Goal: Task Accomplishment & Management: Complete application form

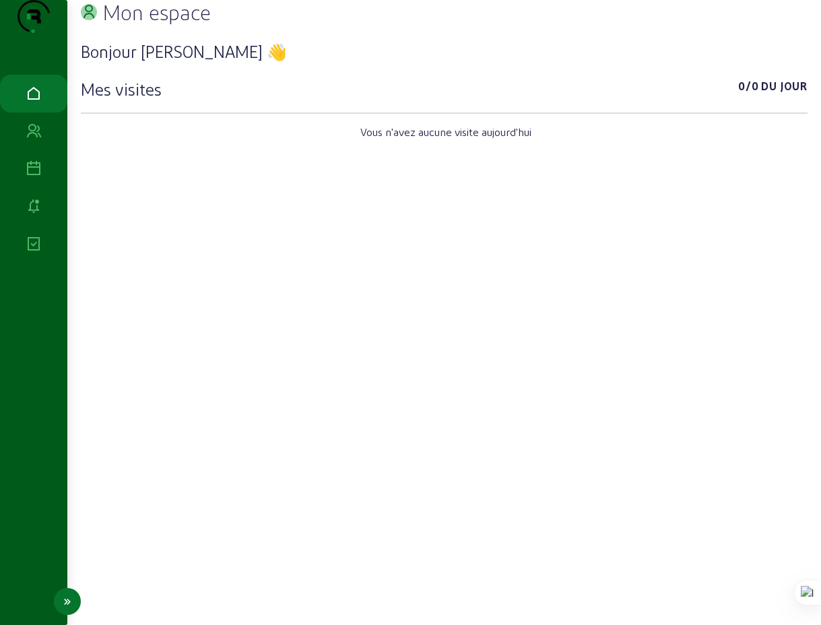
click at [31, 177] on icon at bounding box center [34, 169] width 16 height 16
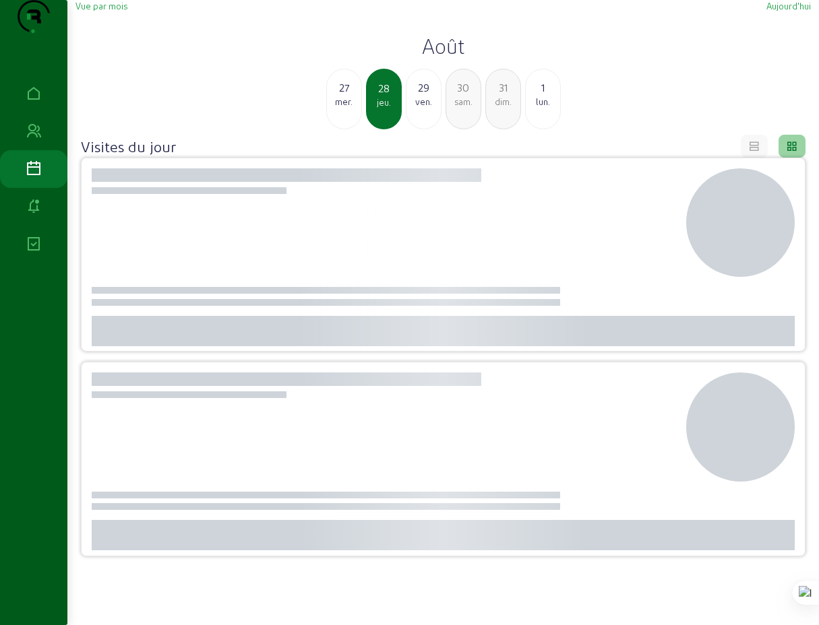
click at [345, 108] on div "mer." at bounding box center [344, 102] width 34 height 12
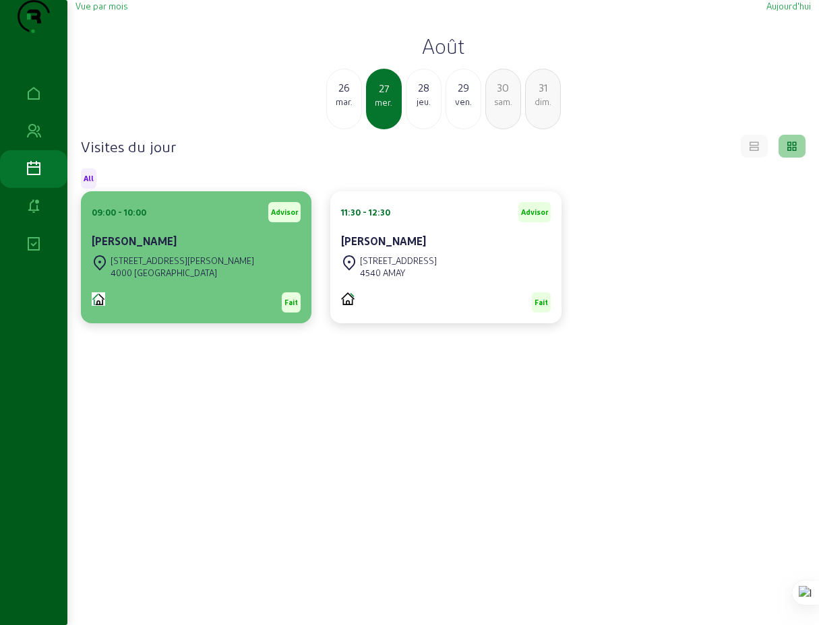
click at [147, 252] on div "[PERSON_NAME]" at bounding box center [196, 242] width 209 height 19
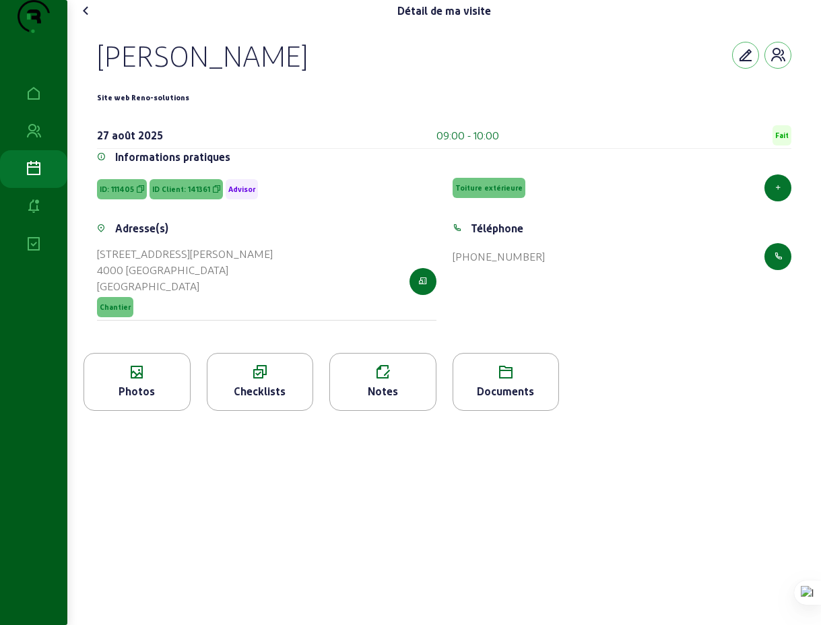
click at [264, 400] on div "Checklists" at bounding box center [261, 391] width 106 height 16
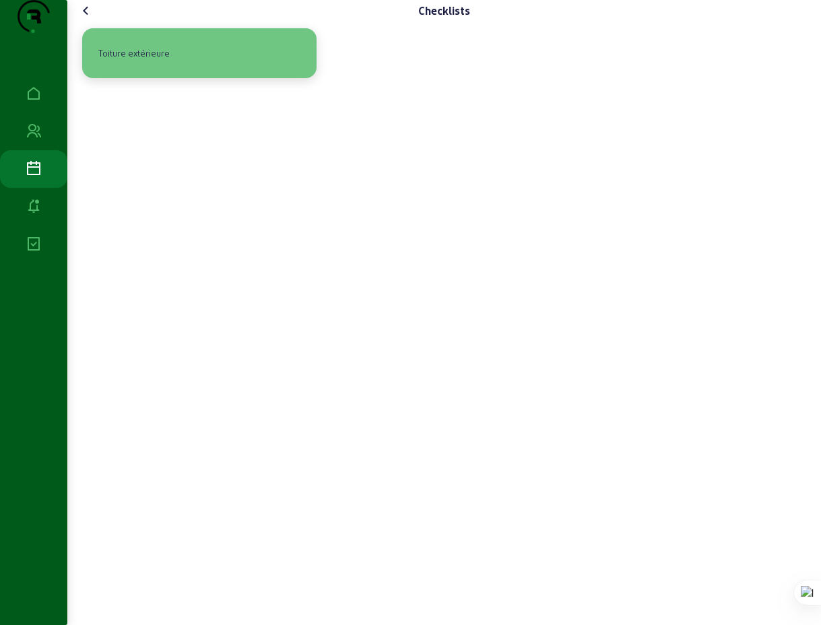
click at [150, 65] on div "Toiture extérieure" at bounding box center [134, 53] width 82 height 23
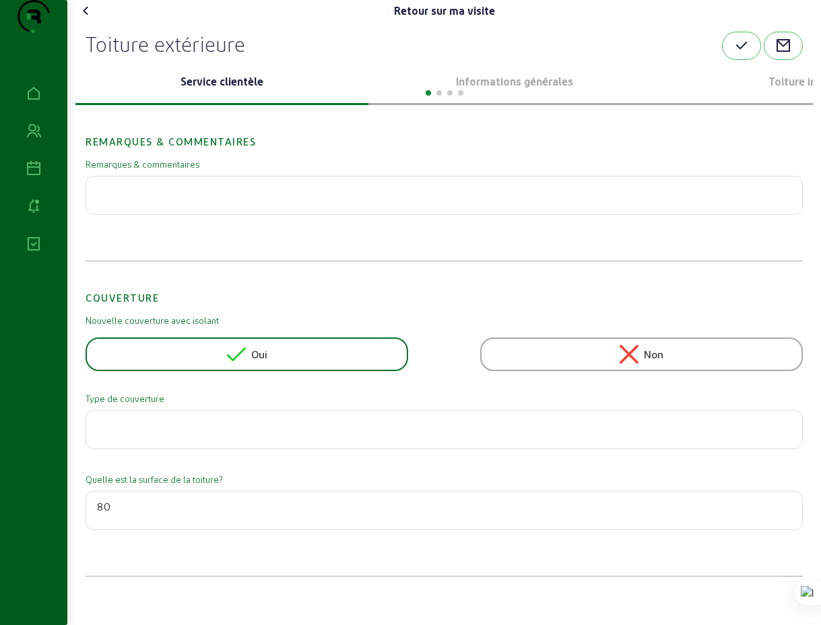
click at [263, 362] on span "Oui" at bounding box center [259, 354] width 16 height 16
click at [218, 434] on input "text" at bounding box center [444, 426] width 695 height 16
type input "roofing"
click at [119, 515] on input "80" at bounding box center [444, 507] width 695 height 16
click at [118, 515] on input "80" at bounding box center [444, 507] width 695 height 16
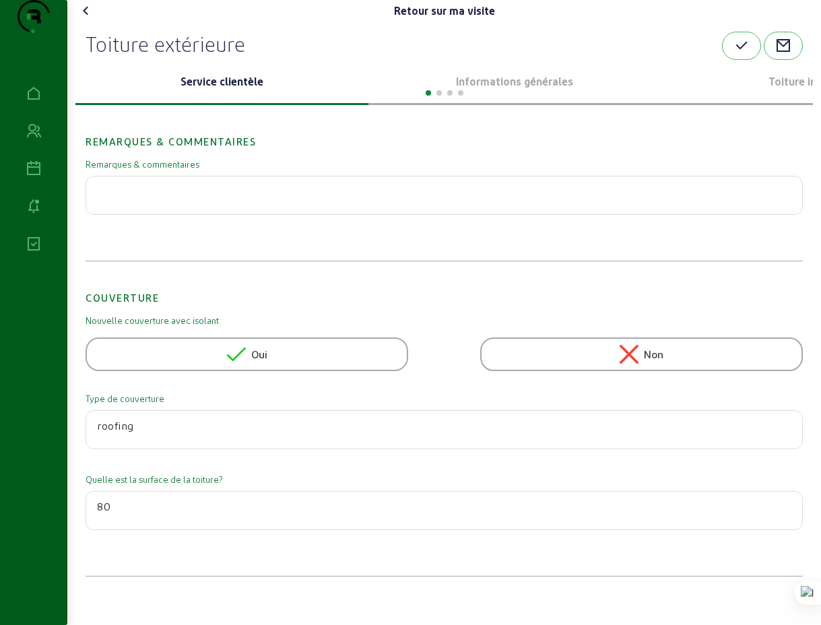
drag, startPoint x: 117, startPoint y: 538, endPoint x: 96, endPoint y: 533, distance: 20.8
click at [96, 530] on div "80" at bounding box center [445, 510] width 718 height 39
type input "75"
click at [243, 90] on p "Service clientèle" at bounding box center [222, 81] width 282 height 16
click at [497, 90] on p "Informations générales" at bounding box center [515, 81] width 282 height 16
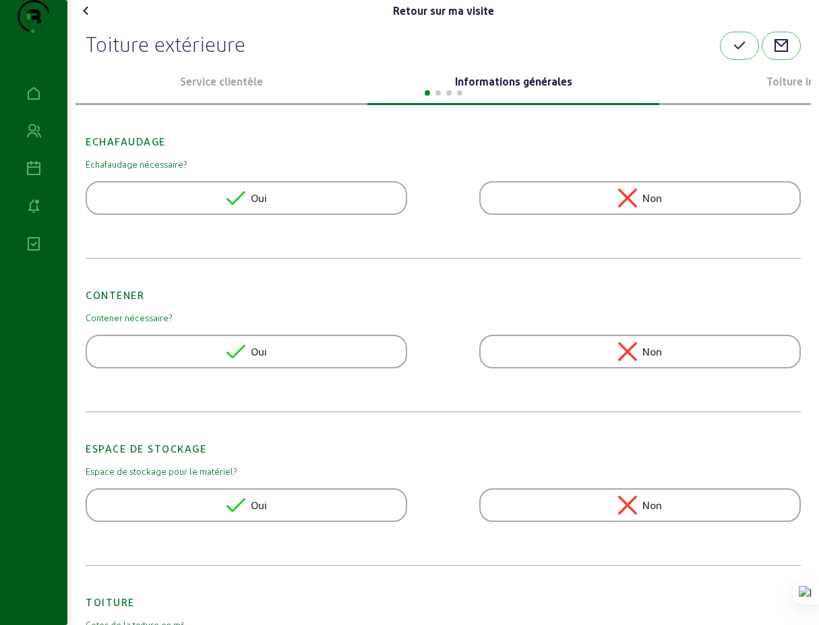
click at [239, 208] on icon at bounding box center [235, 198] width 19 height 19
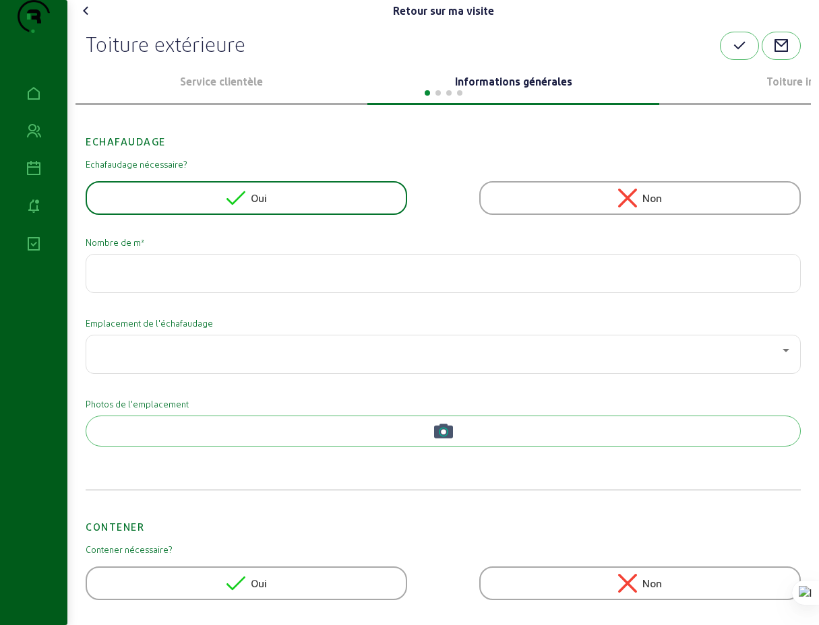
click at [191, 278] on input "number" at bounding box center [443, 269] width 692 height 16
click at [181, 278] on input "number" at bounding box center [443, 269] width 692 height 16
type input "66"
click at [778, 358] on icon at bounding box center [786, 350] width 16 height 16
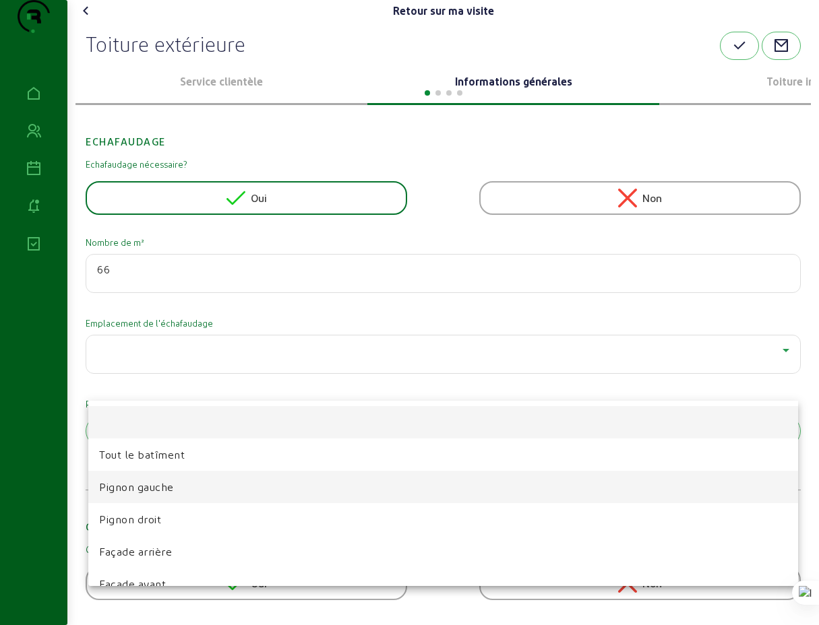
scroll to position [20, 0]
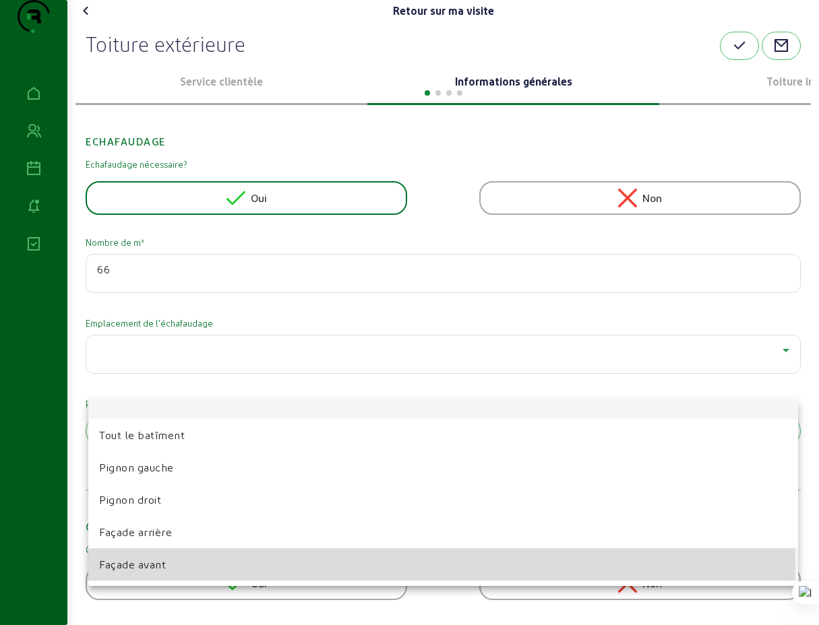
click at [143, 567] on span "Façade avant" at bounding box center [132, 565] width 67 height 16
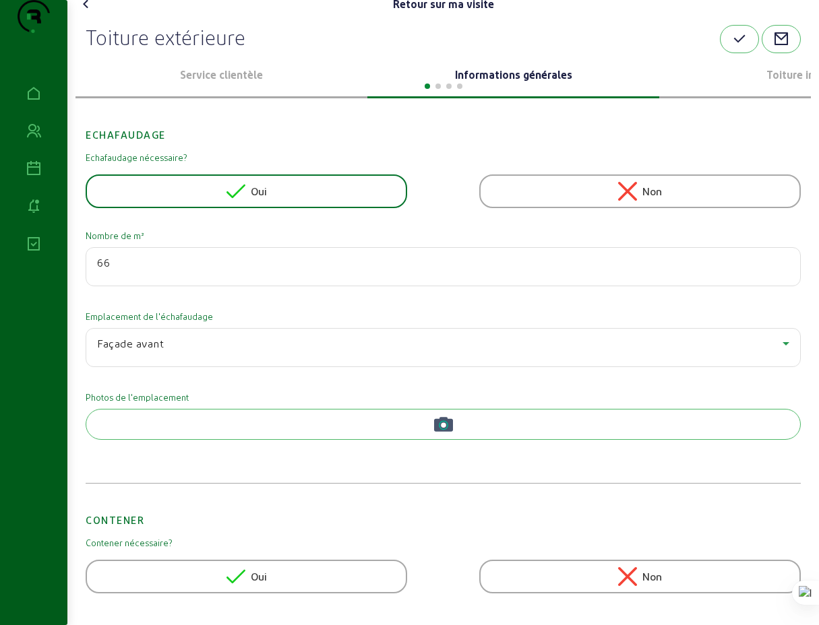
scroll to position [16, 0]
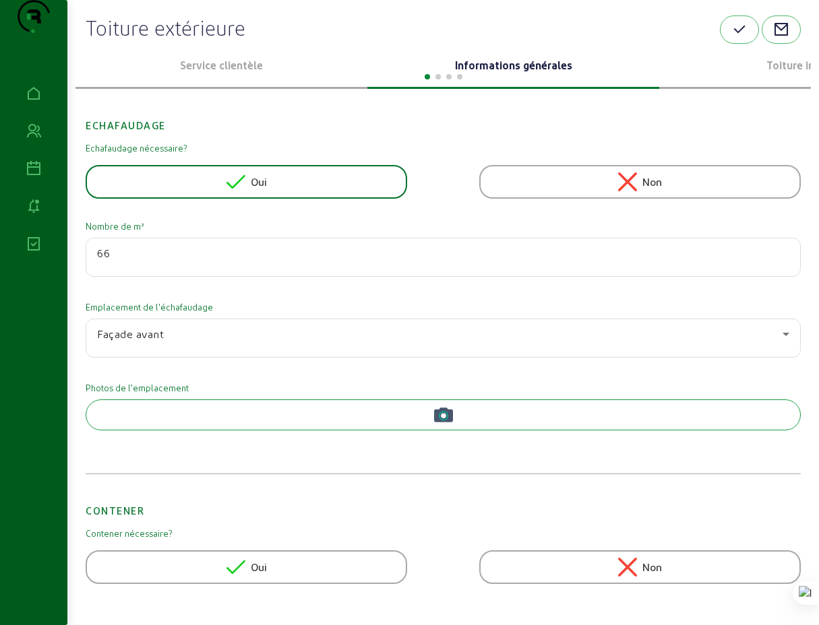
click at [443, 418] on circle "button" at bounding box center [443, 415] width 5 height 5
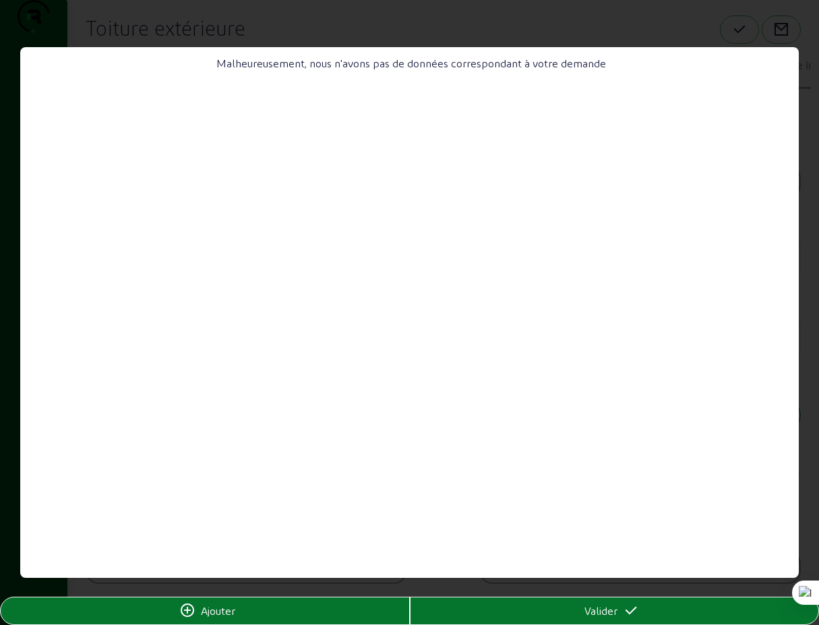
scroll to position [0, 0]
click at [216, 608] on span "Ajouter" at bounding box center [218, 611] width 34 height 16
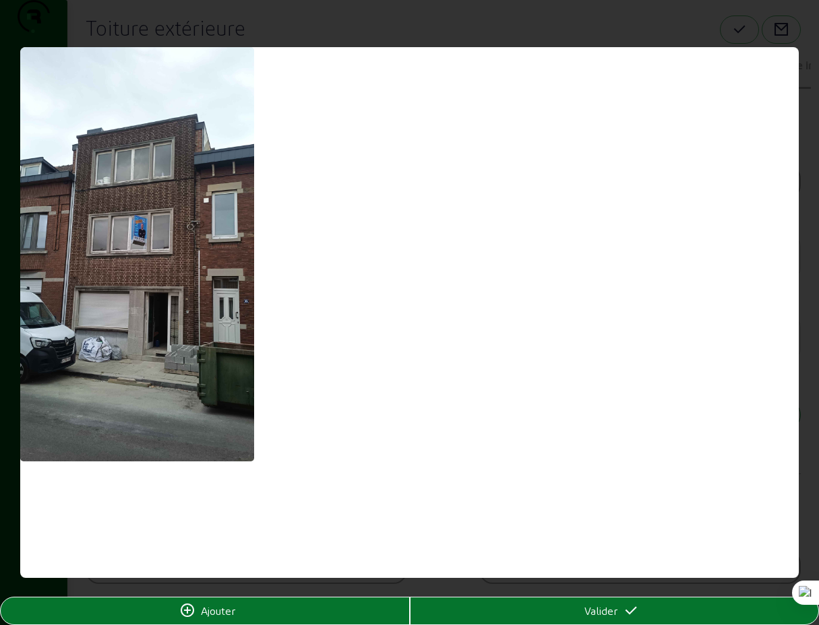
click at [596, 615] on span "Valider" at bounding box center [600, 611] width 33 height 16
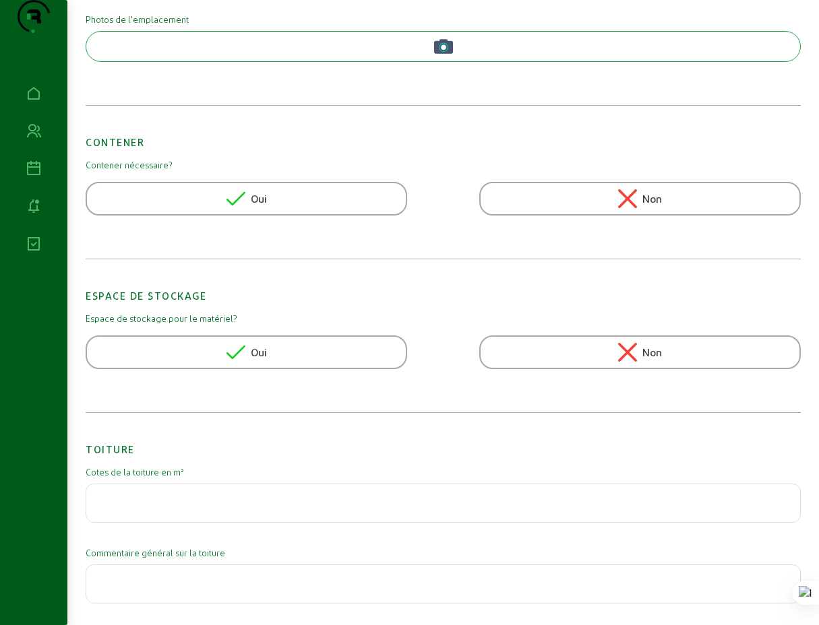
scroll to position [402, 0]
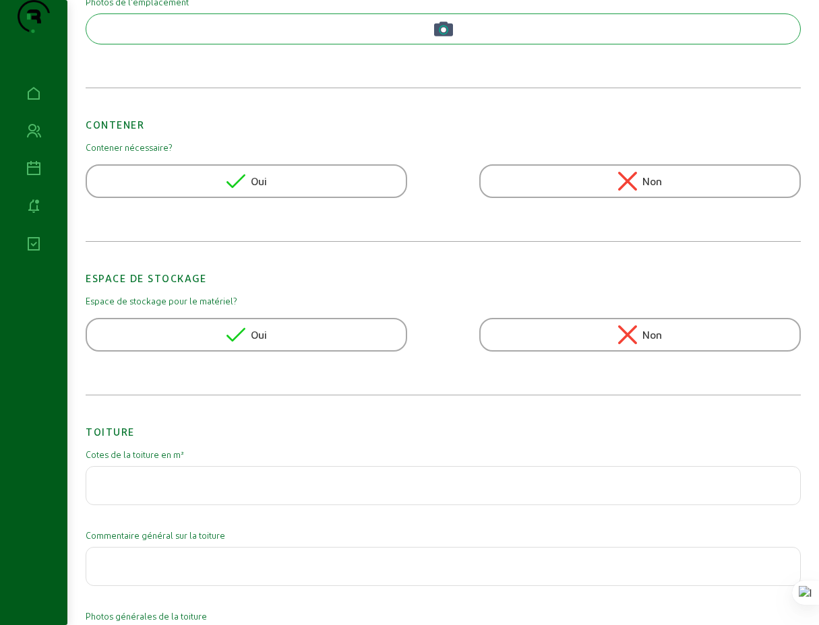
click at [625, 344] on icon at bounding box center [627, 334] width 19 height 19
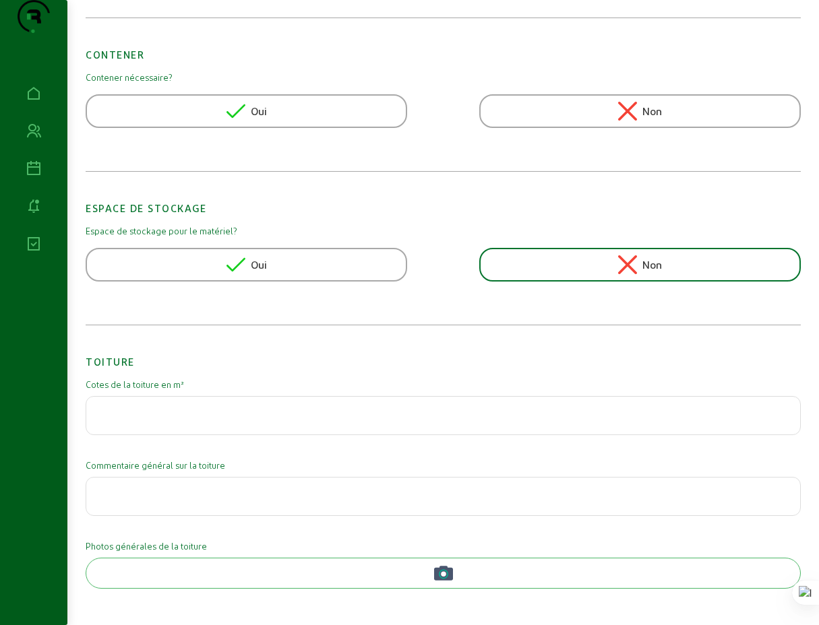
scroll to position [540, 0]
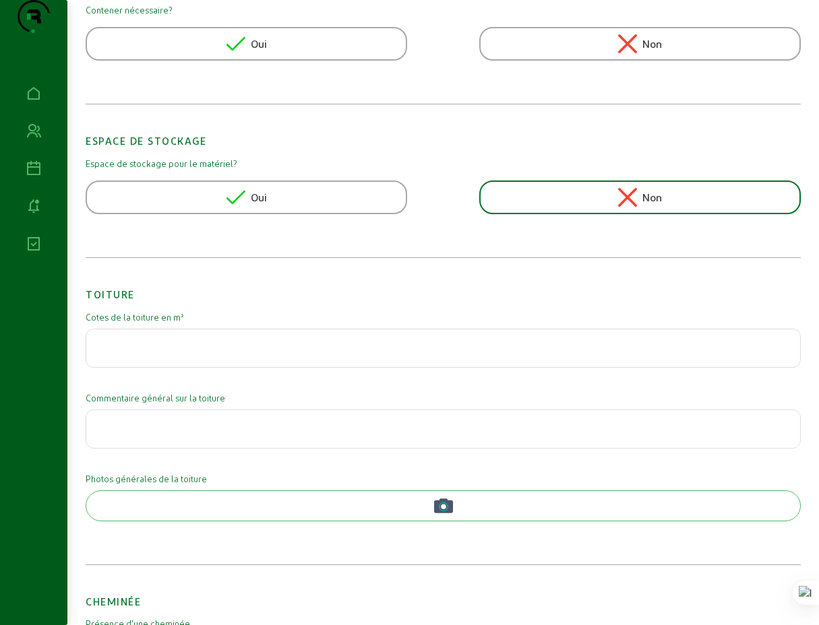
click at [306, 352] on input "text" at bounding box center [443, 344] width 692 height 16
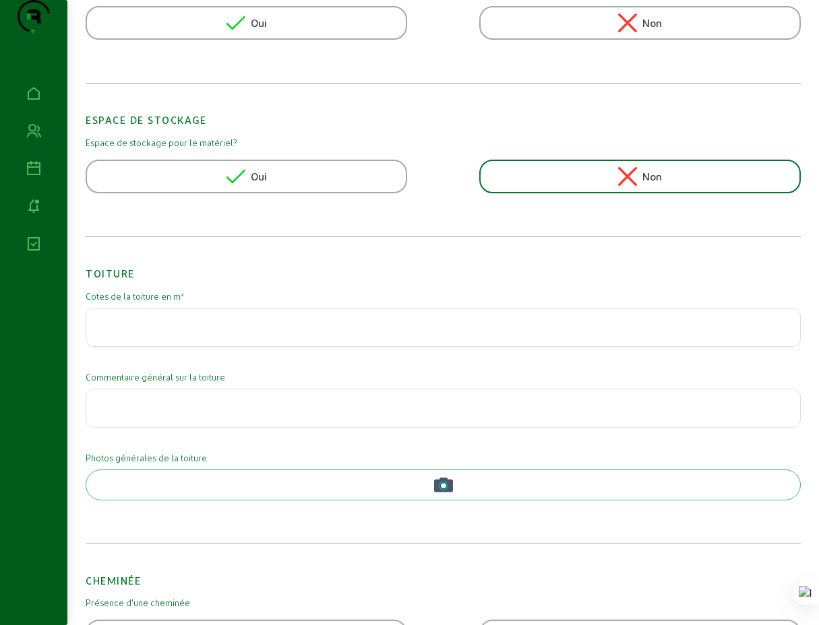
scroll to position [571, 0]
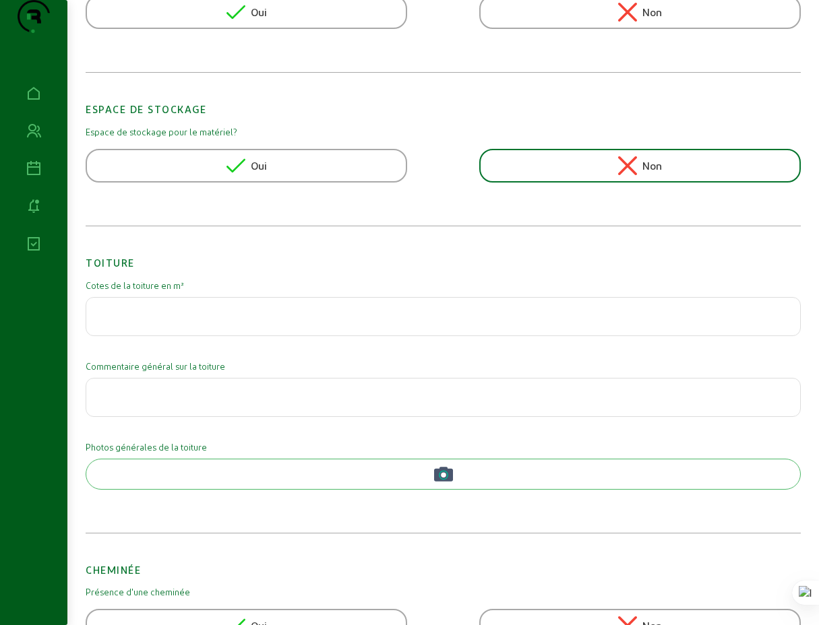
click at [219, 321] on input "text" at bounding box center [443, 313] width 692 height 16
type input "76"
click at [222, 402] on input "text" at bounding box center [443, 393] width 692 height 16
click at [137, 402] on input "Toiture en roofing" at bounding box center [443, 393] width 692 height 16
click at [239, 402] on input "Toiture plate en roofing" at bounding box center [443, 393] width 692 height 16
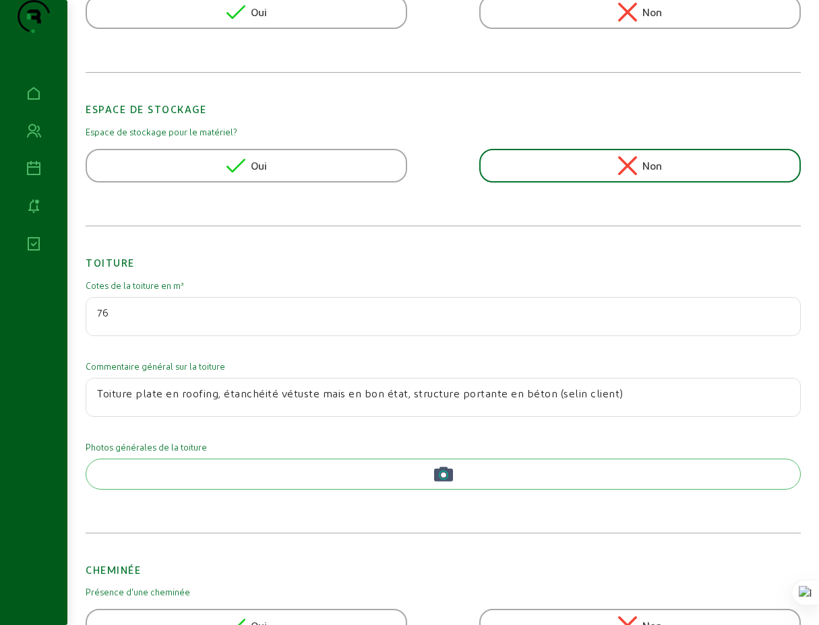
click at [583, 402] on input "Toiture plate en roofing, étanchéité vétuste mais en bon état, structure portan…" at bounding box center [443, 393] width 692 height 16
click at [649, 402] on input "Toiture plate en roofing, étanchéité vétuste mais en bon état, structure portan…" at bounding box center [443, 393] width 692 height 16
click at [697, 402] on input "Toiture plate en roofing, étanchéité vétuste mais en bon état, structure portan…" at bounding box center [443, 393] width 692 height 16
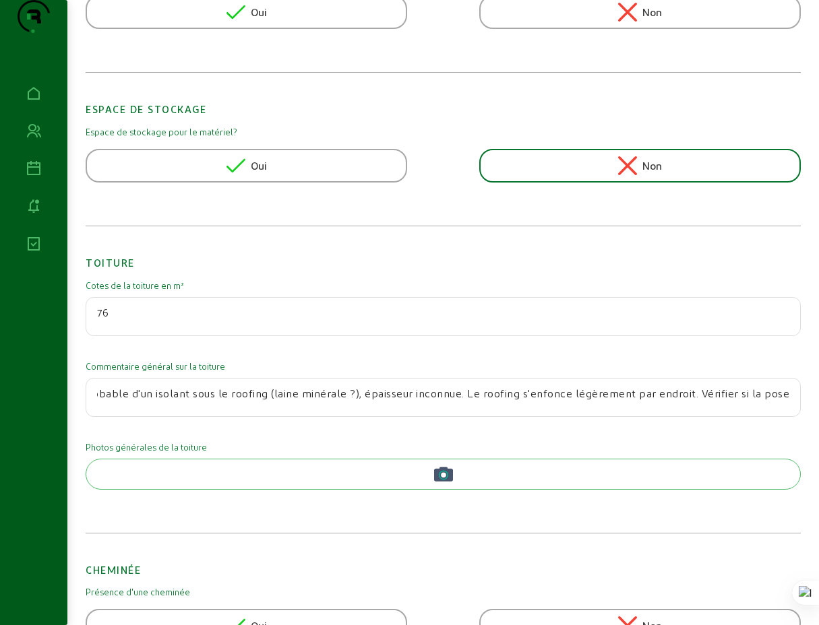
click at [782, 402] on input "Toiture plate en roofing, étanchéité vétuste mais en bon état, structure portan…" at bounding box center [443, 393] width 692 height 16
type input "Toiture plate en roofing, étanchéité vétuste mais en bon état, structure portan…"
click at [443, 478] on circle "button" at bounding box center [443, 474] width 5 height 5
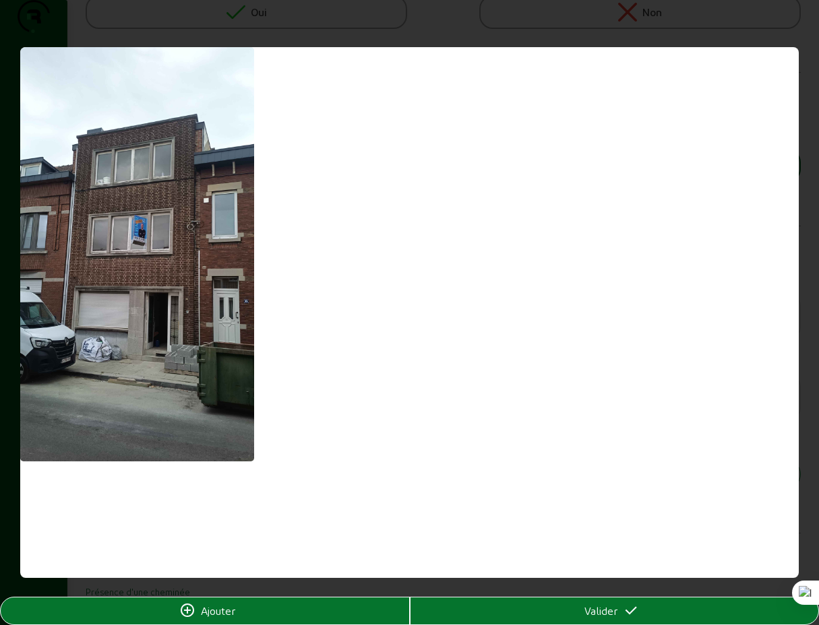
click at [239, 612] on div "Ajouter" at bounding box center [205, 611] width 408 height 16
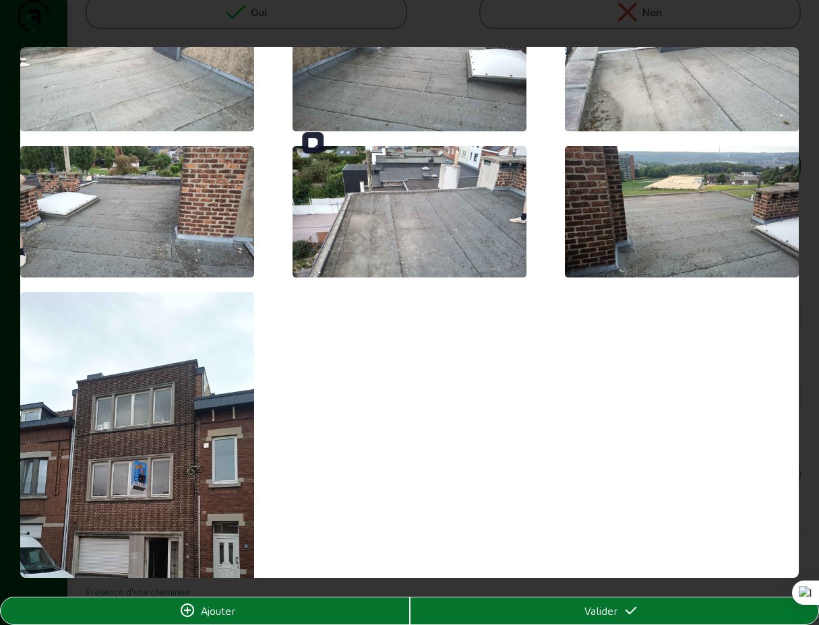
scroll to position [373, 0]
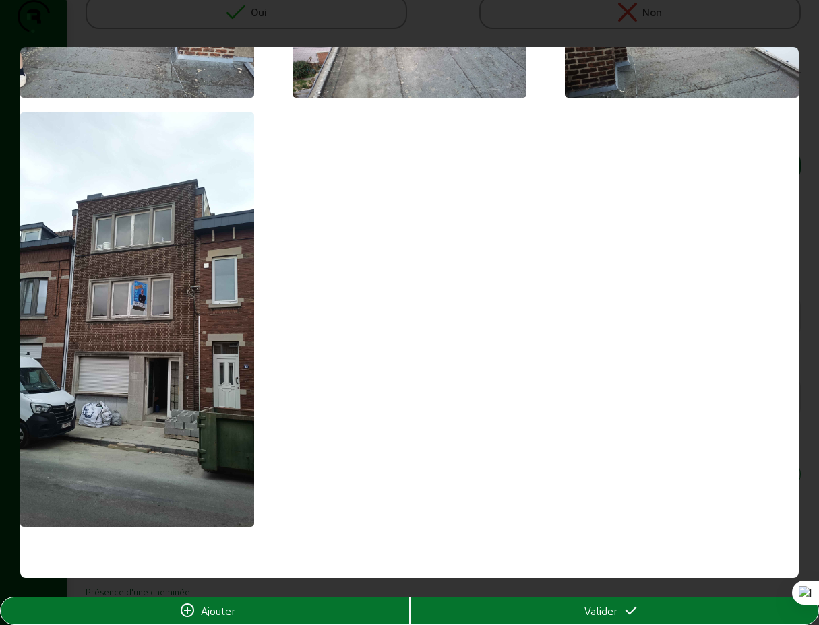
click at [606, 614] on span "Valider" at bounding box center [600, 611] width 33 height 16
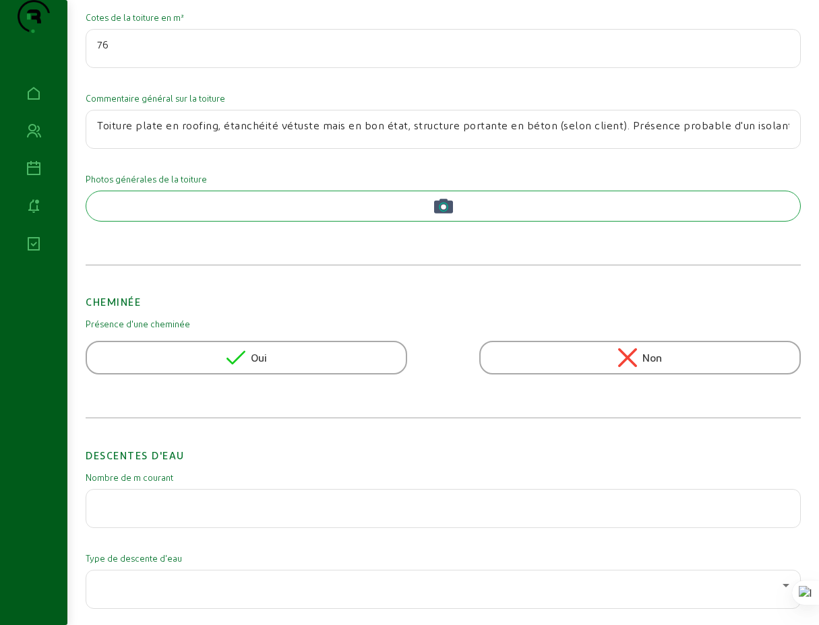
scroll to position [853, 0]
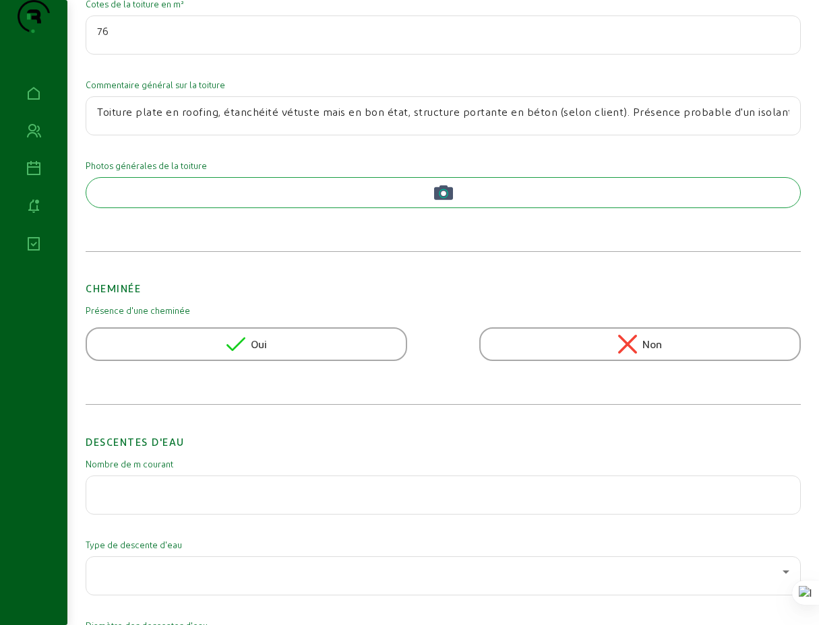
click at [257, 352] on span "Oui" at bounding box center [259, 344] width 16 height 16
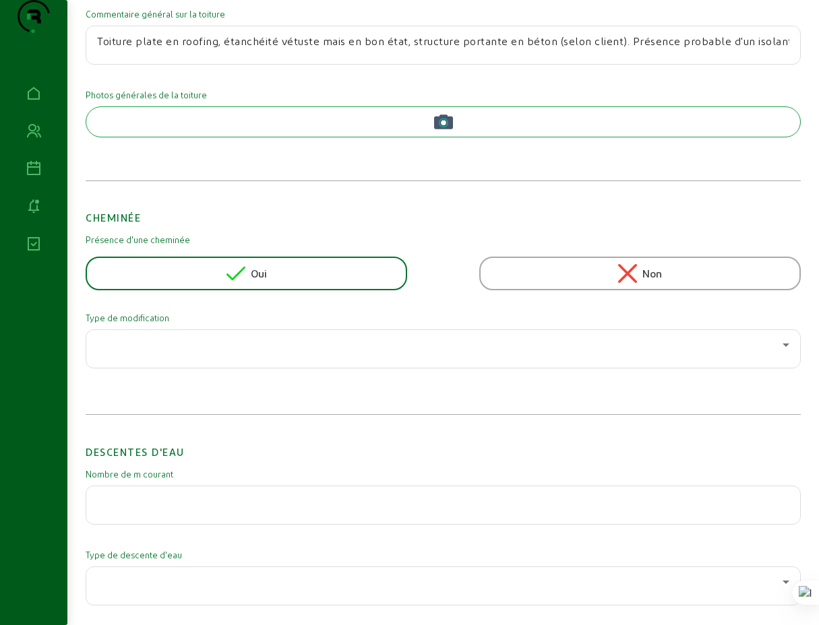
scroll to position [937, 0]
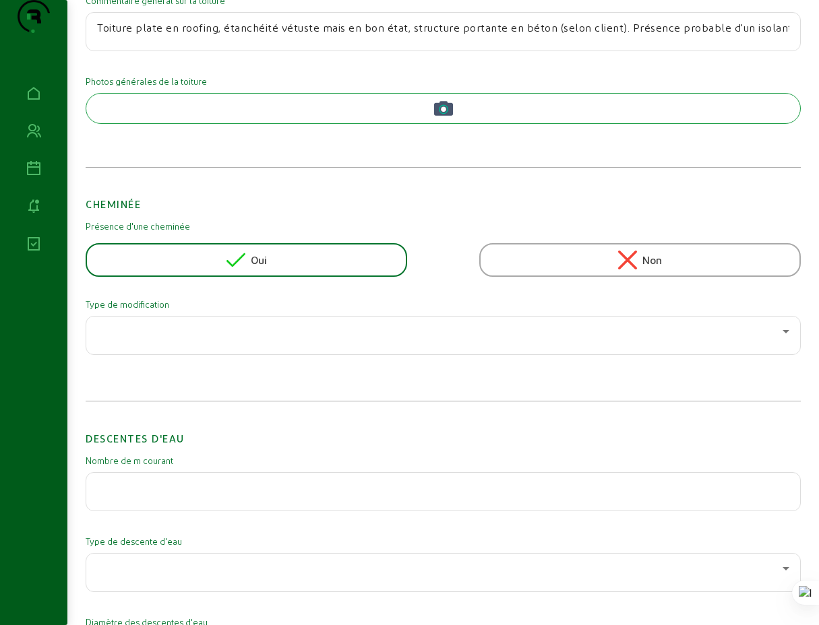
click at [782, 334] on icon at bounding box center [785, 331] width 7 height 3
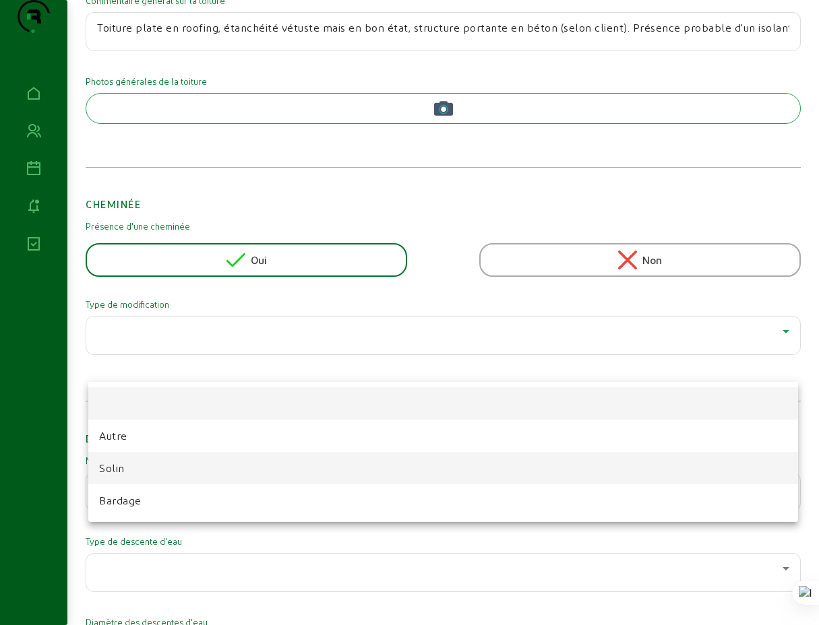
click at [119, 470] on span "Solin" at bounding box center [112, 468] width 26 height 16
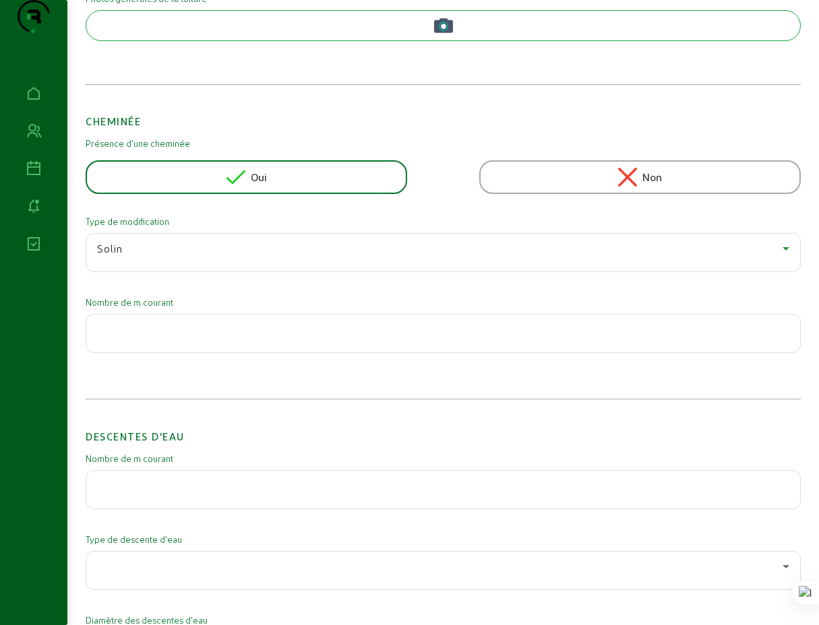
scroll to position [1023, 0]
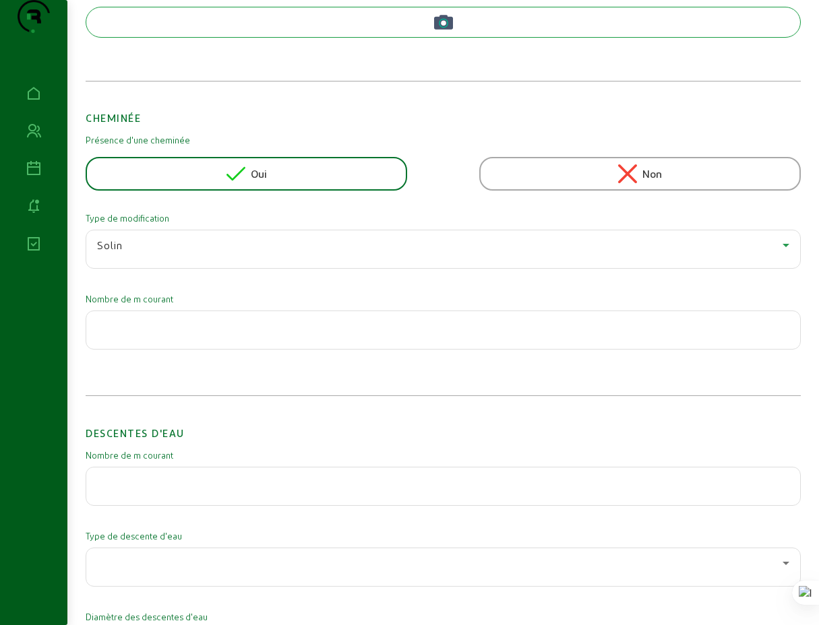
click at [752, 349] on div at bounding box center [443, 330] width 692 height 38
click at [125, 334] on input "number" at bounding box center [443, 326] width 692 height 16
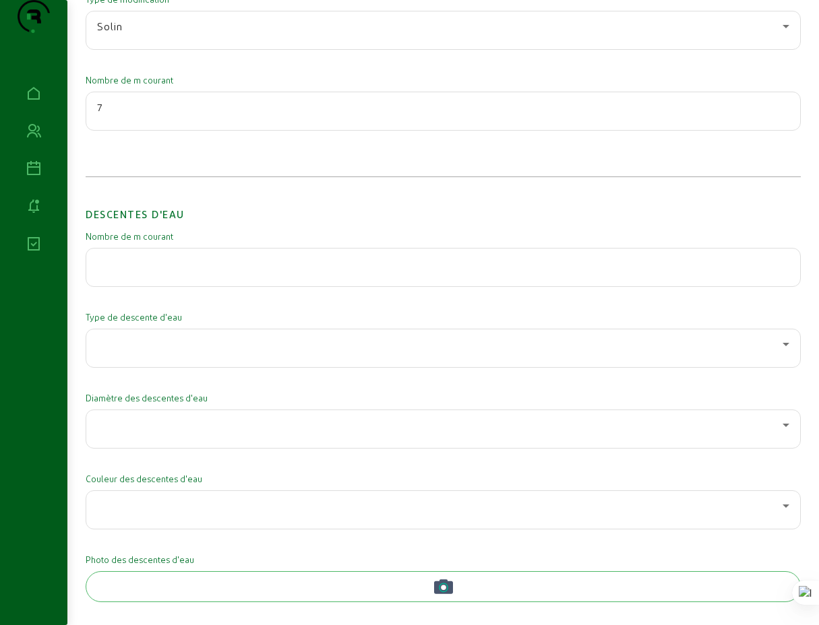
scroll to position [1264, 0]
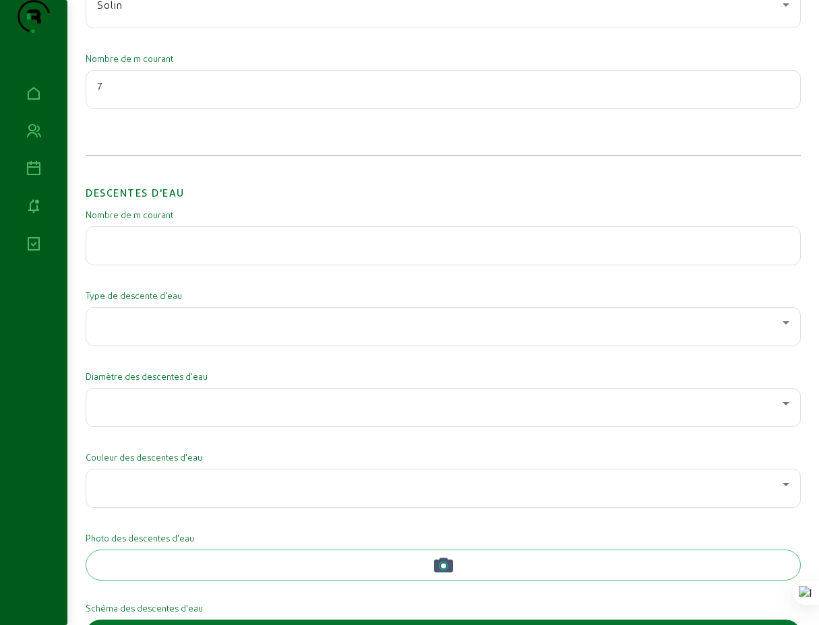
type input "7"
click at [165, 250] on input "number" at bounding box center [443, 242] width 692 height 16
click at [247, 250] on input "number" at bounding box center [443, 242] width 692 height 16
type input "14"
click at [223, 331] on div at bounding box center [439, 323] width 685 height 16
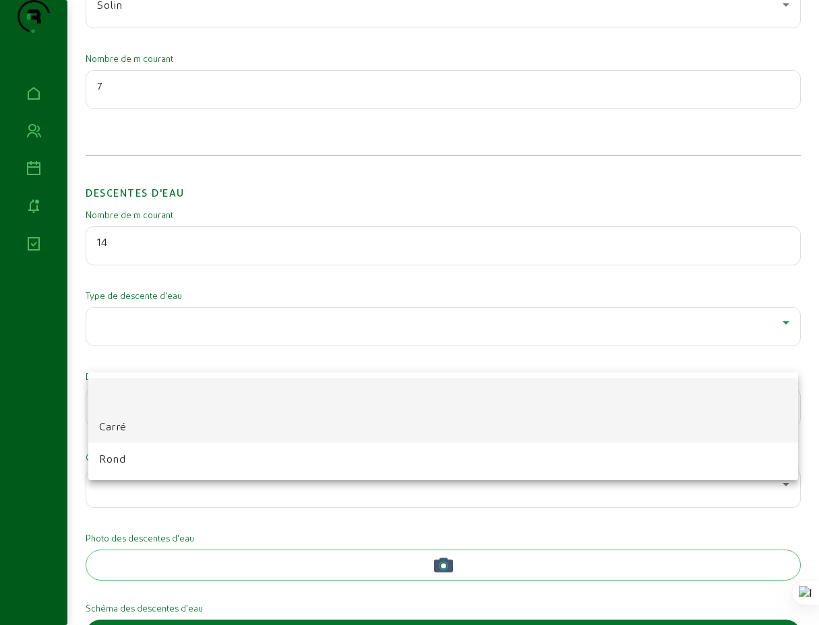
click at [120, 427] on span "Carré" at bounding box center [113, 426] width 28 height 16
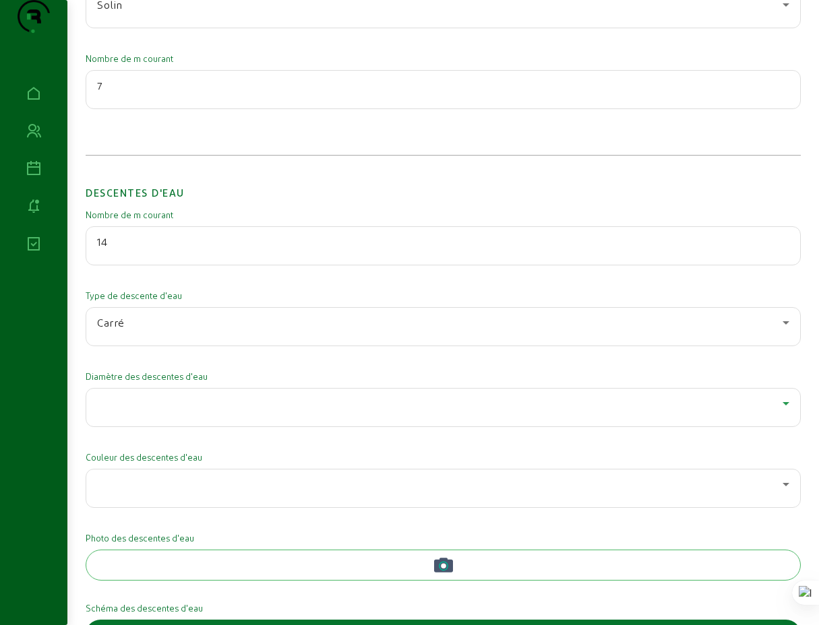
click at [198, 412] on div at bounding box center [439, 403] width 685 height 16
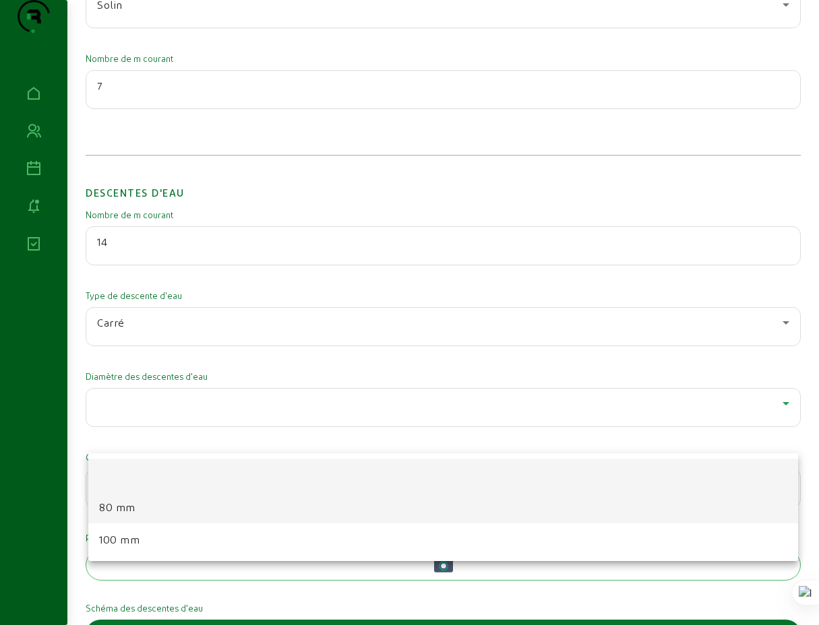
click at [127, 510] on span "80 mm" at bounding box center [117, 507] width 36 height 16
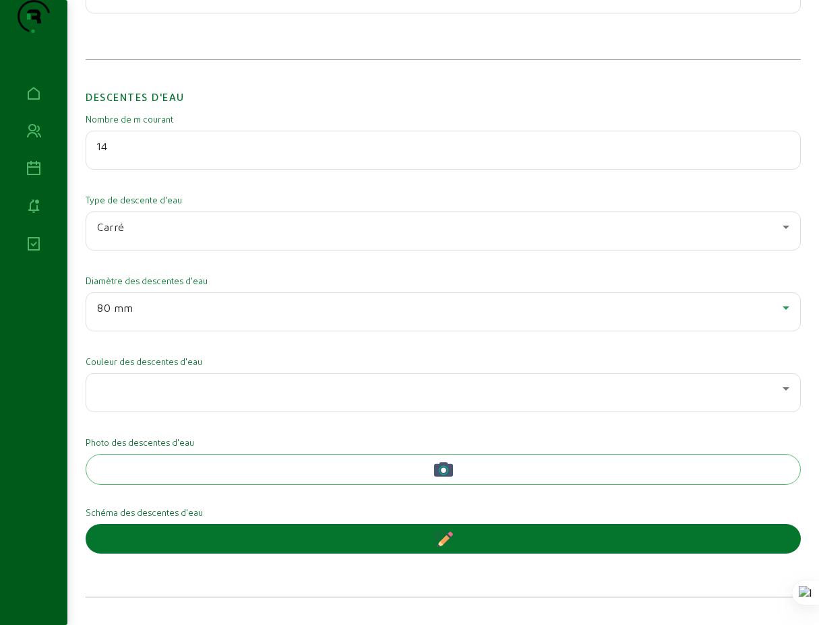
scroll to position [1362, 0]
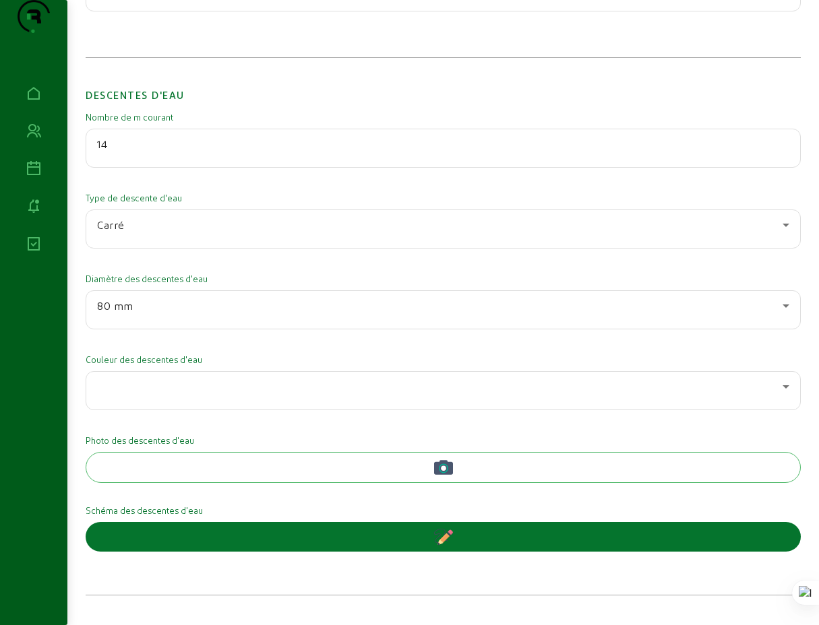
click at [197, 410] on div at bounding box center [443, 391] width 692 height 38
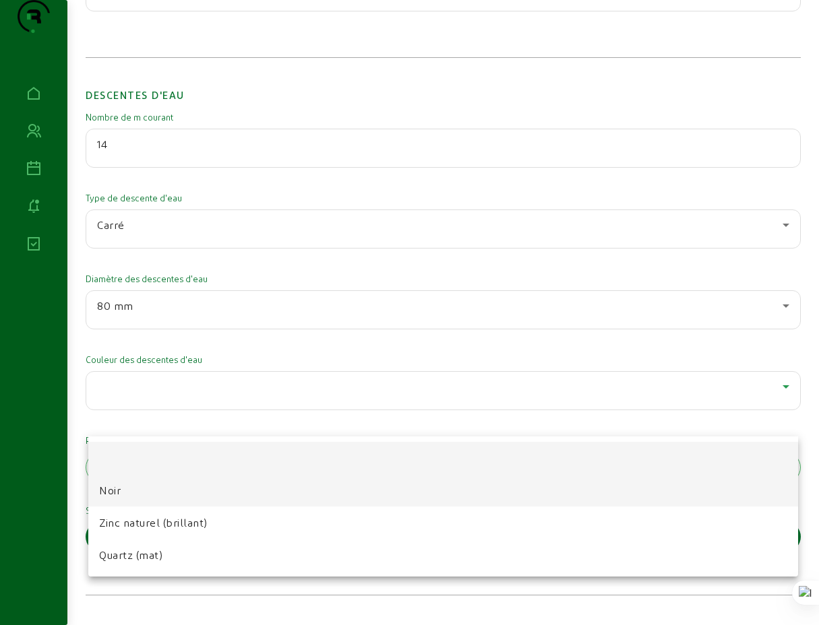
click at [115, 491] on span "Noir" at bounding box center [110, 490] width 22 height 16
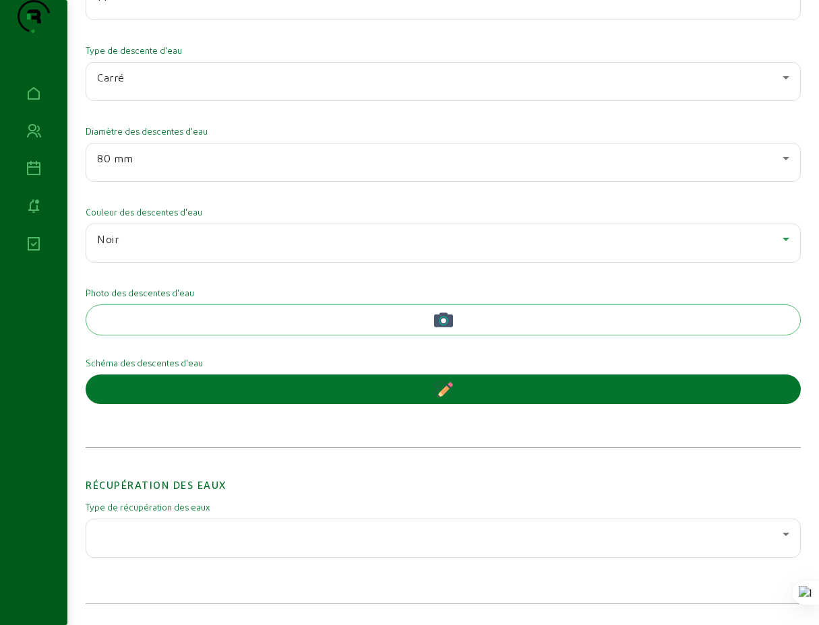
scroll to position [1535, 0]
click at [784, 533] on icon at bounding box center [785, 534] width 7 height 3
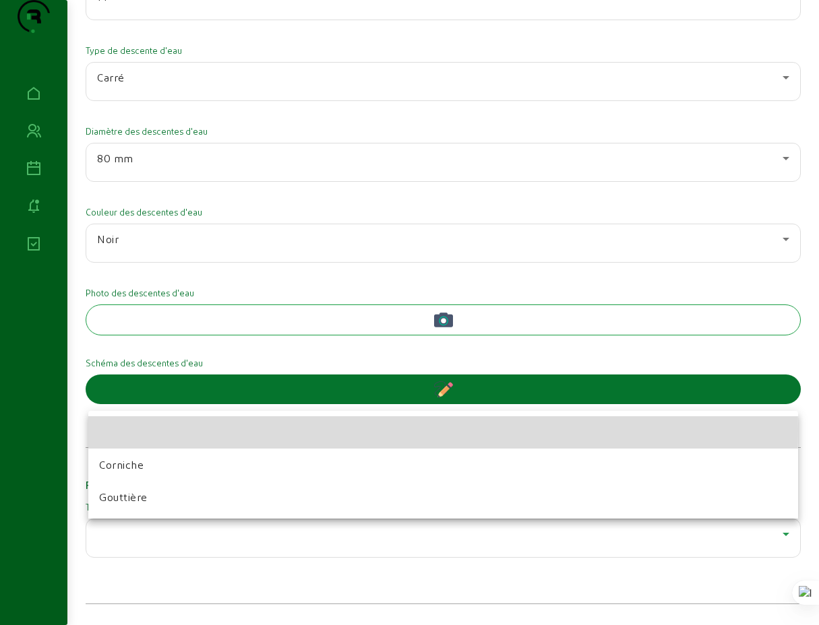
click at [135, 430] on mat-option at bounding box center [442, 432] width 709 height 32
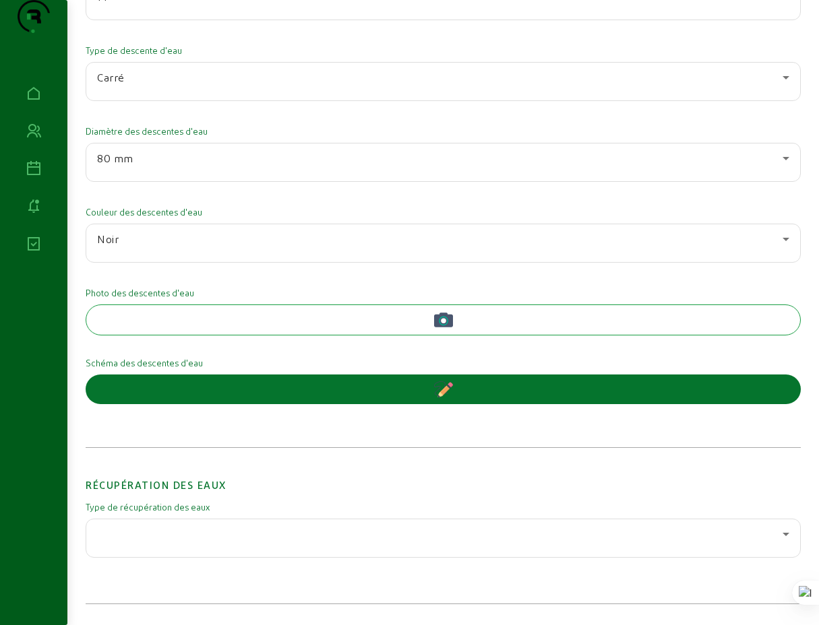
click at [443, 324] on icon "button" at bounding box center [443, 320] width 19 height 15
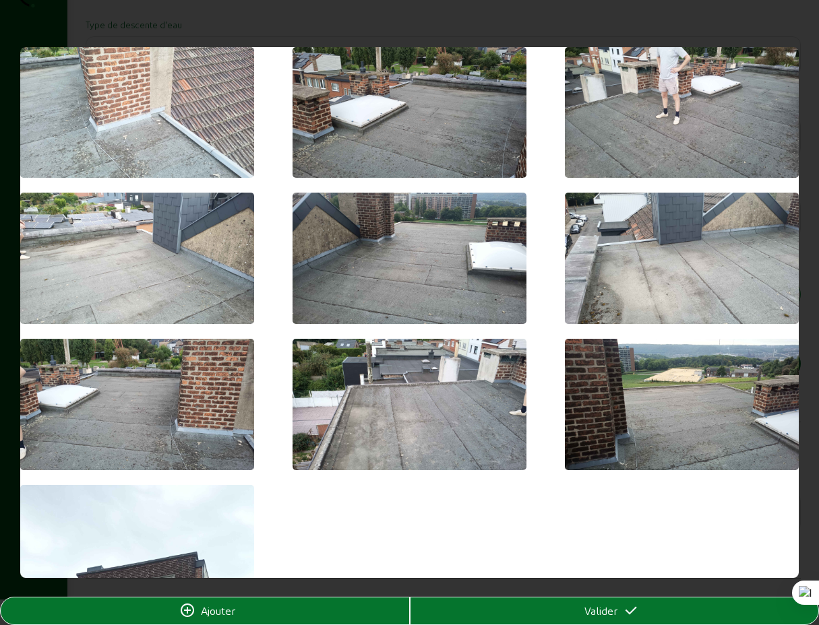
scroll to position [0, 0]
click at [225, 614] on span "Ajouter" at bounding box center [218, 611] width 34 height 16
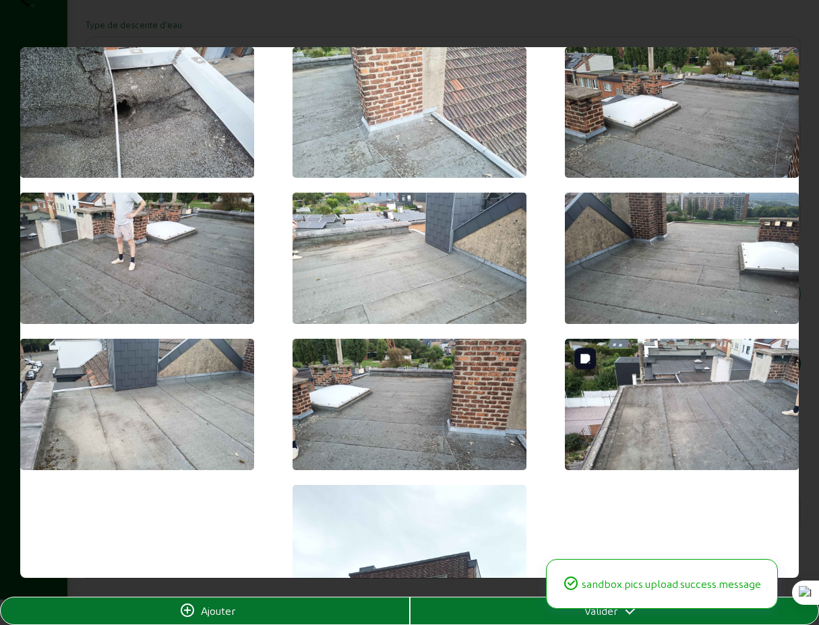
scroll to position [371, 0]
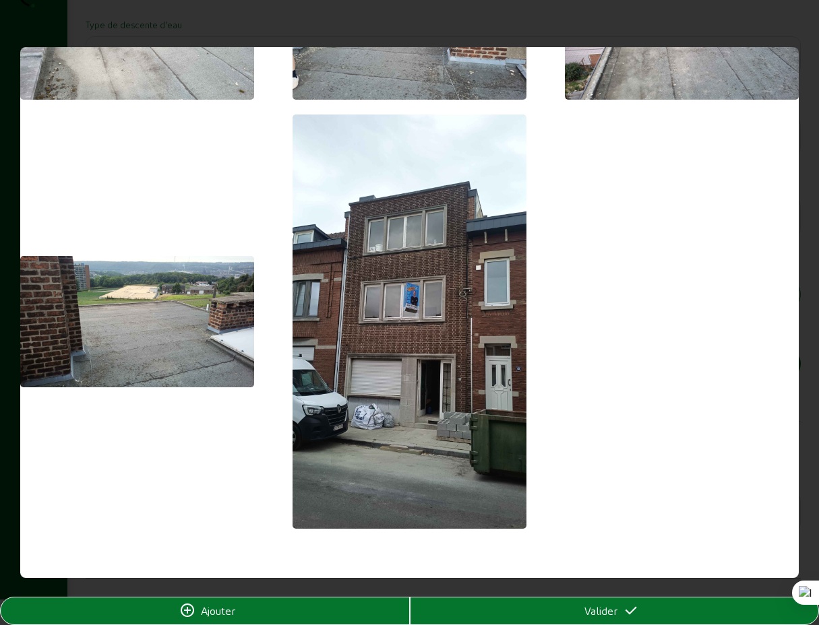
click at [221, 616] on span "Ajouter" at bounding box center [218, 611] width 34 height 16
click at [591, 616] on span "Valider" at bounding box center [600, 611] width 33 height 16
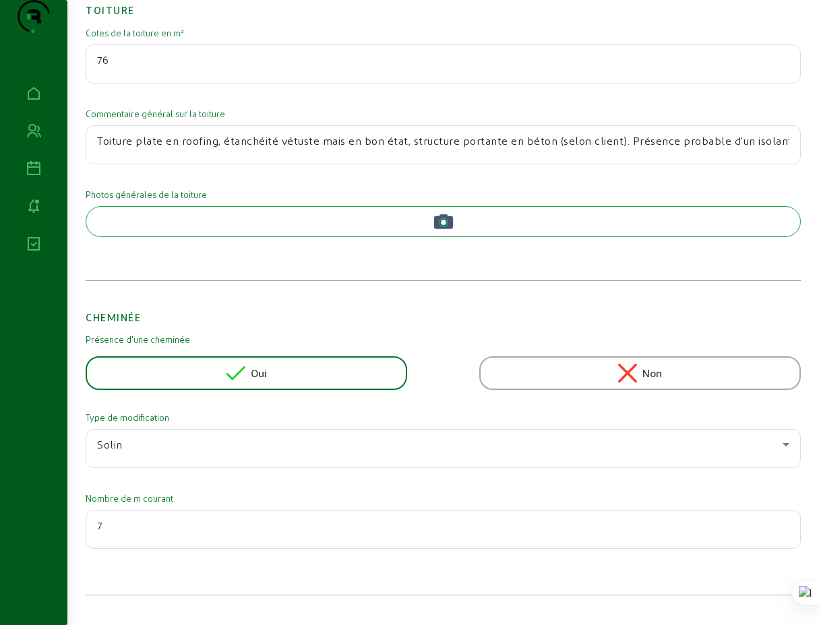
scroll to position [655, 0]
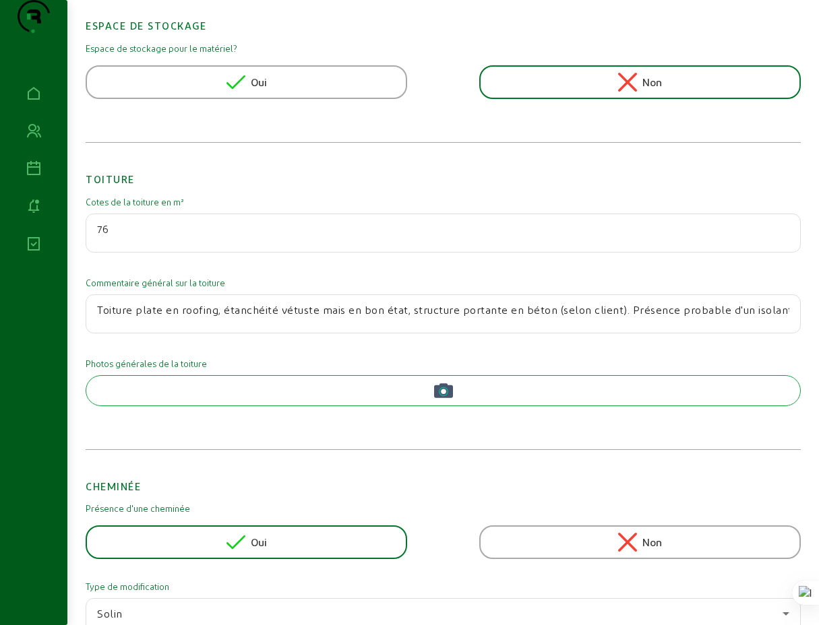
click at [440, 318] on input "Toiture plate en roofing, étanchéité vétuste mais en bon état, structure portan…" at bounding box center [443, 310] width 692 height 16
click at [712, 318] on input "Toiture plate en roofing, étanchéité vétuste mais en bon état, structure portan…" at bounding box center [443, 310] width 692 height 16
type input "Toiture plate en roofing, étanchéité vétuste mais en bon état, structure portan…"
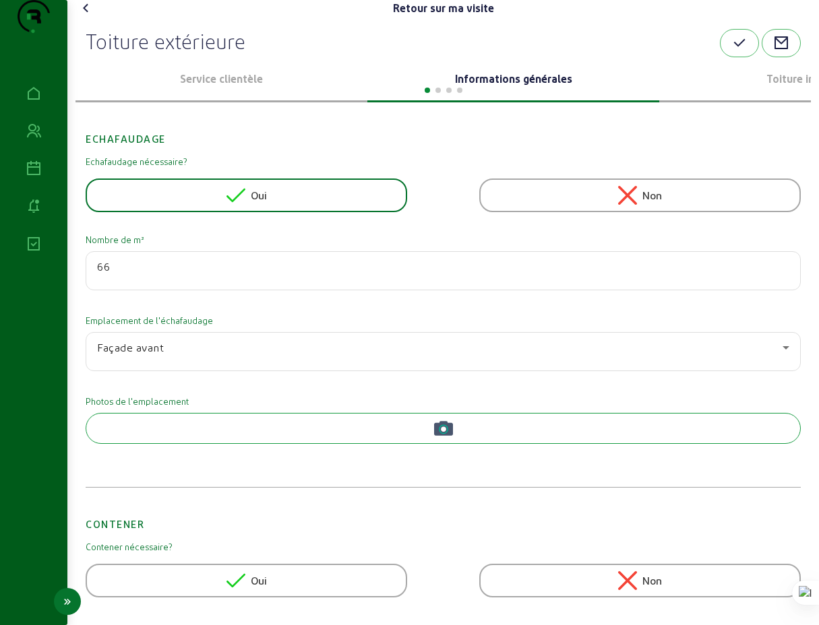
scroll to position [0, 0]
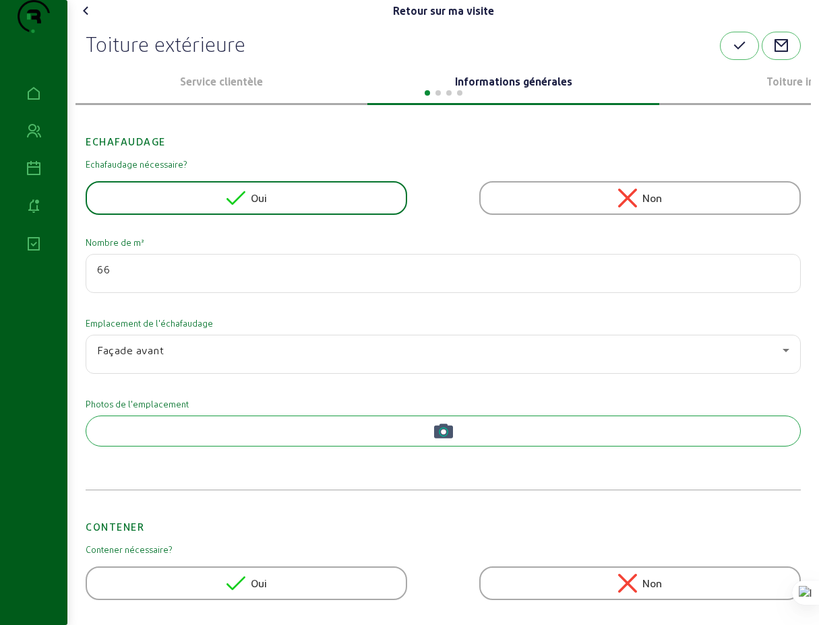
click at [787, 100] on div at bounding box center [442, 92] width 735 height 16
click at [788, 100] on div at bounding box center [442, 92] width 735 height 16
click at [789, 90] on p "Toiture inclinée" at bounding box center [804, 81] width 281 height 16
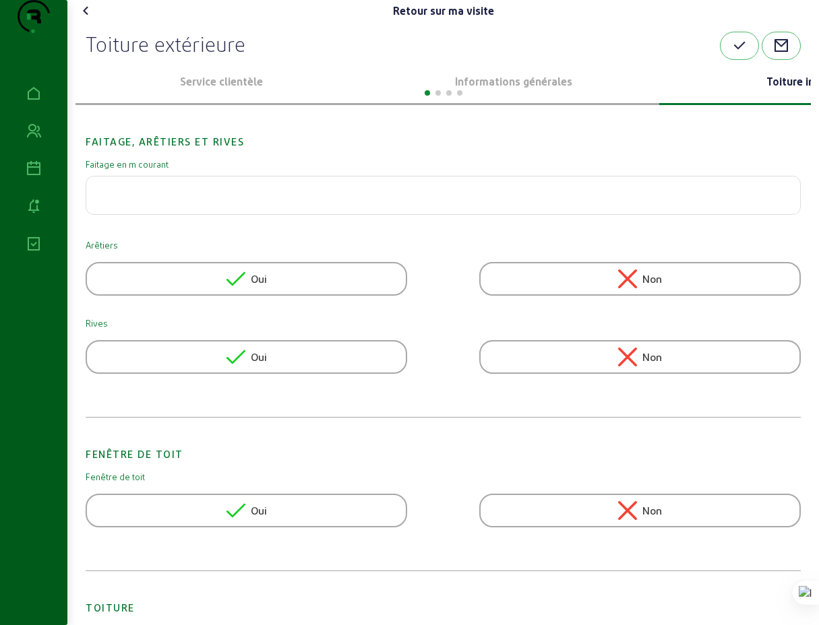
click at [790, 100] on div at bounding box center [442, 92] width 735 height 16
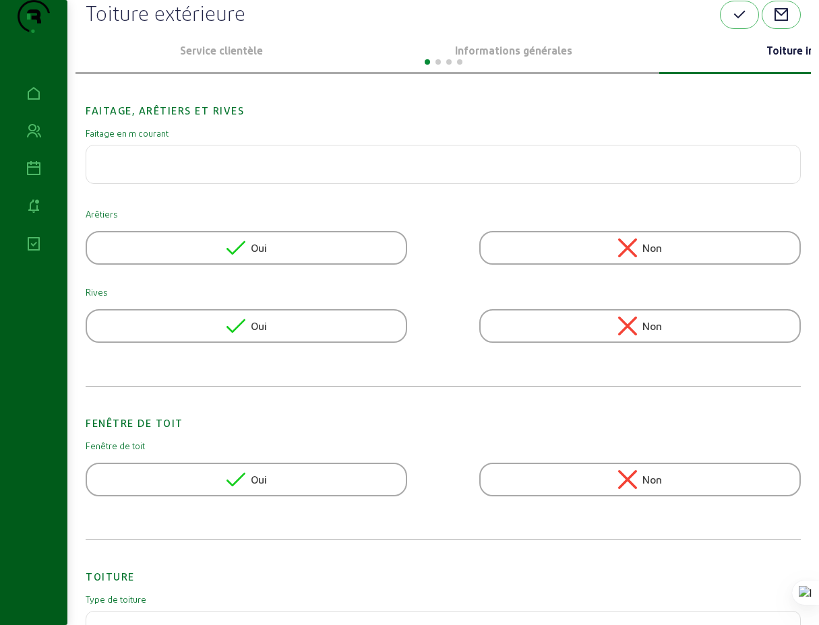
scroll to position [32, 0]
click at [239, 332] on icon at bounding box center [235, 325] width 19 height 14
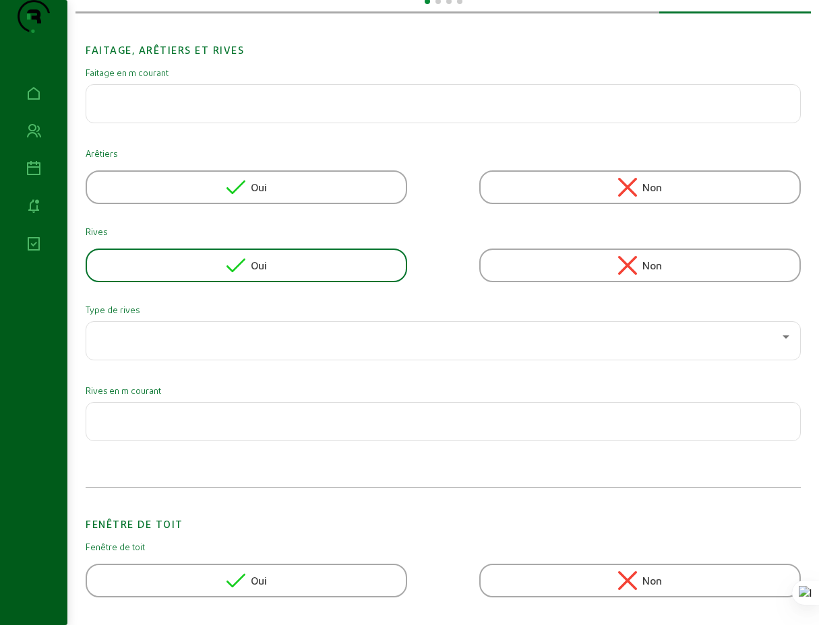
scroll to position [110, 0]
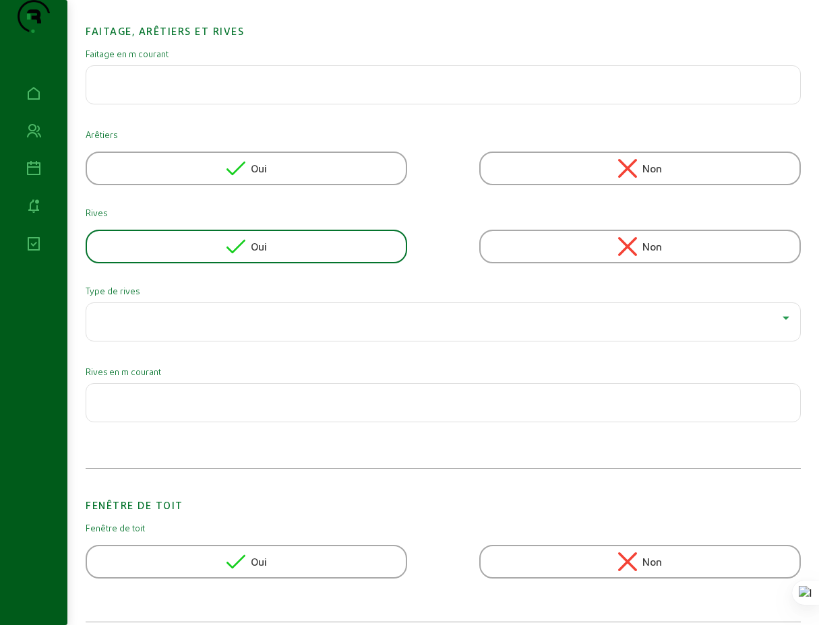
click at [234, 326] on div at bounding box center [439, 318] width 685 height 16
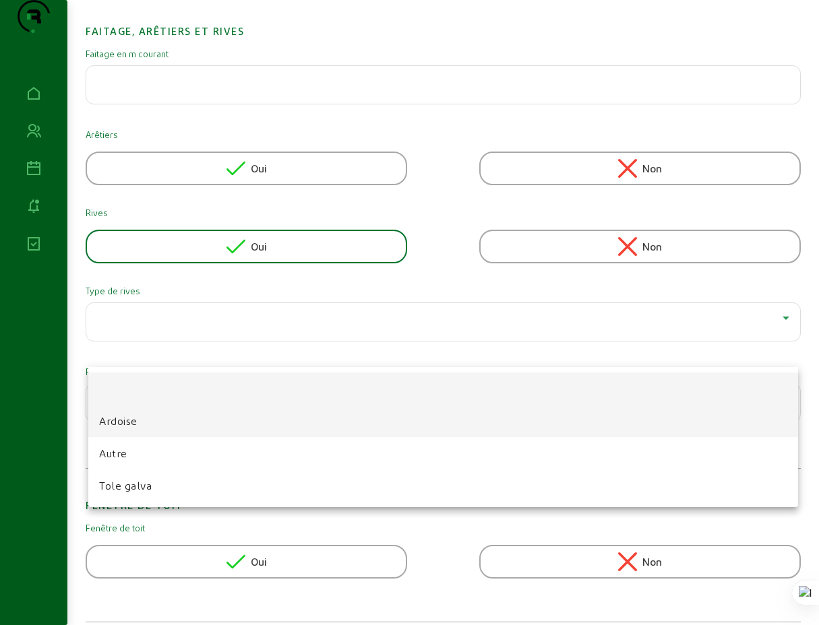
click at [127, 422] on span "Ardoise" at bounding box center [118, 421] width 38 height 16
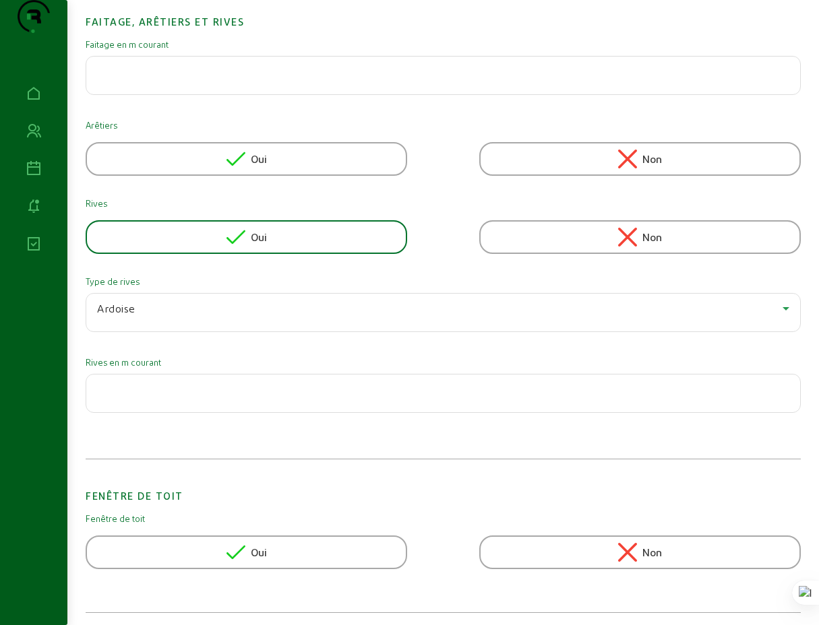
scroll to position [249, 0]
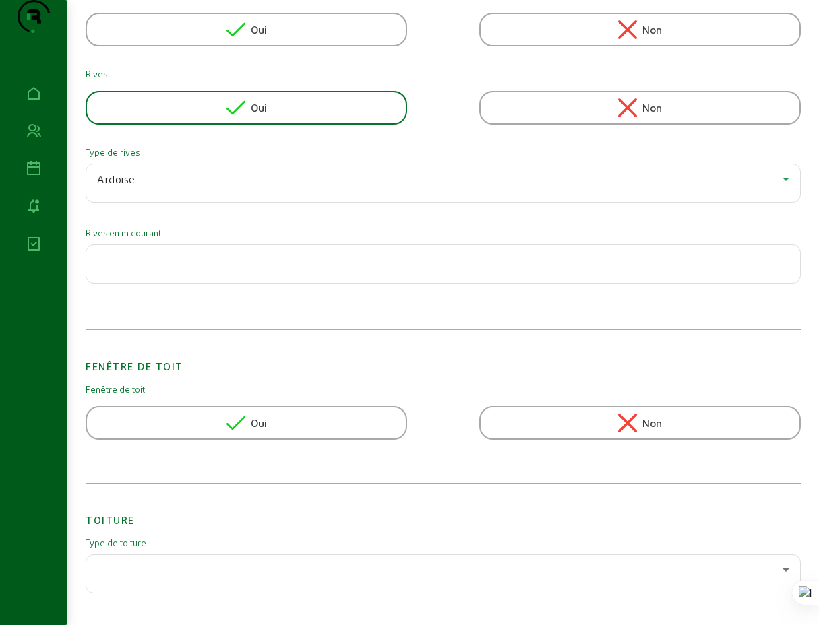
click at [233, 268] on input "number" at bounding box center [443, 260] width 692 height 16
click at [160, 268] on input "number" at bounding box center [443, 260] width 692 height 16
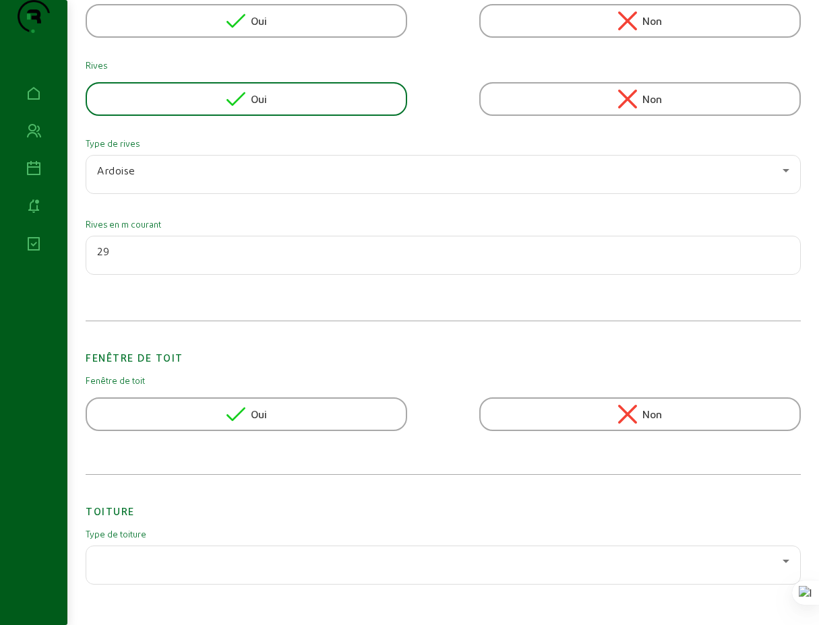
scroll to position [472, 0]
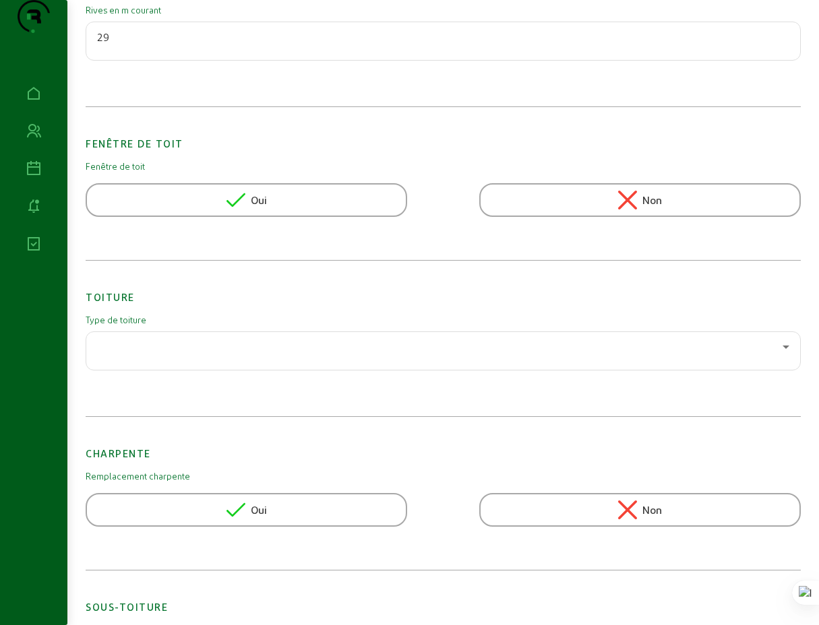
type input "29"
click at [257, 208] on span "Oui" at bounding box center [259, 200] width 16 height 16
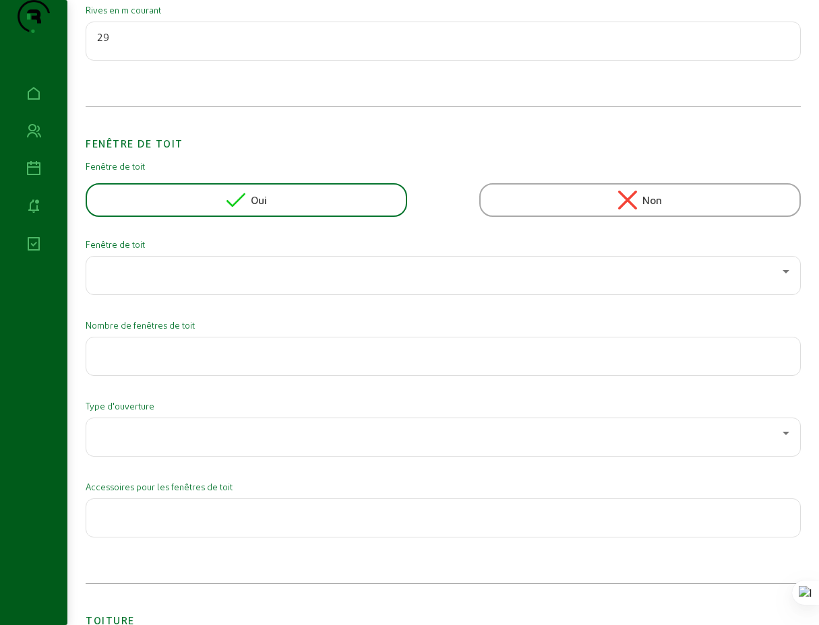
click at [787, 280] on icon at bounding box center [786, 271] width 16 height 16
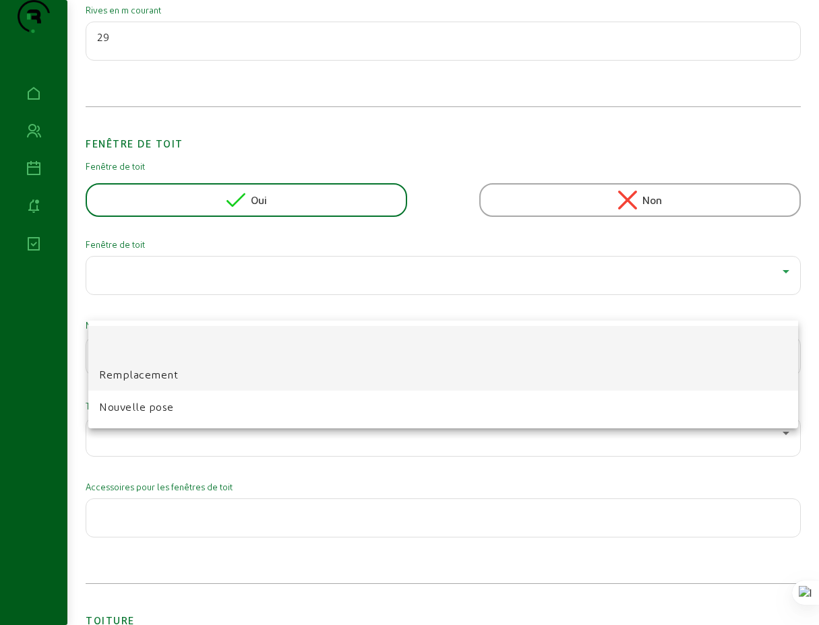
click at [168, 377] on span "Remplacement" at bounding box center [138, 375] width 79 height 16
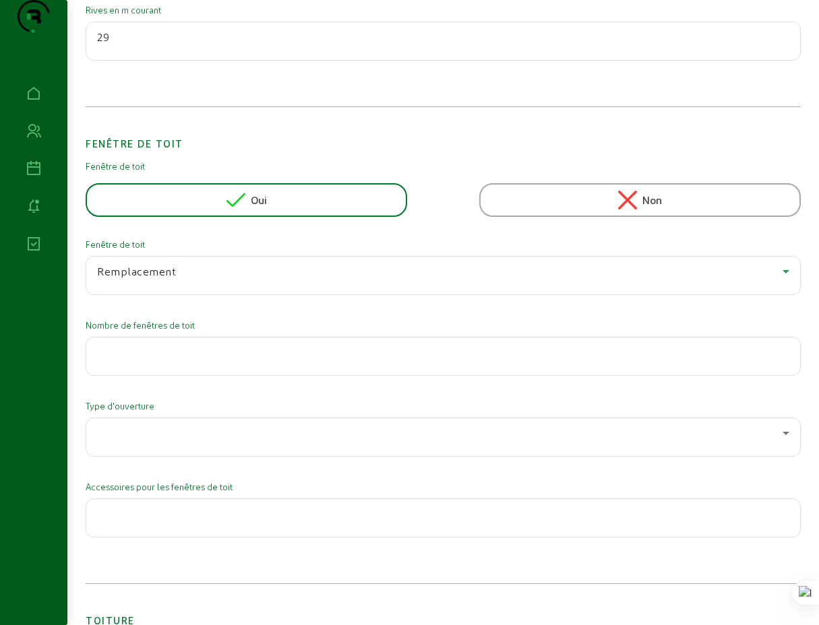
click at [783, 274] on icon at bounding box center [785, 271] width 7 height 3
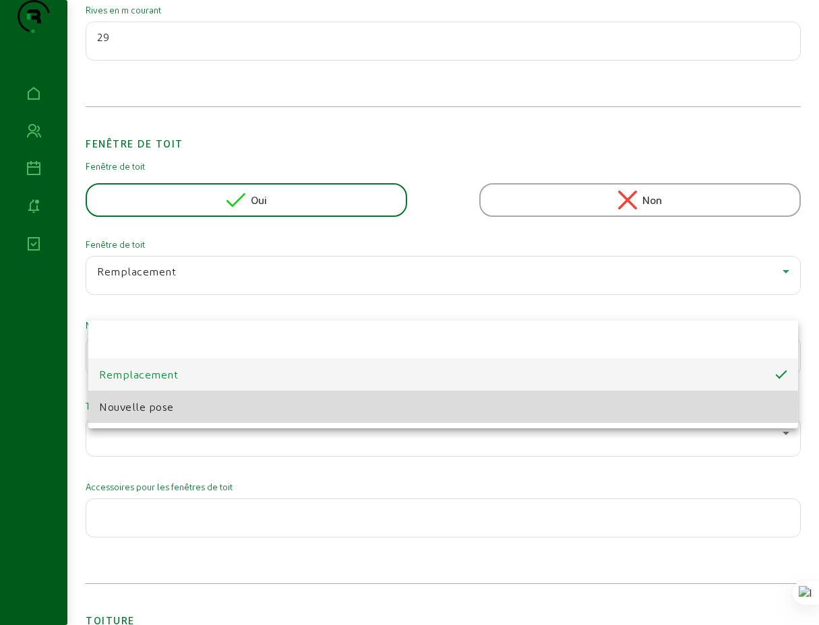
click at [159, 409] on span "Nouvelle pose" at bounding box center [136, 407] width 75 height 16
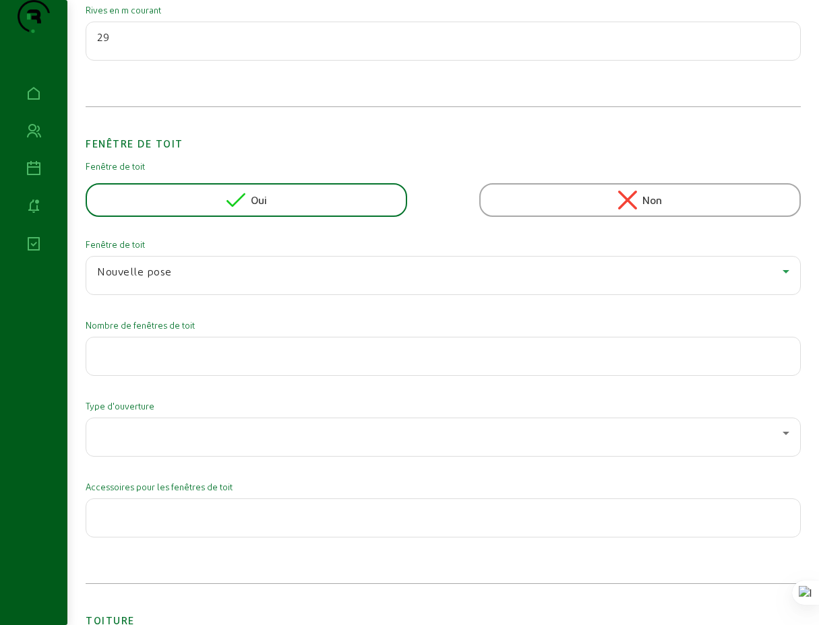
click at [782, 274] on icon at bounding box center [785, 271] width 7 height 3
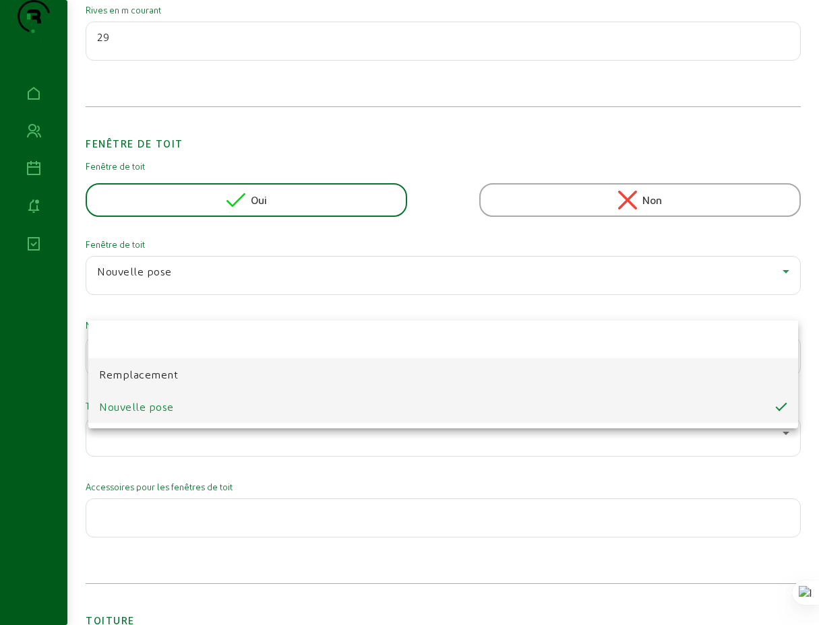
click at [139, 379] on span "Remplacement" at bounding box center [138, 375] width 79 height 16
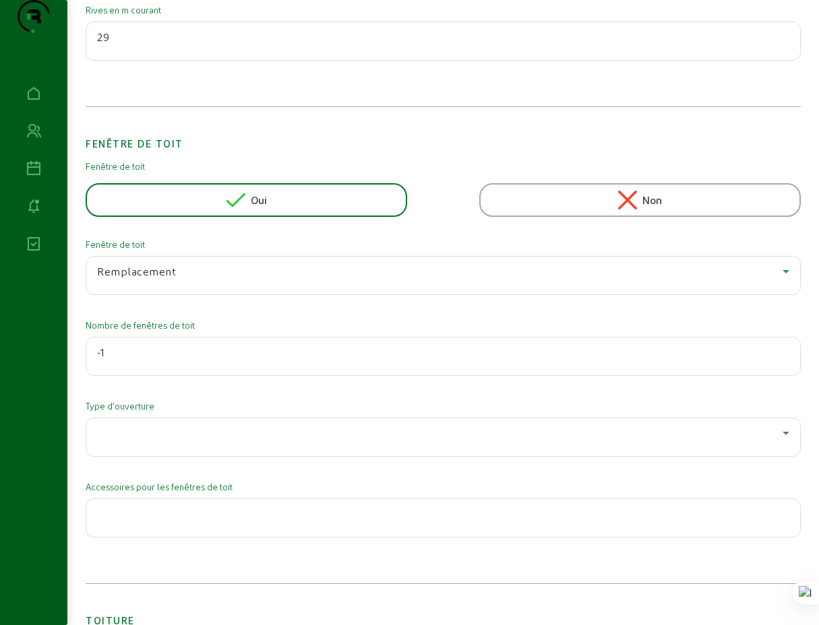
click at [782, 360] on input "-1" at bounding box center [443, 352] width 692 height 16
click at [781, 360] on input "0" at bounding box center [443, 352] width 692 height 16
type input "1"
click at [781, 360] on input "1" at bounding box center [443, 352] width 692 height 16
click at [782, 435] on icon at bounding box center [785, 433] width 7 height 3
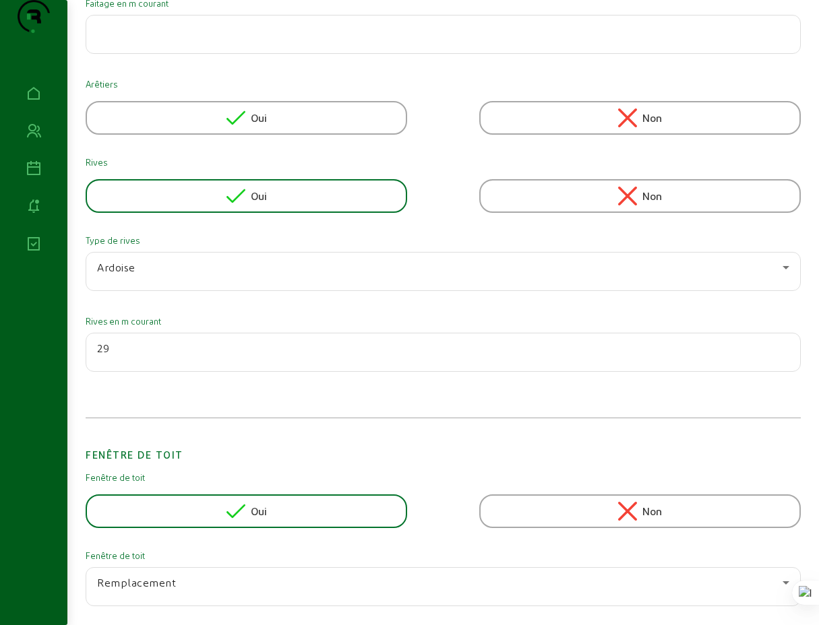
scroll to position [0, 0]
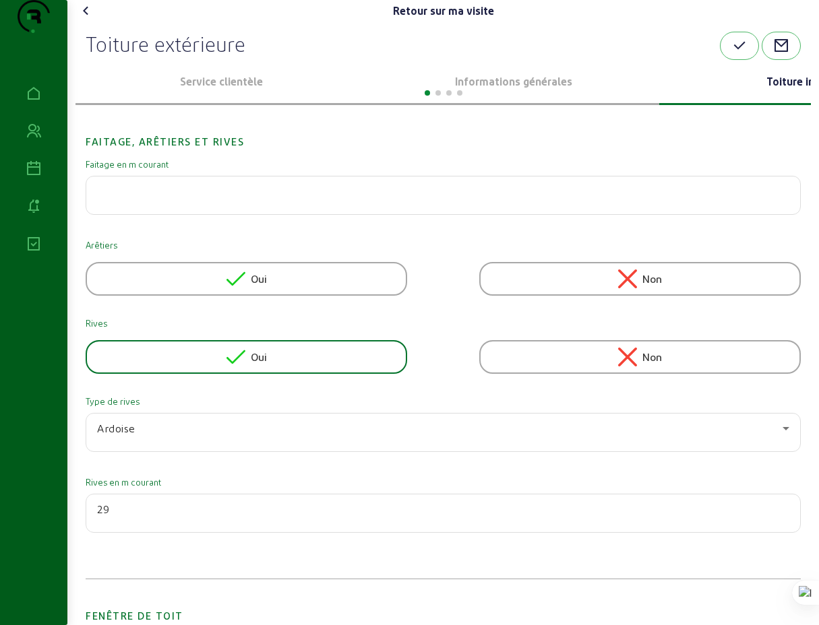
drag, startPoint x: 786, startPoint y: 107, endPoint x: 484, endPoint y: 115, distance: 301.3
click at [536, 111] on div at bounding box center [409, 312] width 819 height 625
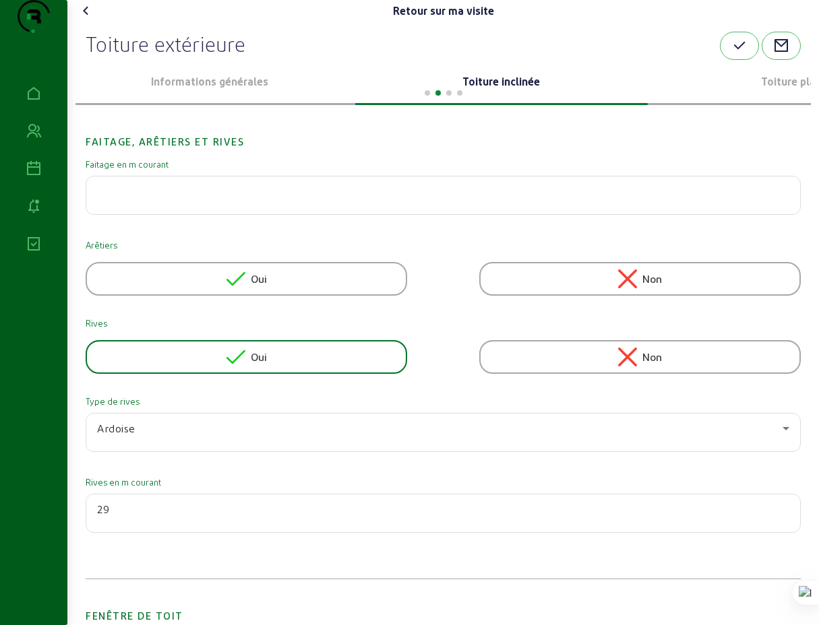
click at [175, 100] on div at bounding box center [442, 92] width 735 height 16
click at [429, 150] on h2 "Faitage, arêtiers et rives" at bounding box center [443, 131] width 715 height 36
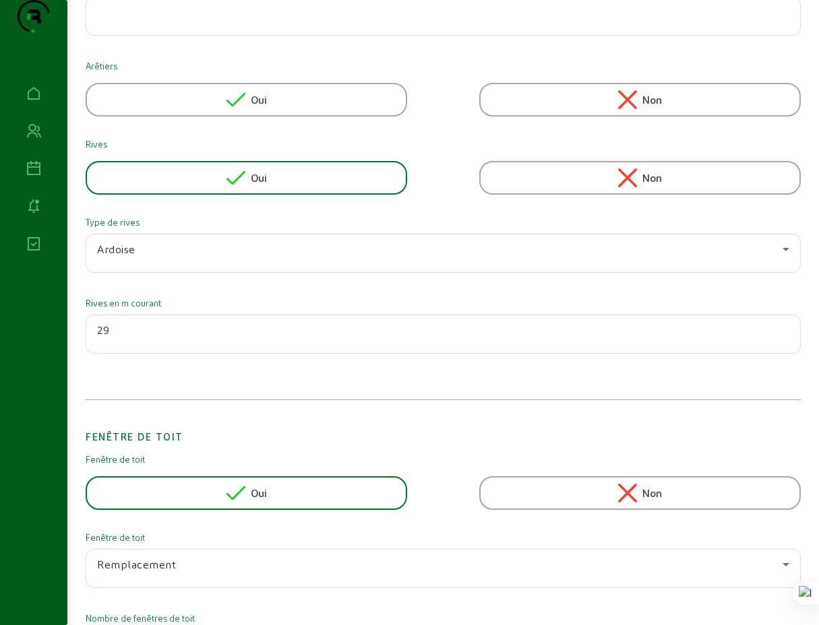
scroll to position [139, 0]
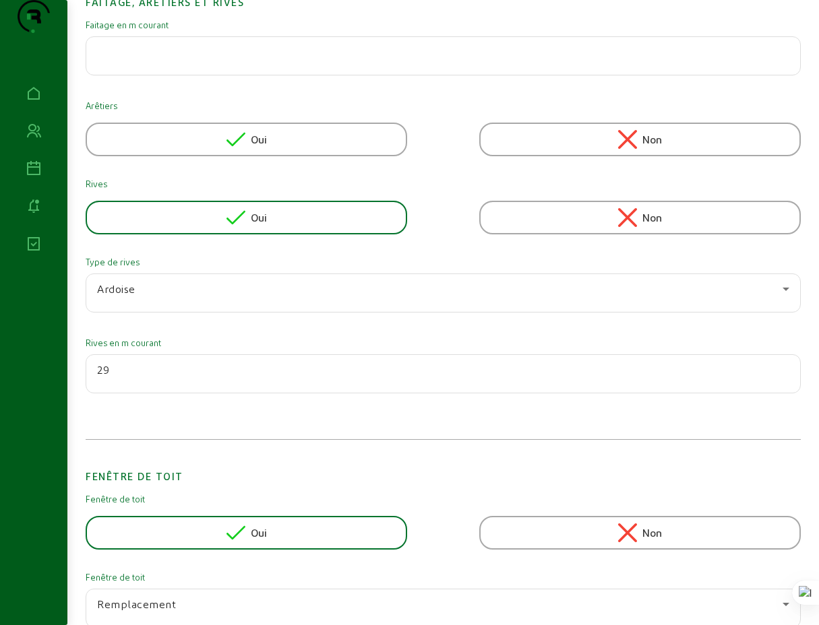
click at [261, 226] on span "Oui" at bounding box center [259, 218] width 16 height 16
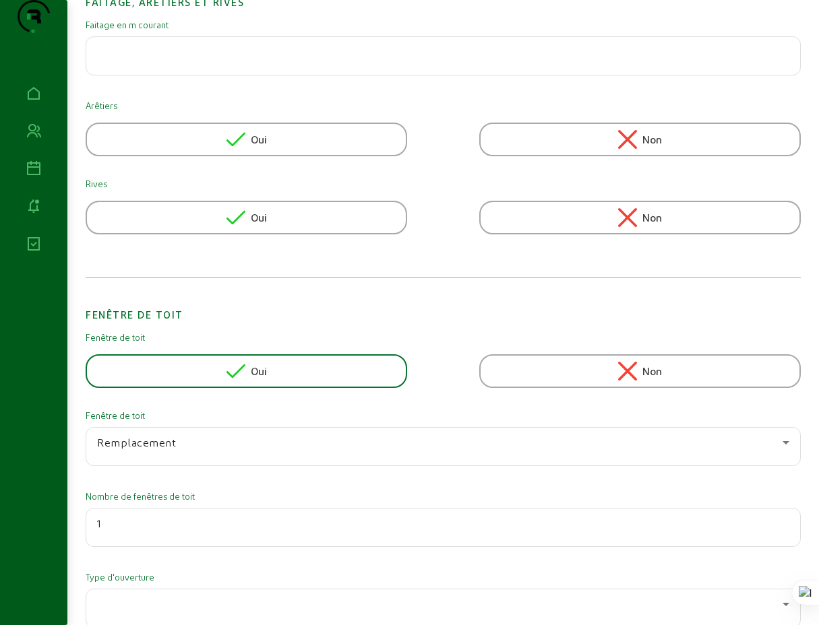
click at [253, 379] on span "Oui" at bounding box center [259, 371] width 16 height 16
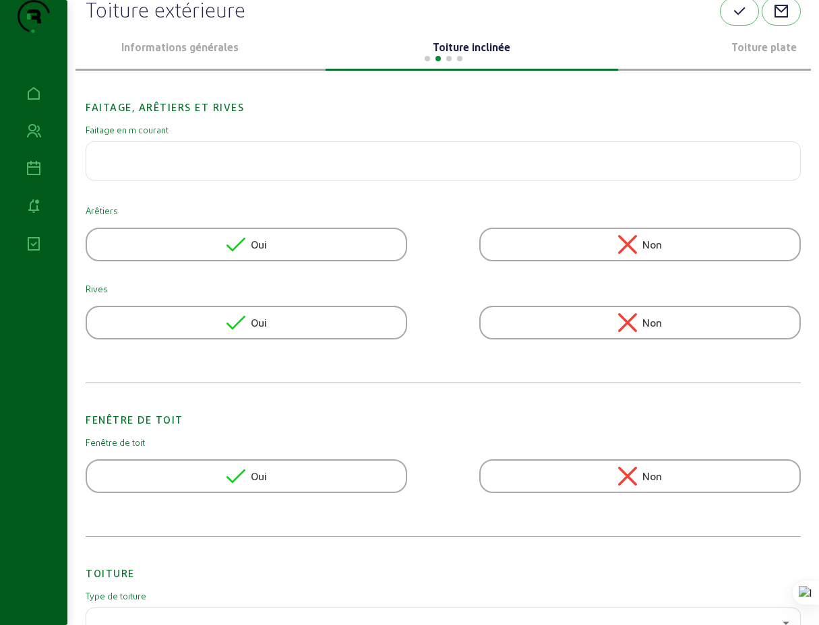
scroll to position [0, 0]
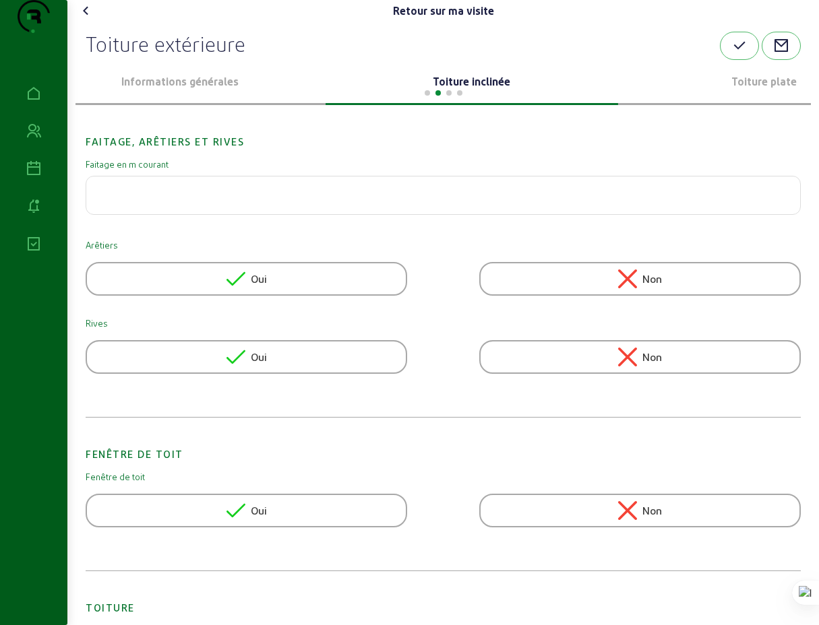
click at [759, 100] on div at bounding box center [442, 92] width 735 height 16
click at [761, 90] on p "Toiture plate" at bounding box center [763, 81] width 281 height 16
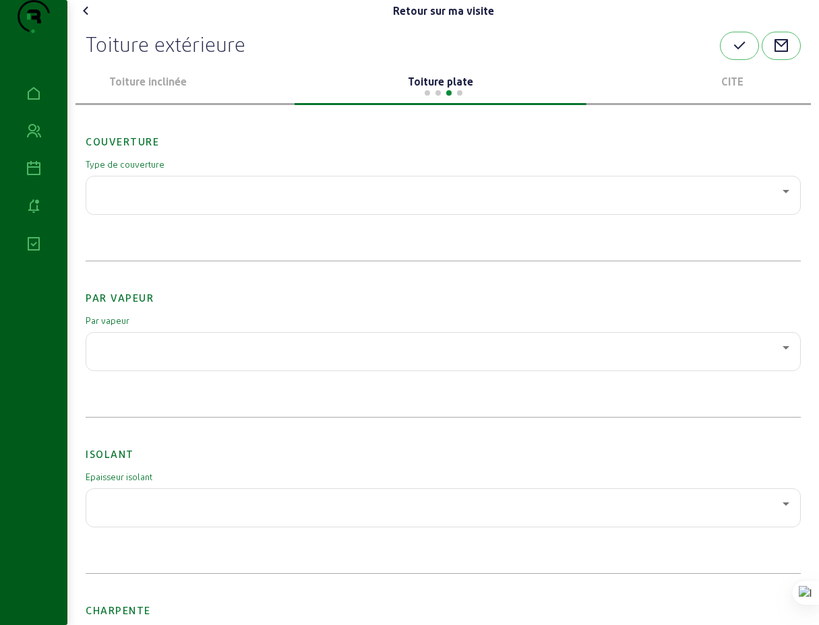
click at [434, 90] on p "Toiture plate" at bounding box center [439, 81] width 281 height 16
click at [784, 193] on icon at bounding box center [785, 191] width 7 height 3
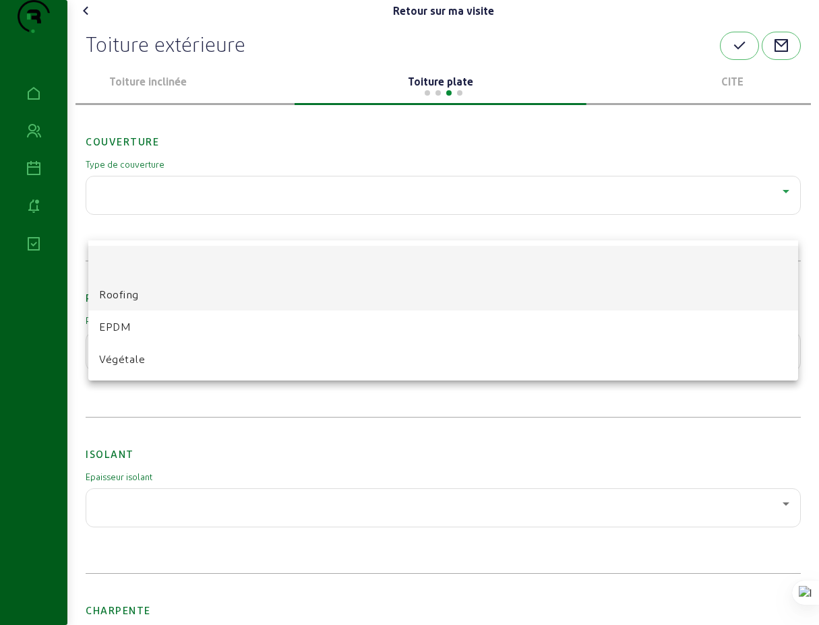
click at [125, 298] on span "Roofing" at bounding box center [119, 294] width 40 height 16
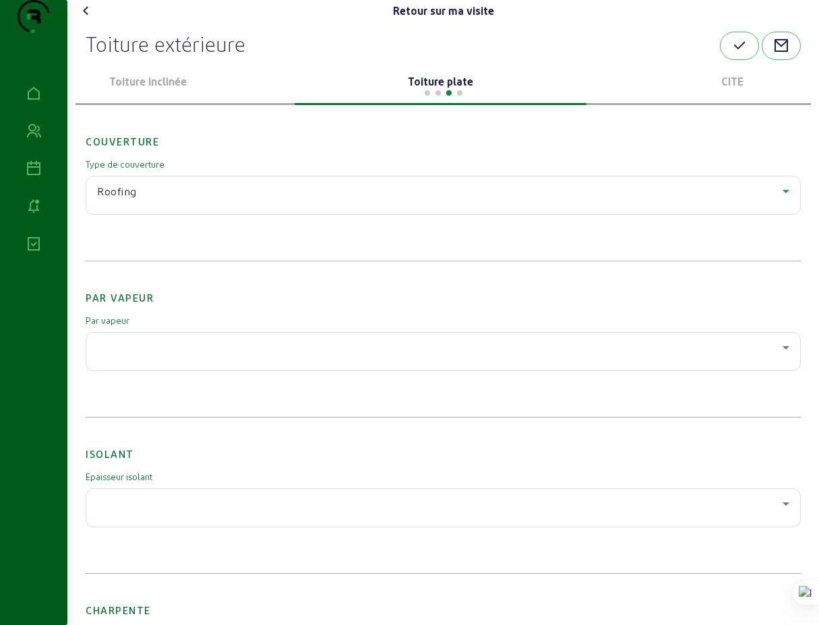
click at [785, 356] on icon at bounding box center [786, 348] width 16 height 16
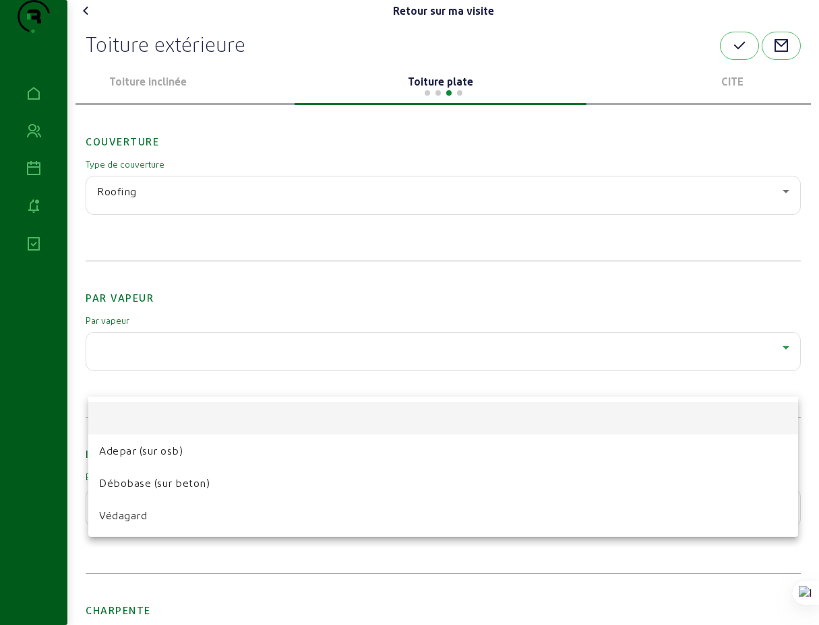
click at [147, 375] on div at bounding box center [409, 312] width 819 height 625
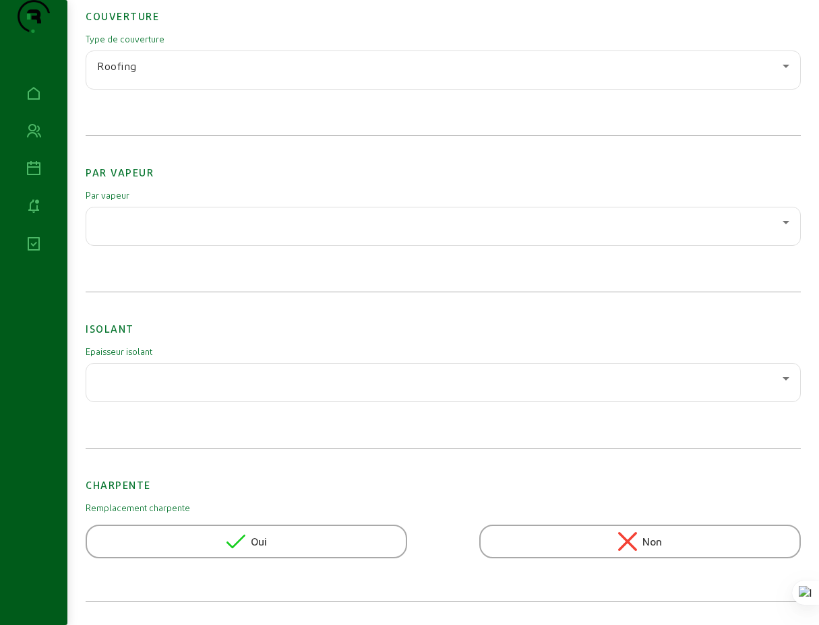
scroll to position [149, 0]
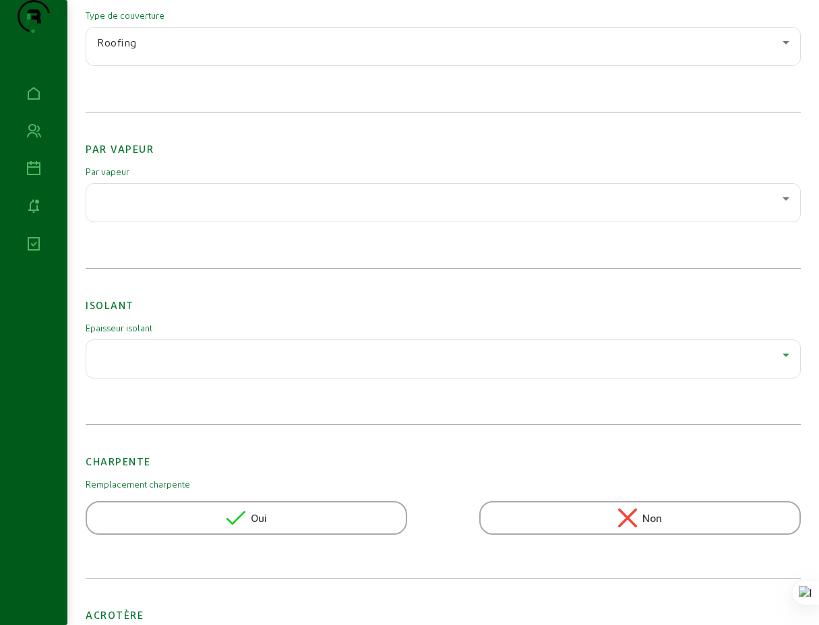
click at [785, 363] on icon at bounding box center [786, 355] width 16 height 16
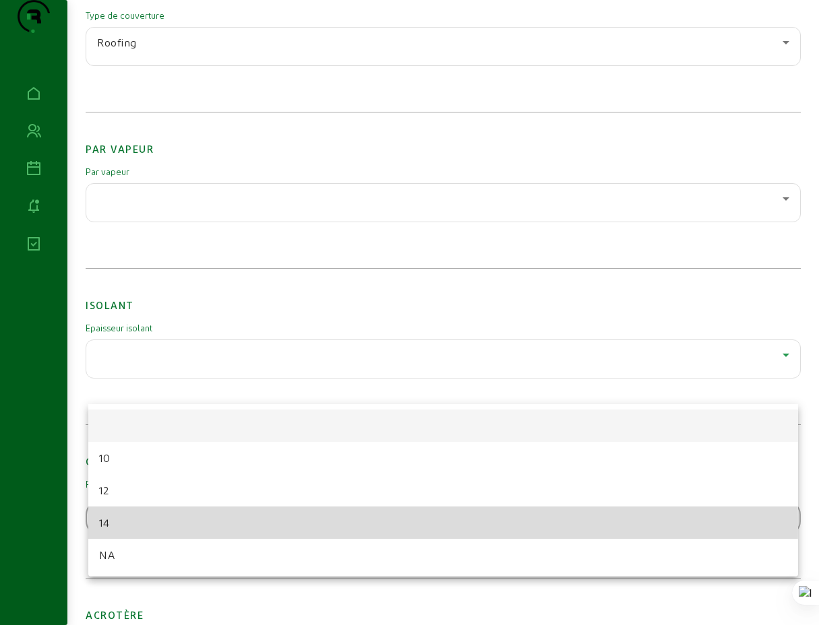
click at [110, 526] on mat-option "14" at bounding box center [442, 523] width 709 height 32
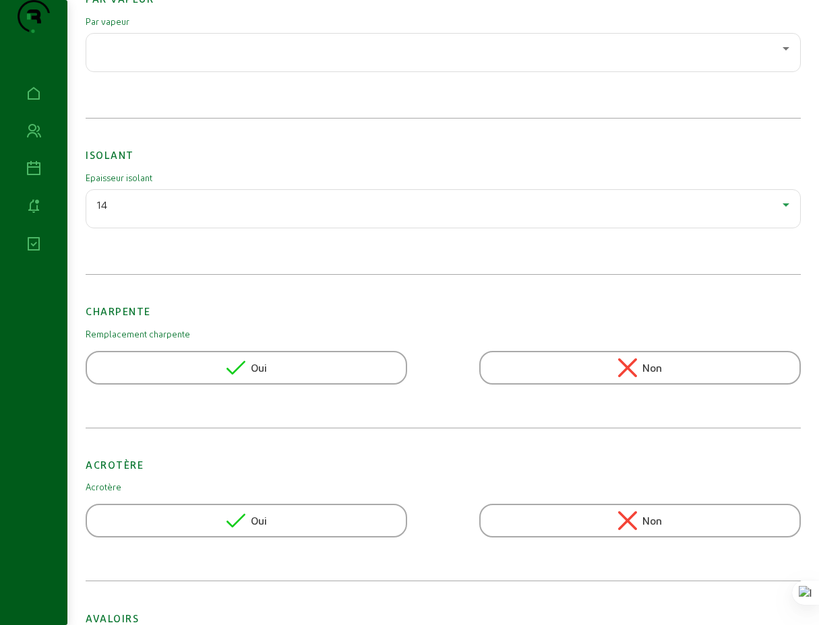
scroll to position [334, 0]
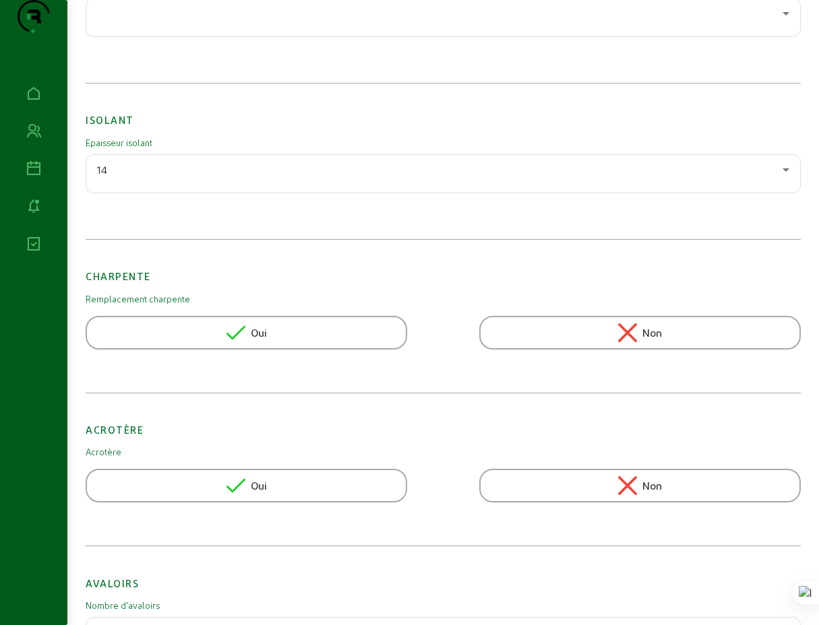
click at [647, 341] on span "Non" at bounding box center [652, 333] width 20 height 16
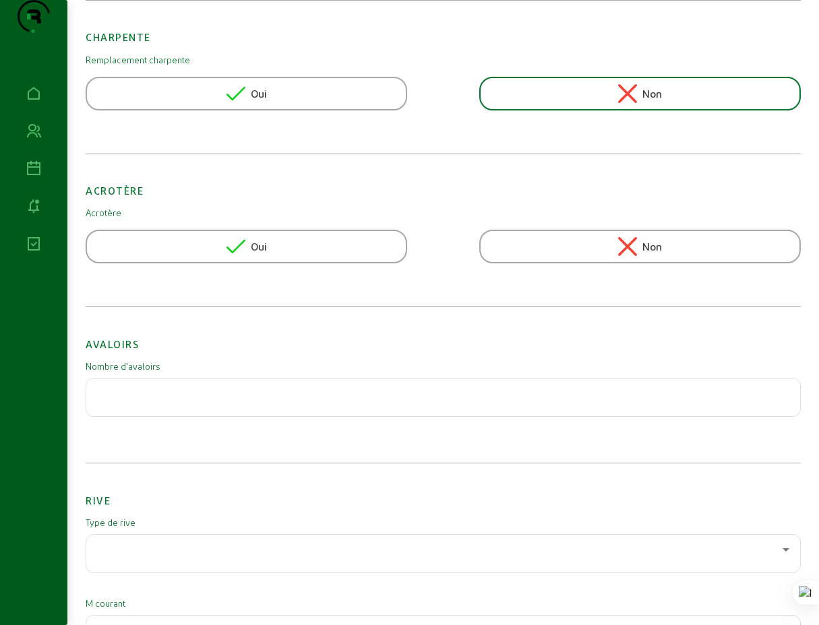
scroll to position [594, 0]
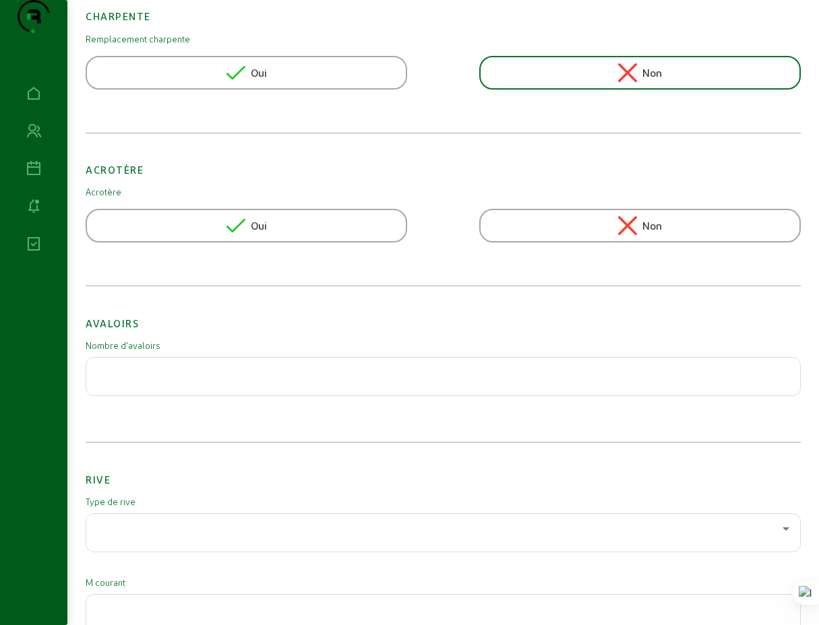
click at [300, 381] on input "number" at bounding box center [443, 373] width 692 height 16
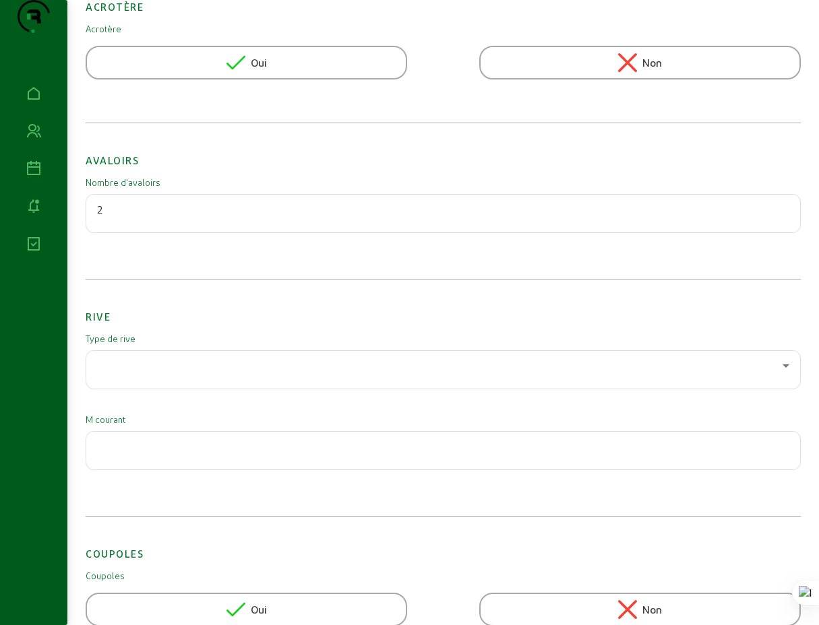
scroll to position [790, 0]
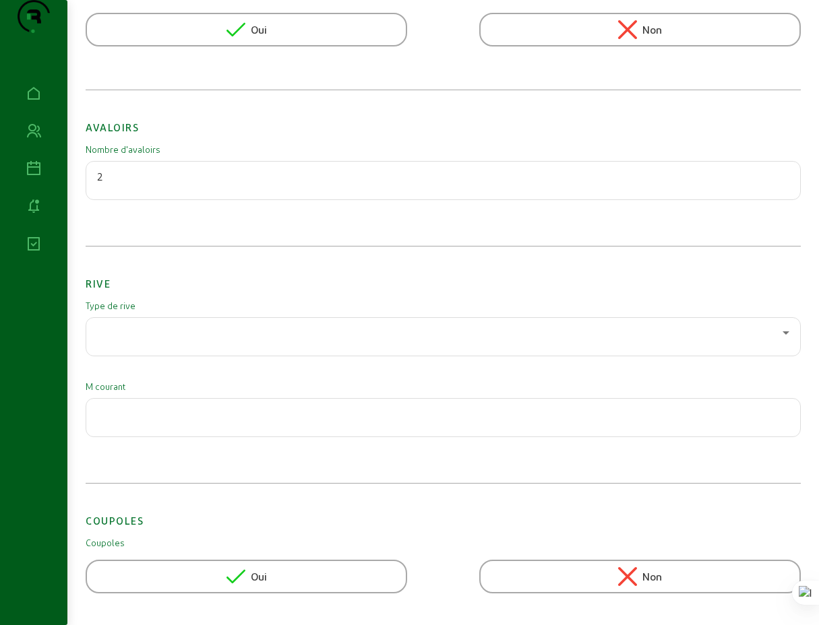
type input "2"
click at [228, 341] on div at bounding box center [439, 333] width 685 height 16
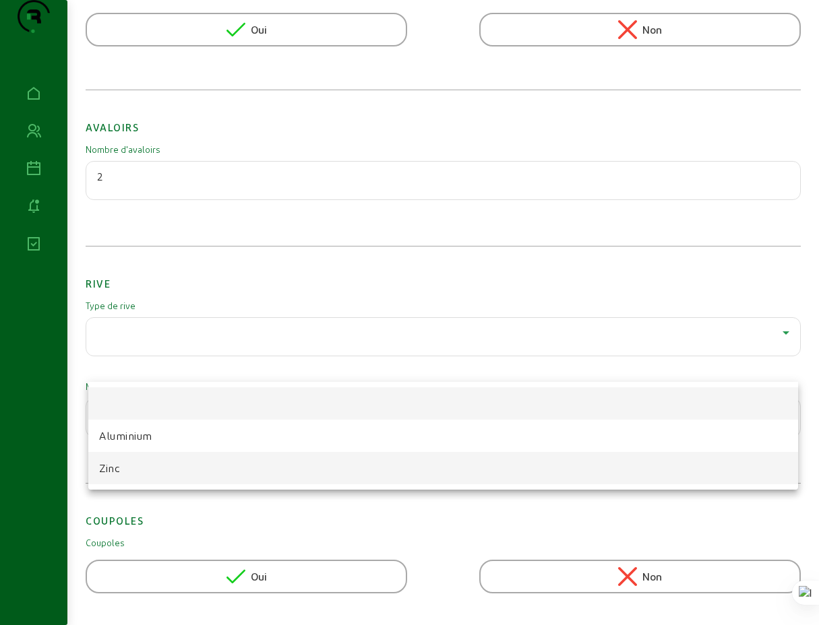
click at [117, 472] on span "Zinc" at bounding box center [109, 468] width 21 height 16
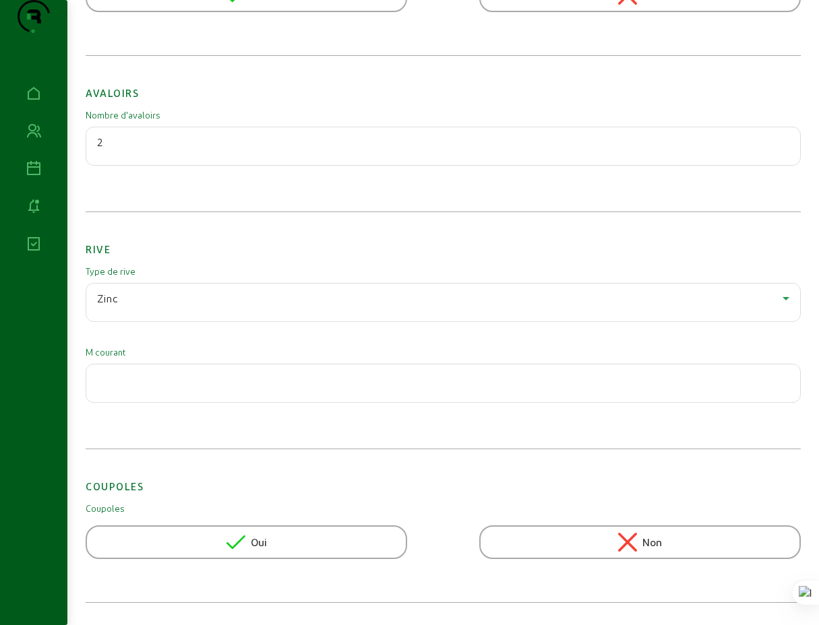
scroll to position [886, 0]
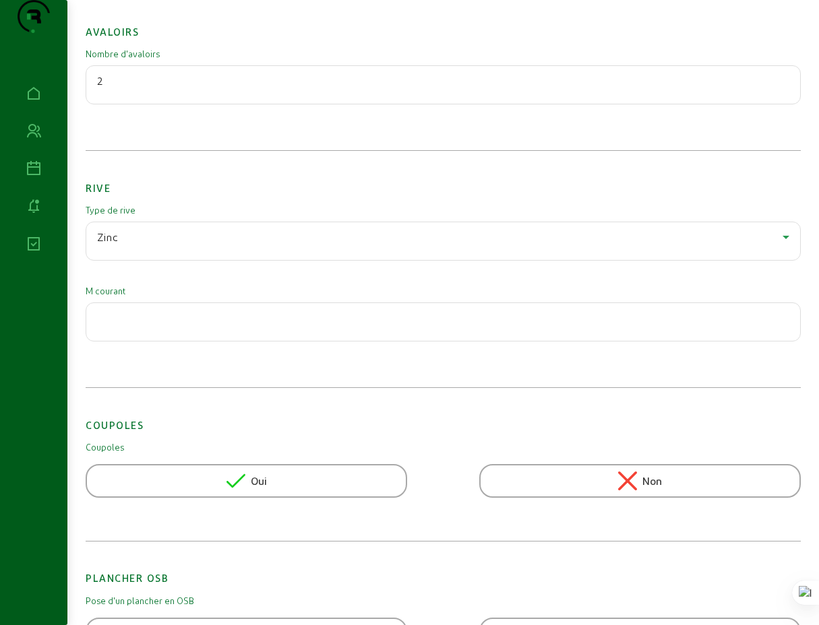
click at [243, 326] on input "number" at bounding box center [443, 318] width 692 height 16
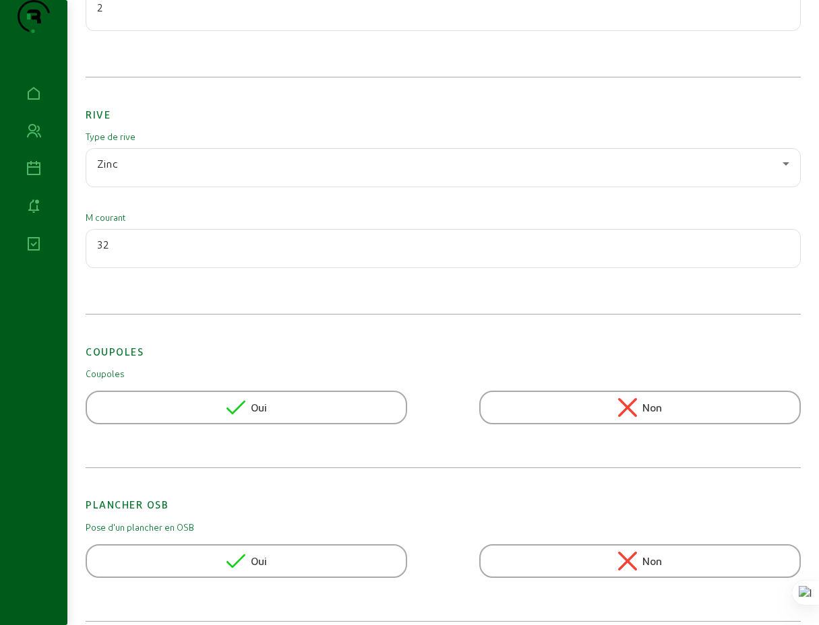
scroll to position [947, 0]
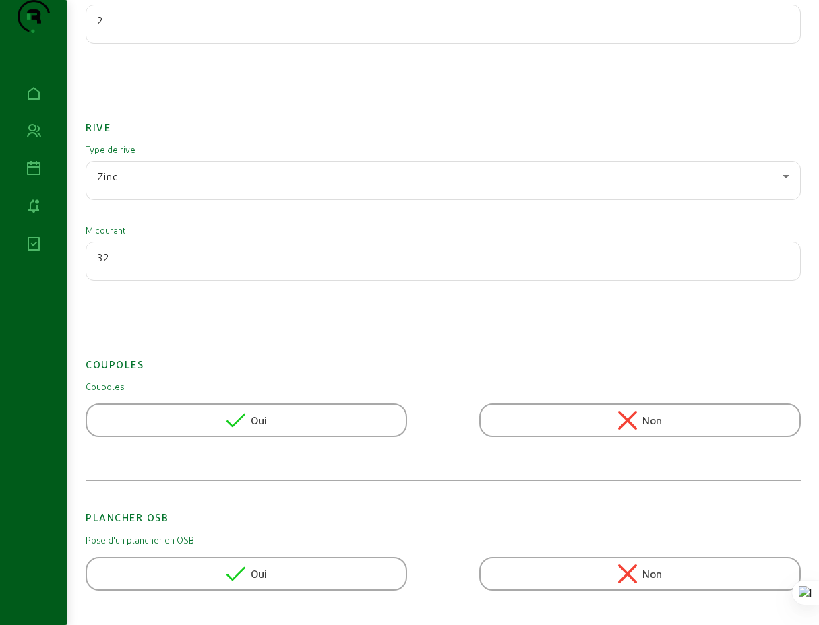
type input "32"
click at [251, 199] on div "Zinc" at bounding box center [443, 181] width 692 height 38
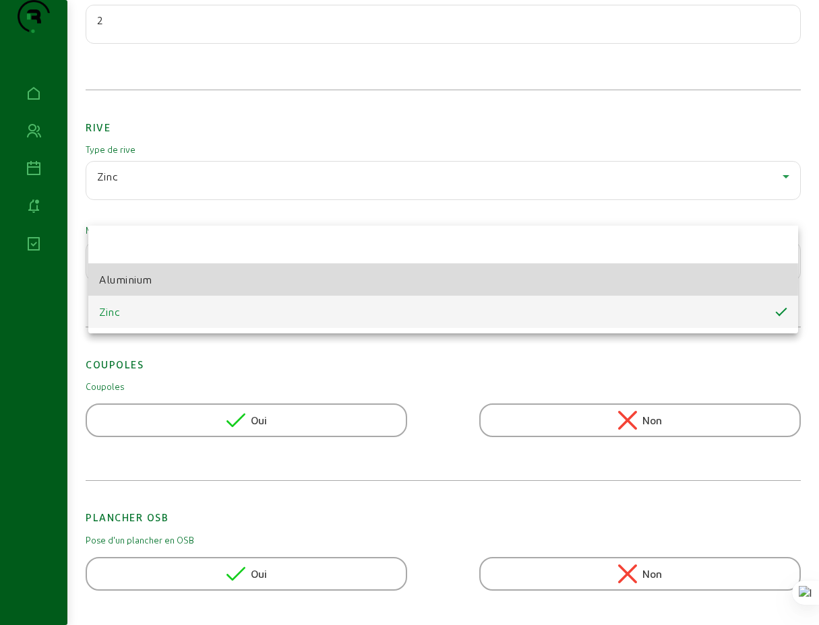
click at [140, 282] on span "Aluminium" at bounding box center [125, 280] width 53 height 16
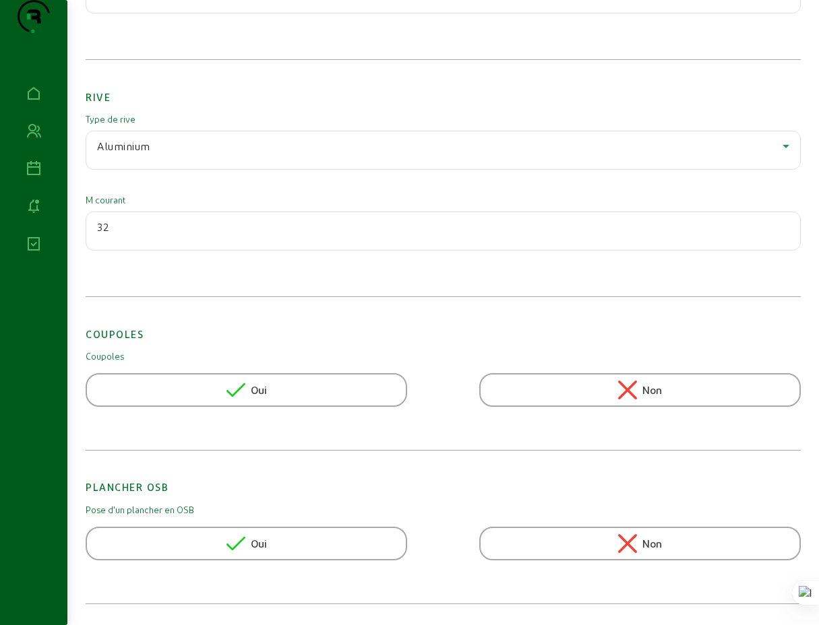
scroll to position [1003, 0]
click at [238, 391] on icon at bounding box center [235, 390] width 19 height 14
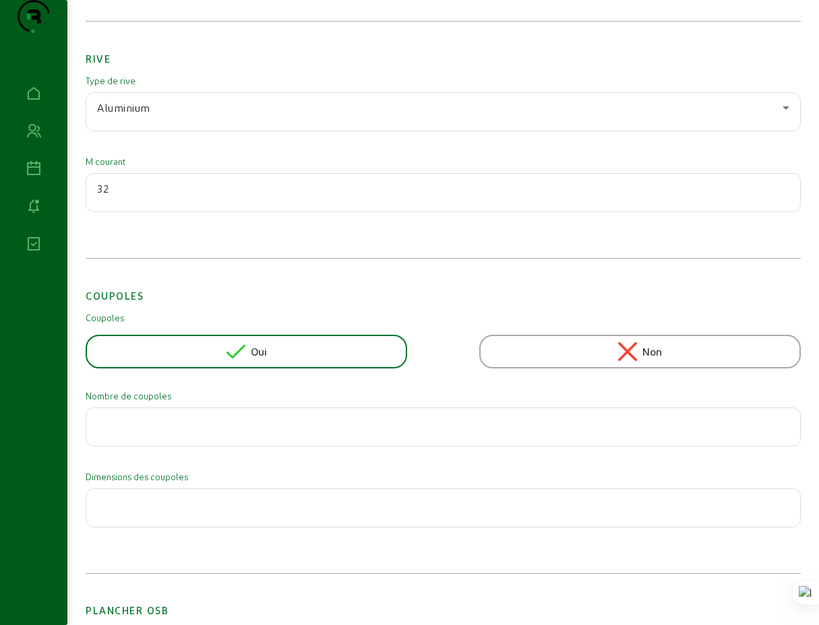
scroll to position [1091, 0]
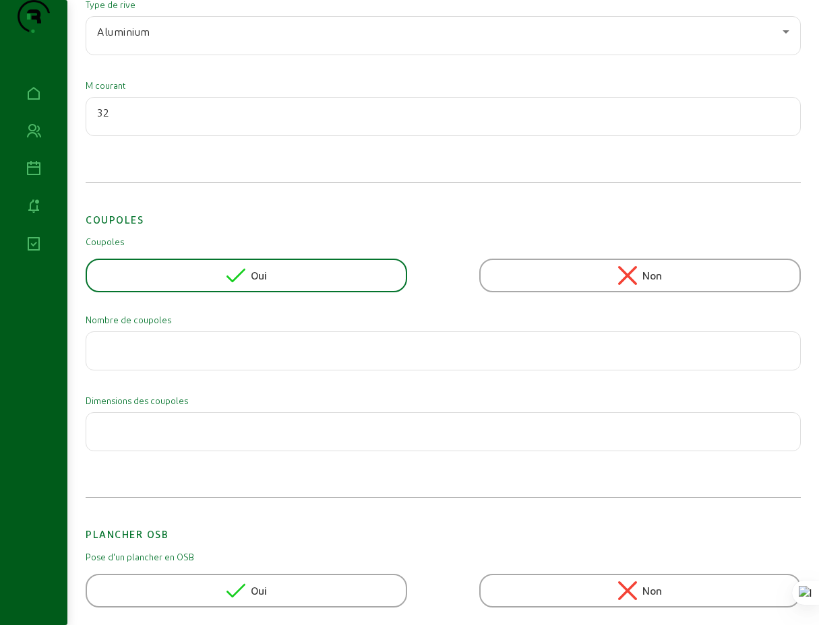
click at [227, 355] on input "number" at bounding box center [443, 347] width 692 height 16
type input "1"
click at [251, 436] on input "text" at bounding box center [443, 428] width 692 height 16
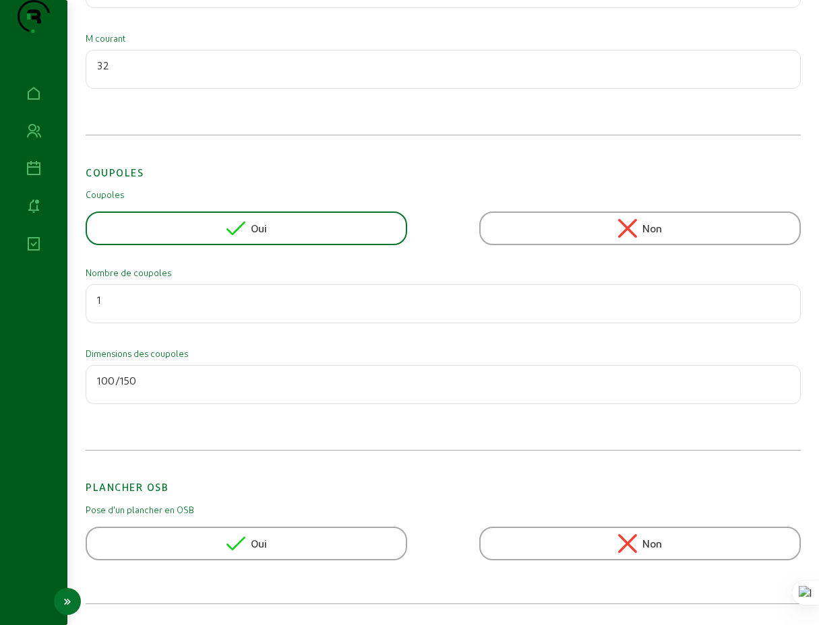
type input "100/150"
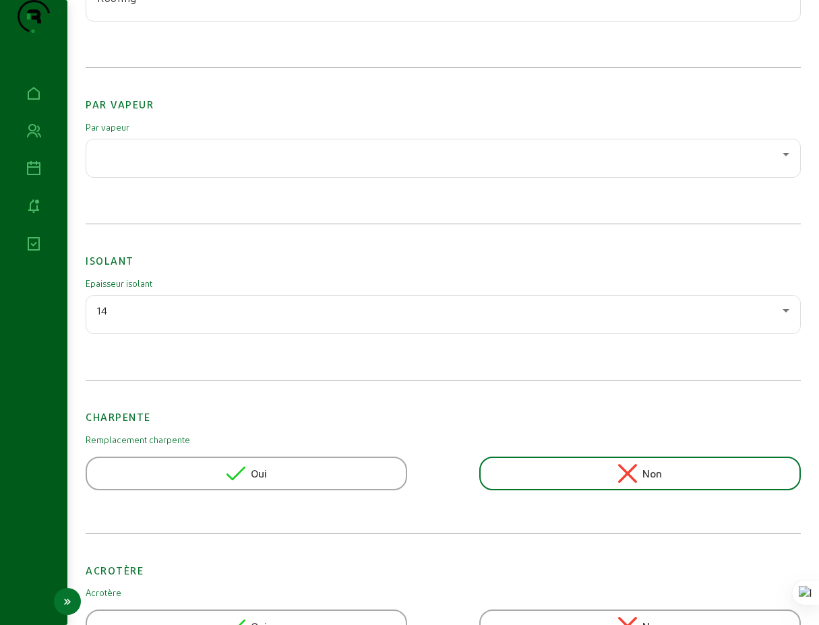
scroll to position [0, 0]
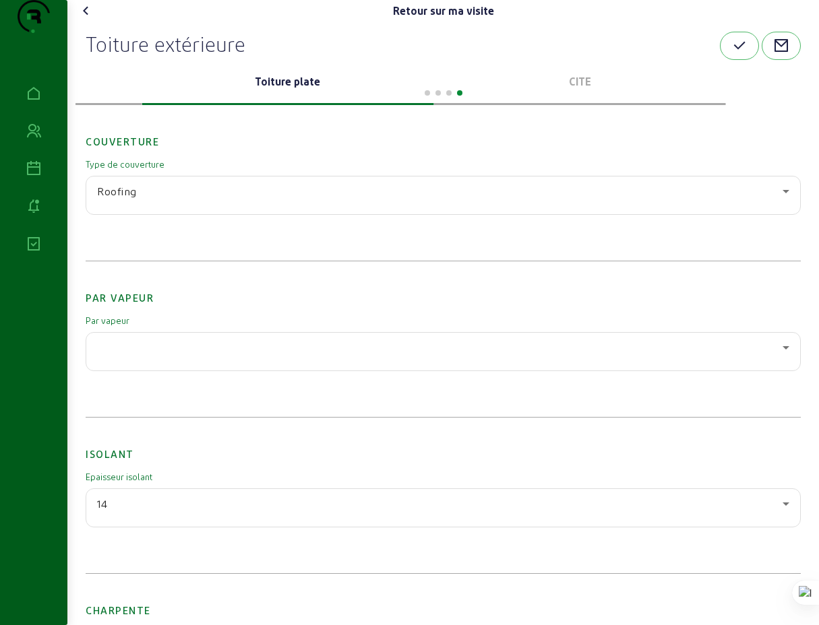
click at [169, 105] on swiper-container "Service clientèle Informations générales Toiture inclinée Toiture plate CITE" at bounding box center [442, 82] width 735 height 45
click at [0, 0] on slot "Service clientèle Informations générales Toiture inclinée Toiture plate CITE" at bounding box center [0, 0] width 0 height 0
click at [664, 100] on div at bounding box center [442, 92] width 735 height 16
click at [664, 90] on p "CITE" at bounding box center [659, 81] width 281 height 16
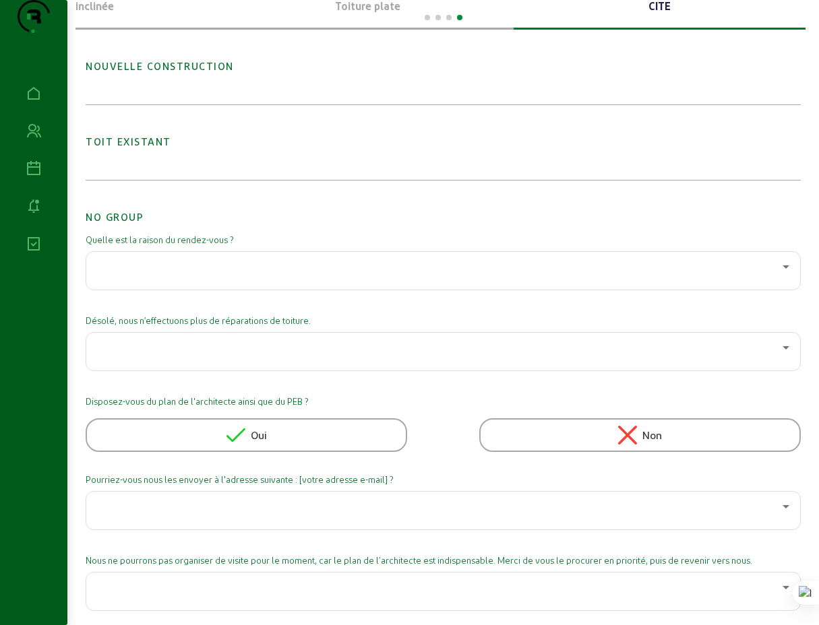
scroll to position [80, 0]
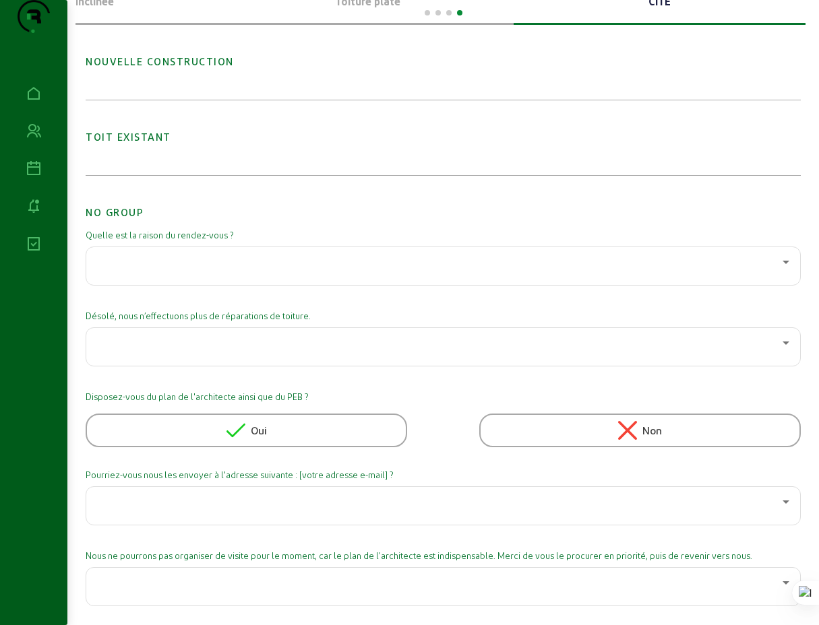
click at [122, 145] on h2 "Toit existant" at bounding box center [443, 126] width 715 height 36
click at [201, 175] on div "Toit existant" at bounding box center [443, 141] width 715 height 67
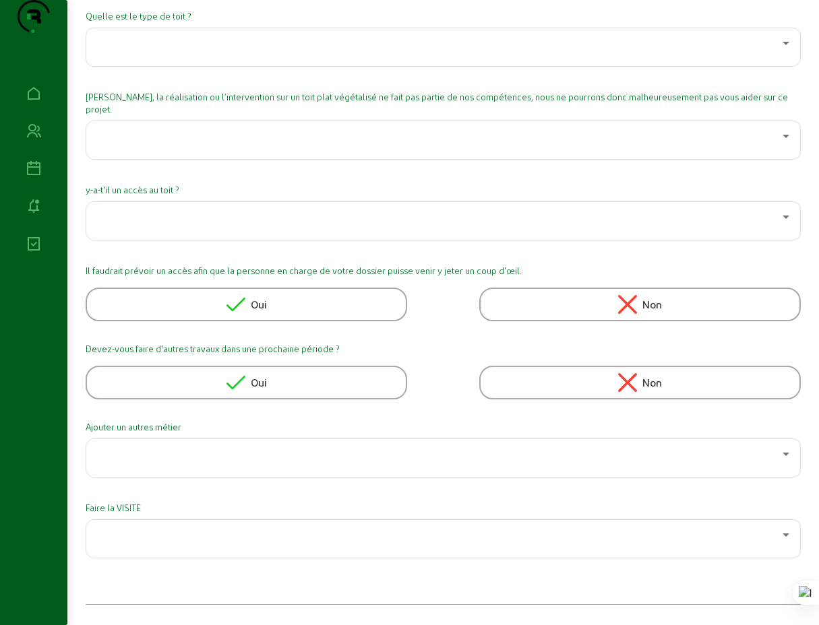
scroll to position [877, 0]
click at [782, 532] on icon at bounding box center [786, 534] width 16 height 16
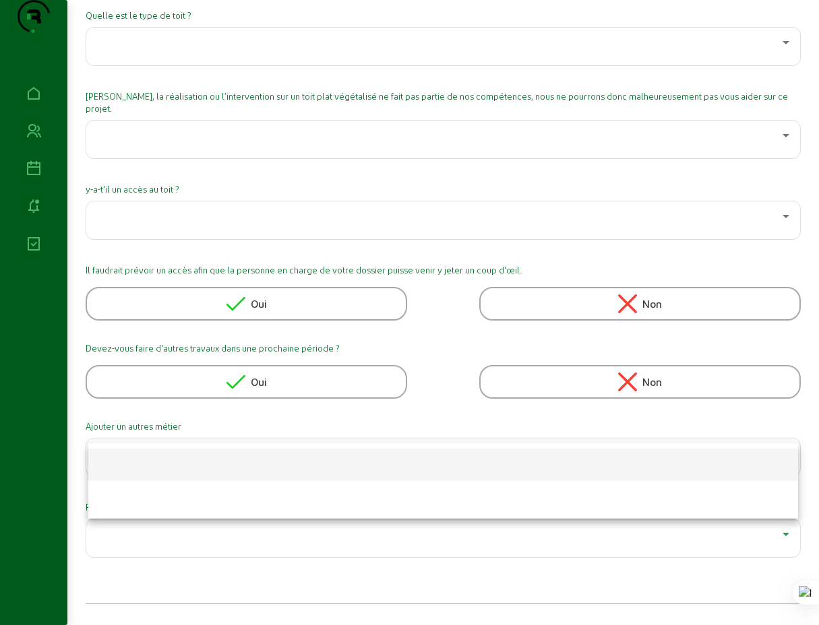
click at [784, 534] on div at bounding box center [409, 312] width 819 height 625
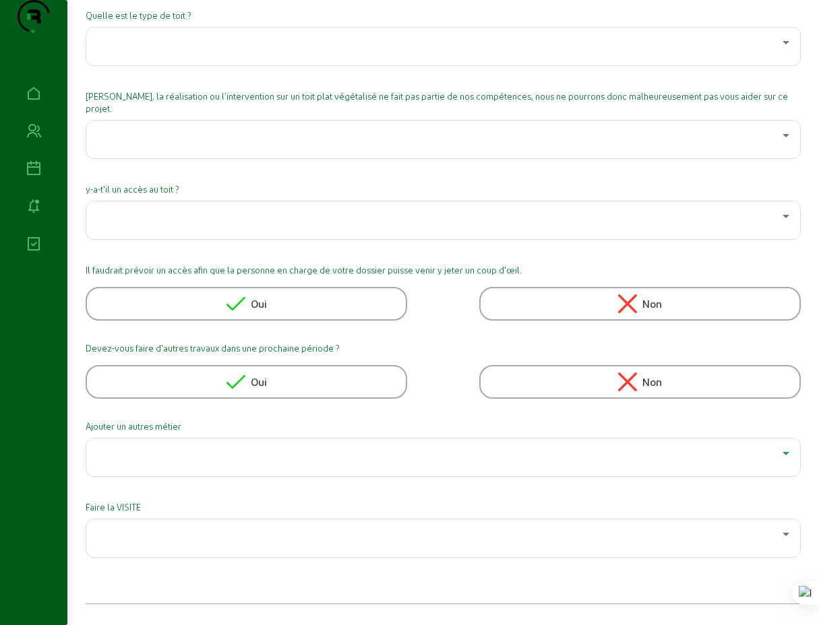
click at [784, 454] on icon at bounding box center [785, 453] width 7 height 3
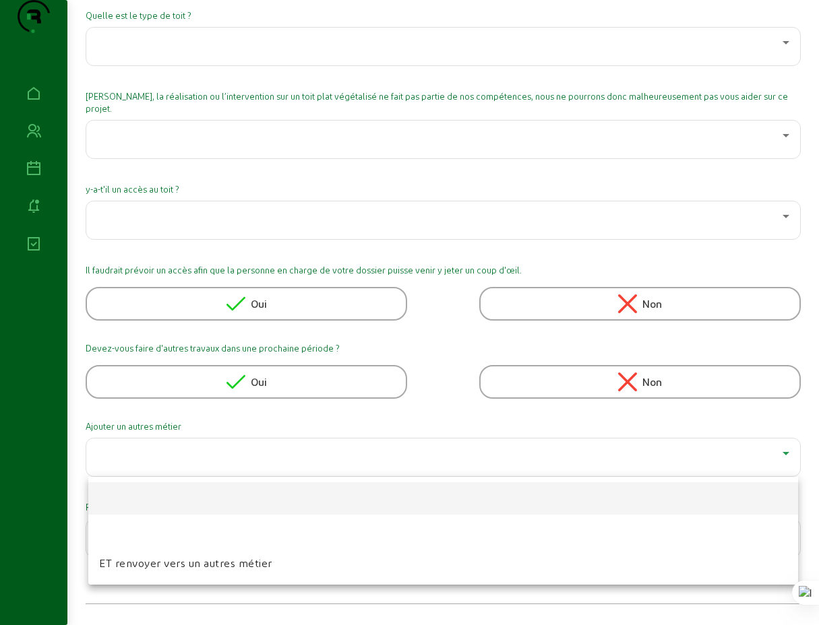
click at [784, 454] on div at bounding box center [409, 312] width 819 height 625
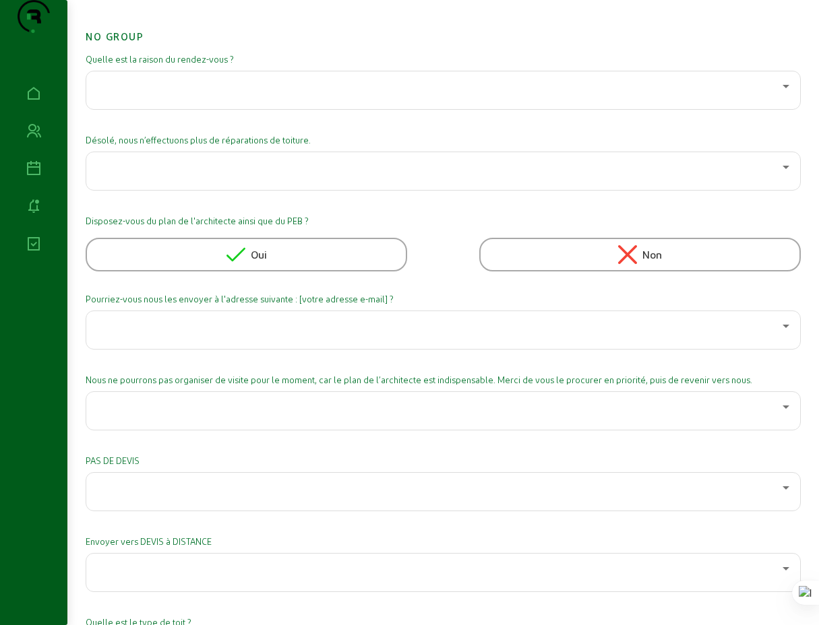
scroll to position [14, 0]
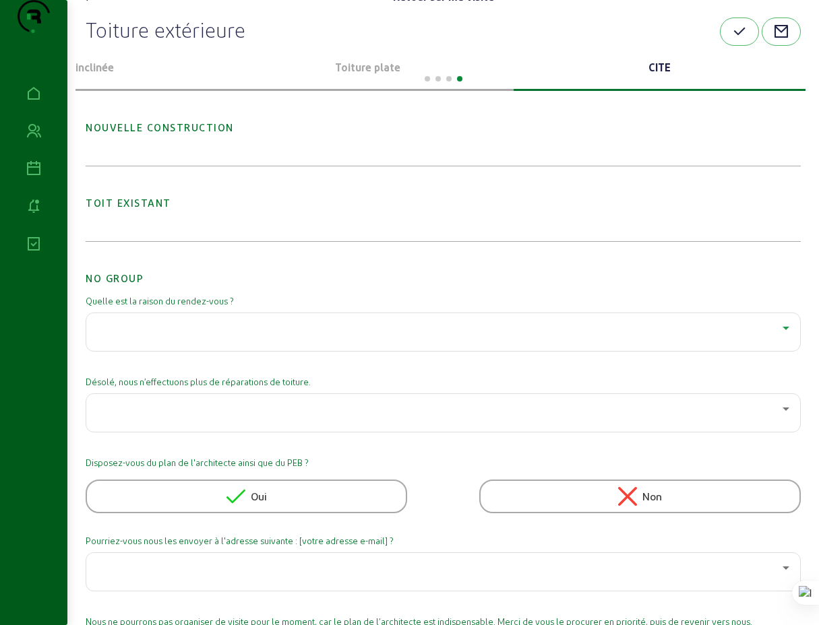
click at [784, 336] on icon at bounding box center [786, 328] width 16 height 16
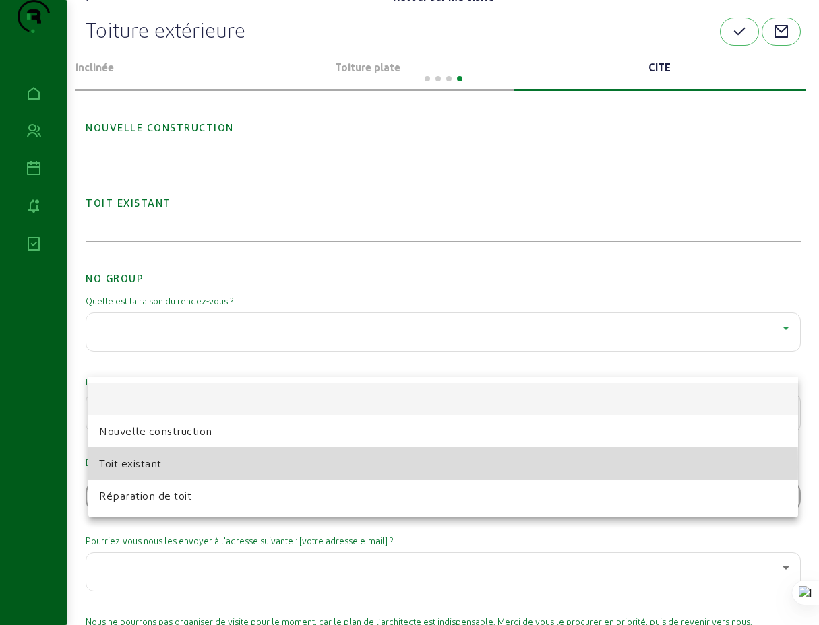
click at [140, 467] on span "Toit existant" at bounding box center [130, 463] width 63 height 16
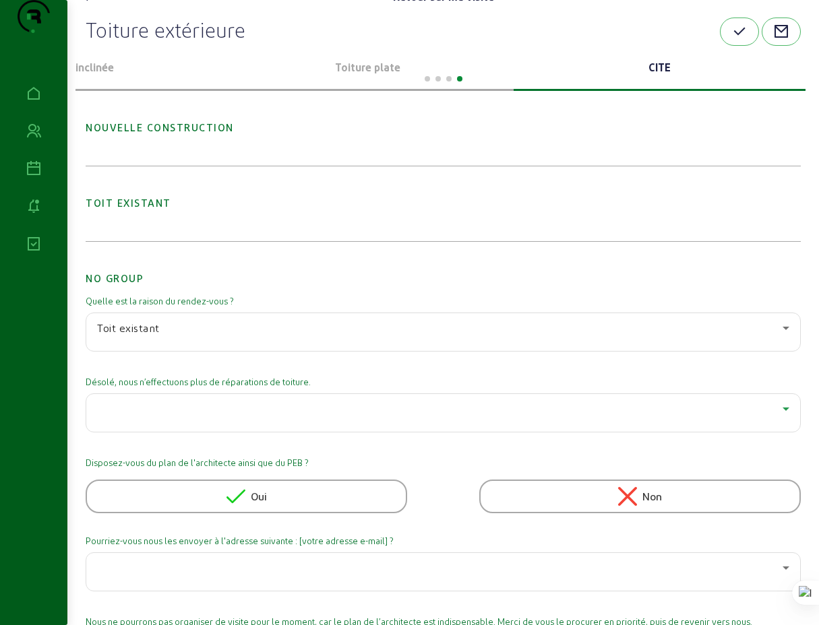
click at [786, 417] on icon at bounding box center [786, 409] width 16 height 16
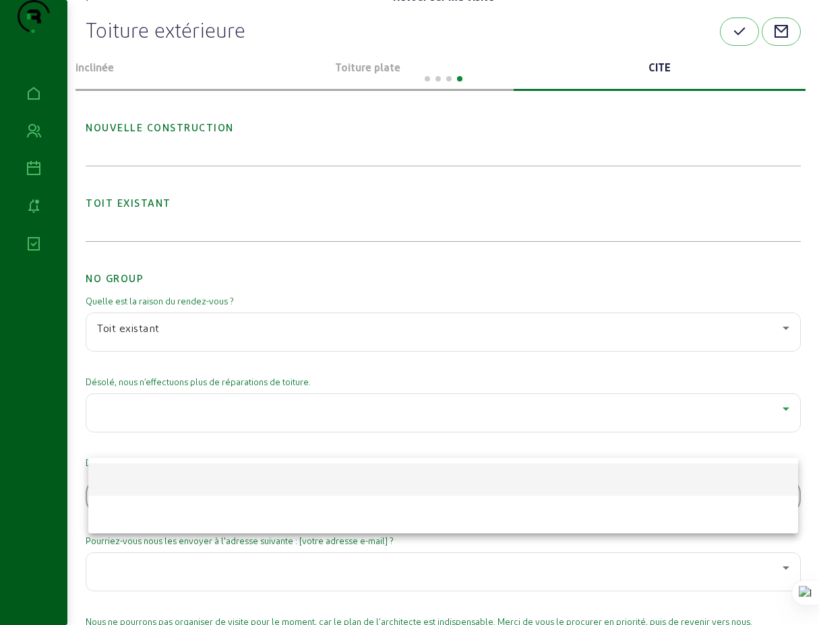
click at [786, 435] on div at bounding box center [409, 312] width 819 height 625
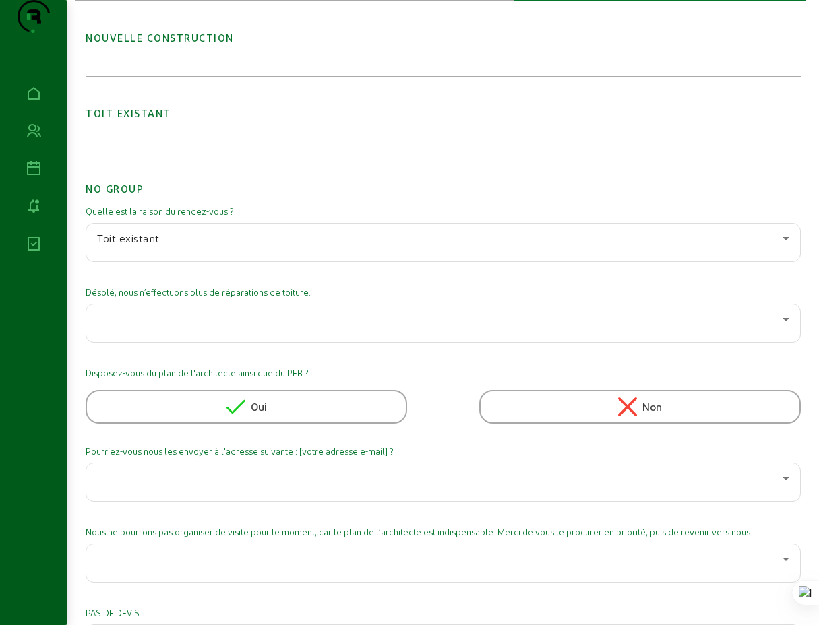
scroll to position [104, 0]
click at [780, 486] on icon at bounding box center [786, 478] width 16 height 16
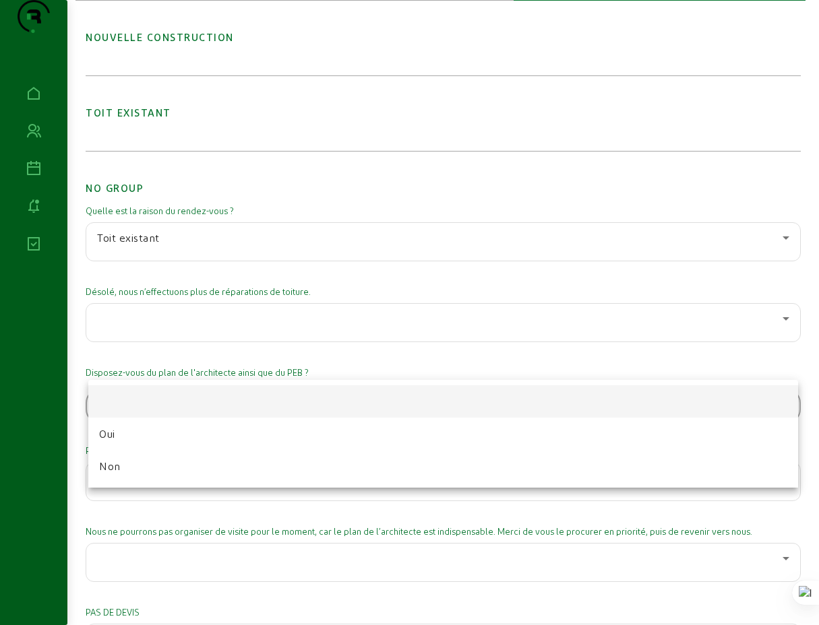
click at [780, 503] on div at bounding box center [409, 312] width 819 height 625
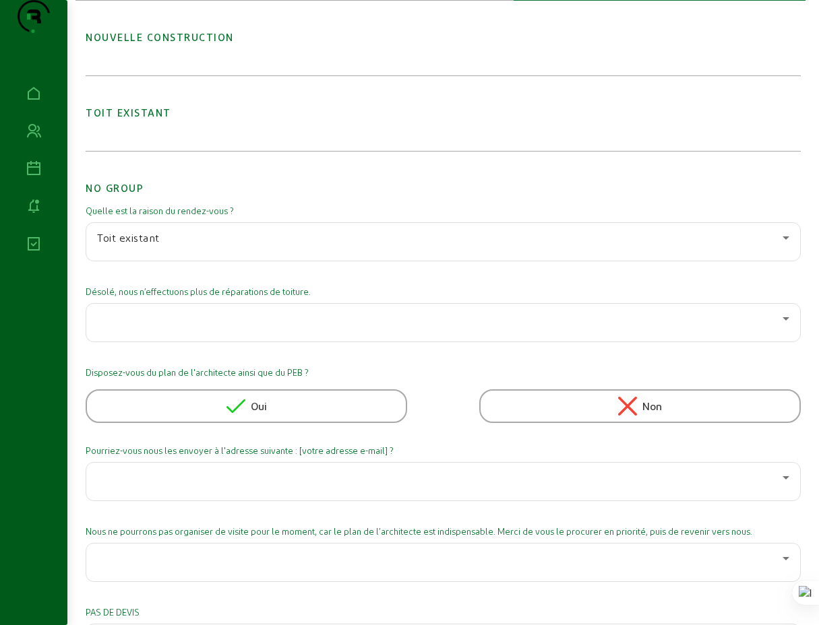
click at [263, 414] on span "Oui" at bounding box center [259, 406] width 16 height 16
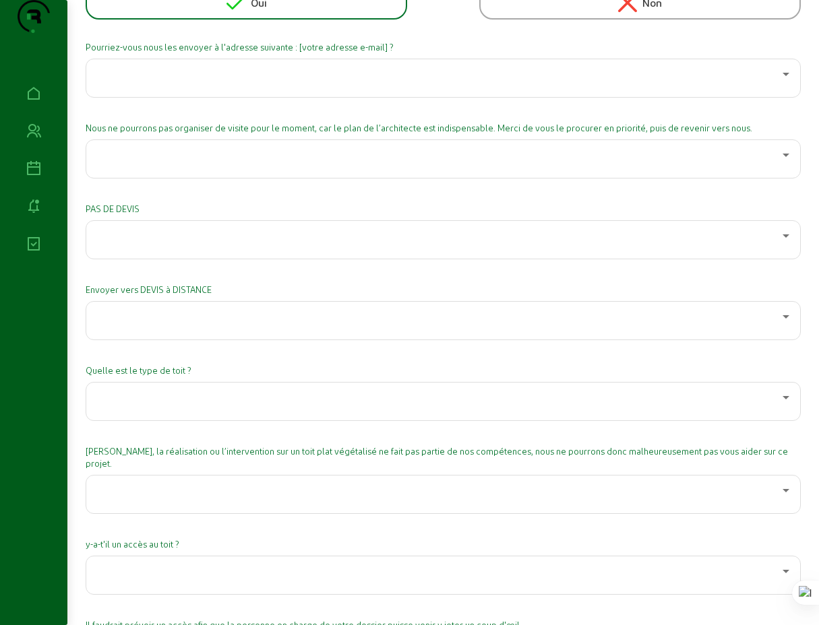
scroll to position [509, 0]
click at [342, 404] on div at bounding box center [439, 396] width 685 height 16
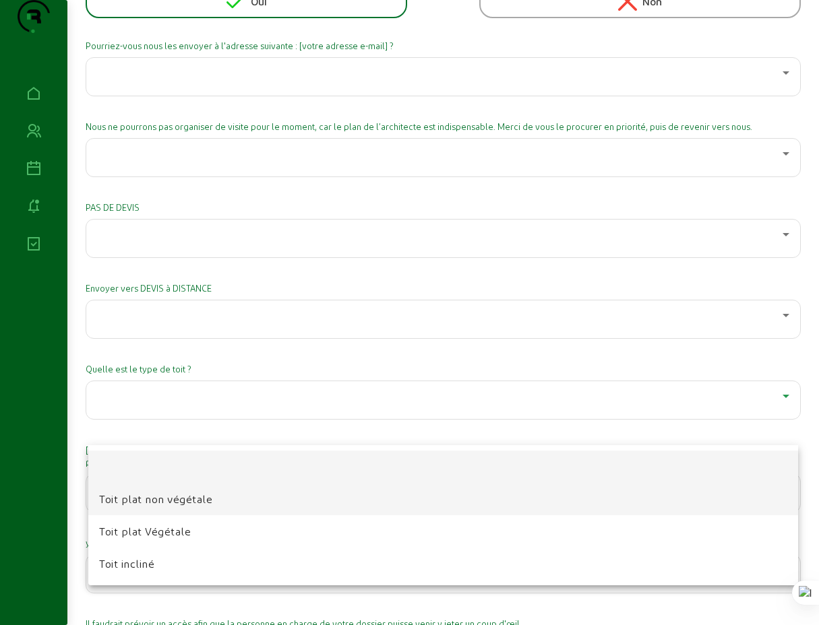
click at [195, 503] on span "Toit plat non végétale" at bounding box center [155, 499] width 113 height 16
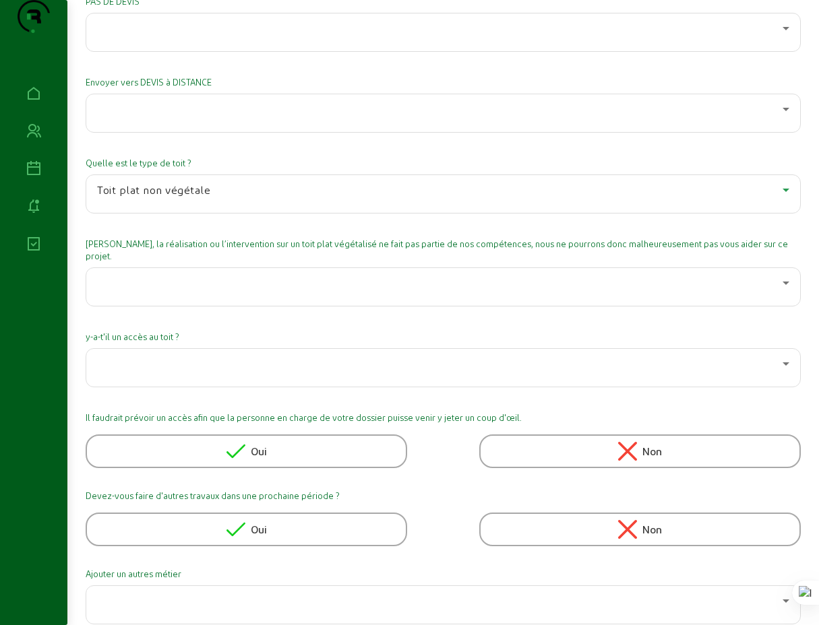
scroll to position [716, 0]
click at [317, 386] on div at bounding box center [443, 367] width 692 height 38
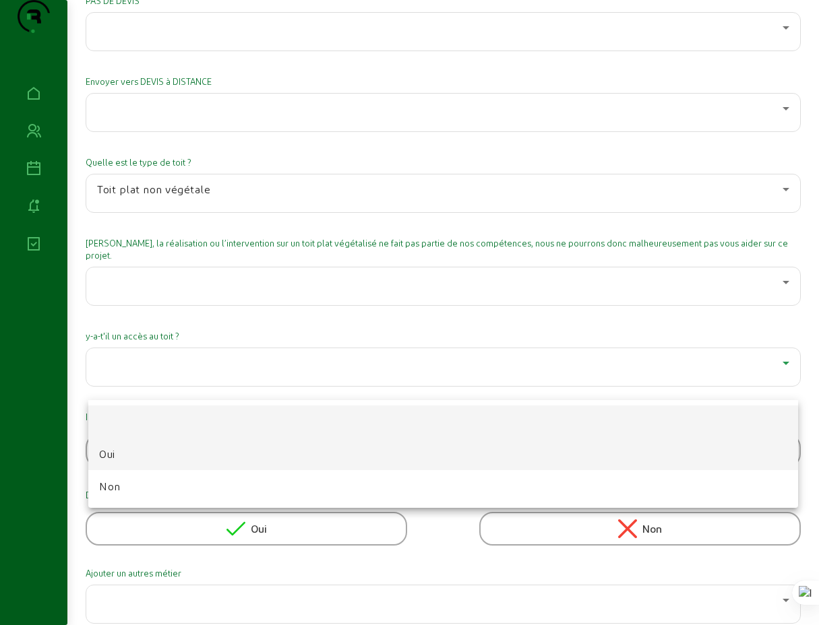
click at [115, 455] on span "Oui" at bounding box center [107, 454] width 16 height 16
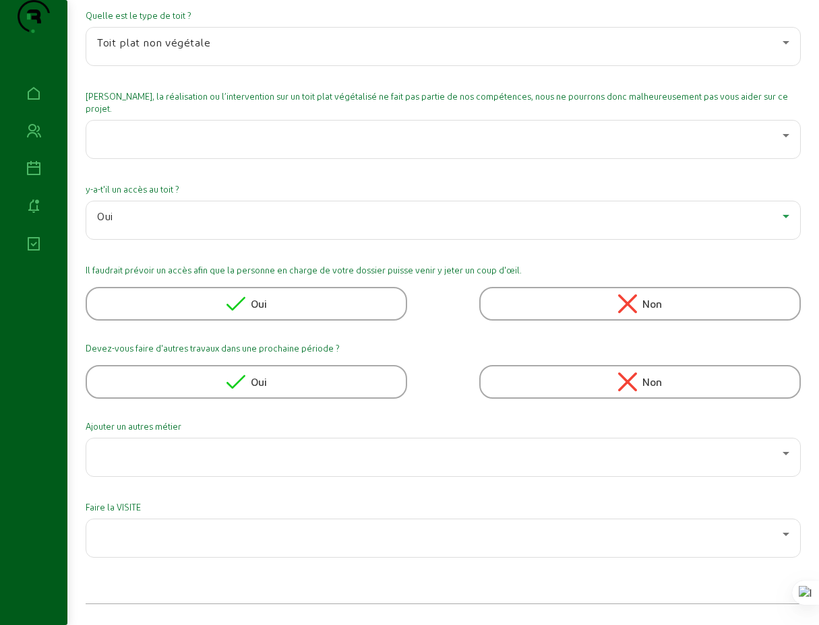
scroll to position [875, 0]
click at [251, 388] on div "Oui" at bounding box center [246, 382] width 40 height 19
click at [249, 382] on div "Oui" at bounding box center [246, 382] width 40 height 19
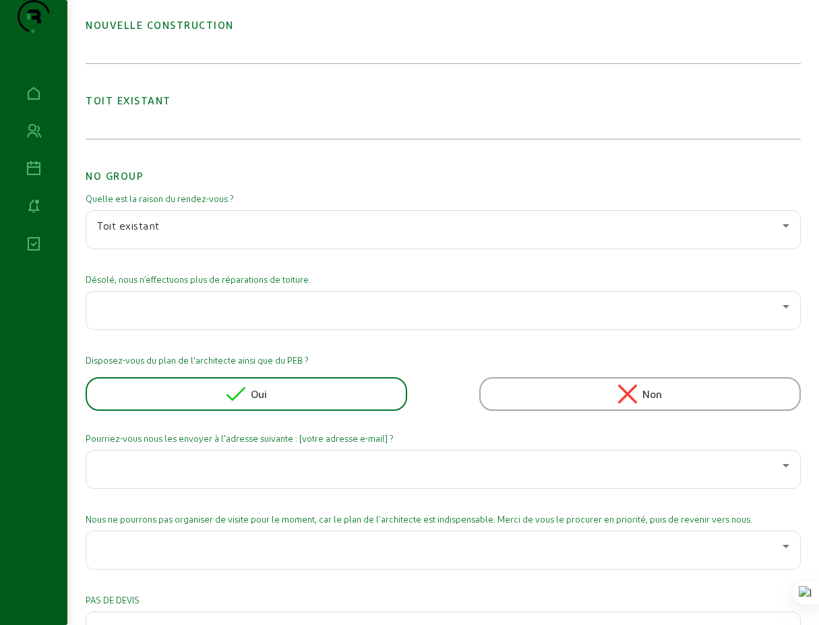
scroll to position [0, 0]
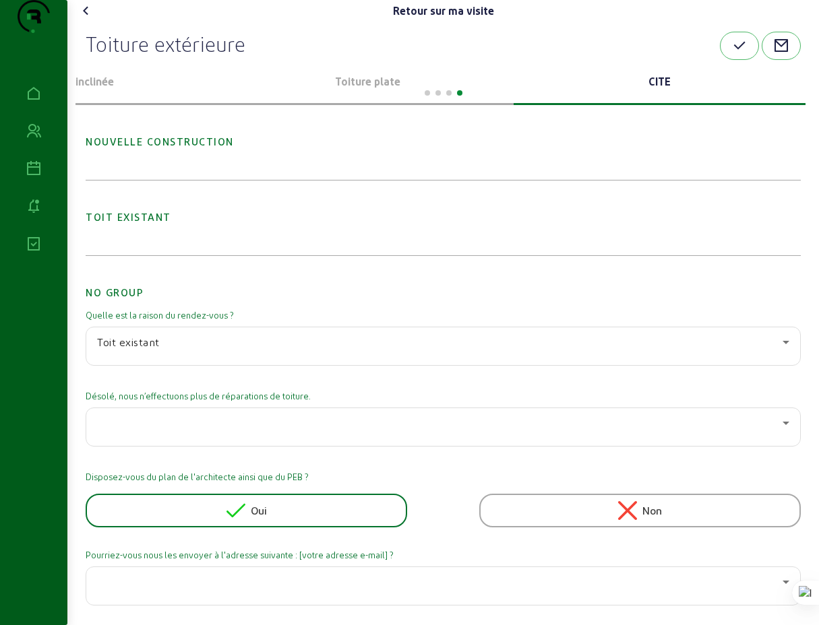
click at [347, 100] on div at bounding box center [442, 92] width 735 height 16
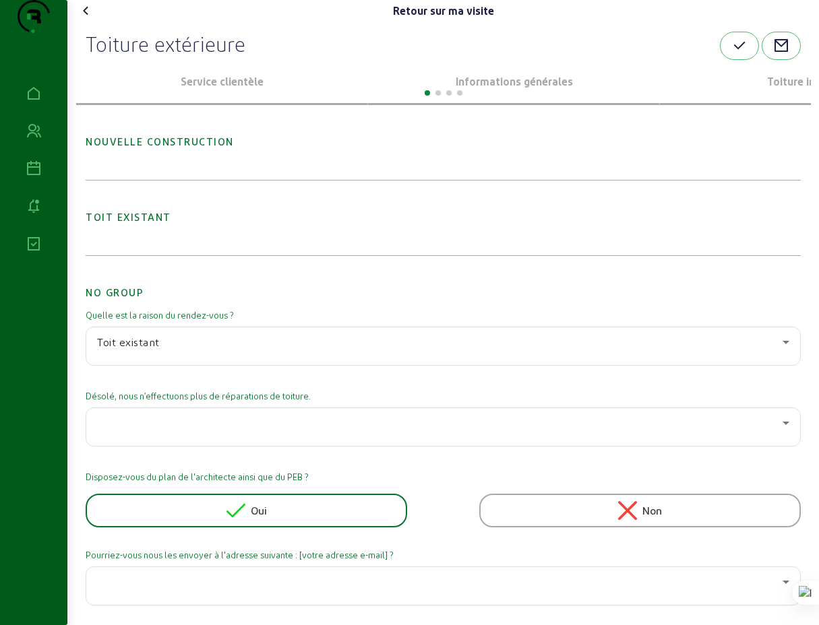
click at [819, 91] on html "Retour sur ma visite Toiture extérieure Service clientèle Informations générale…" at bounding box center [409, 312] width 819 height 625
click at [226, 100] on div at bounding box center [442, 92] width 735 height 16
click at [226, 90] on p "Service clientèle" at bounding box center [221, 81] width 281 height 16
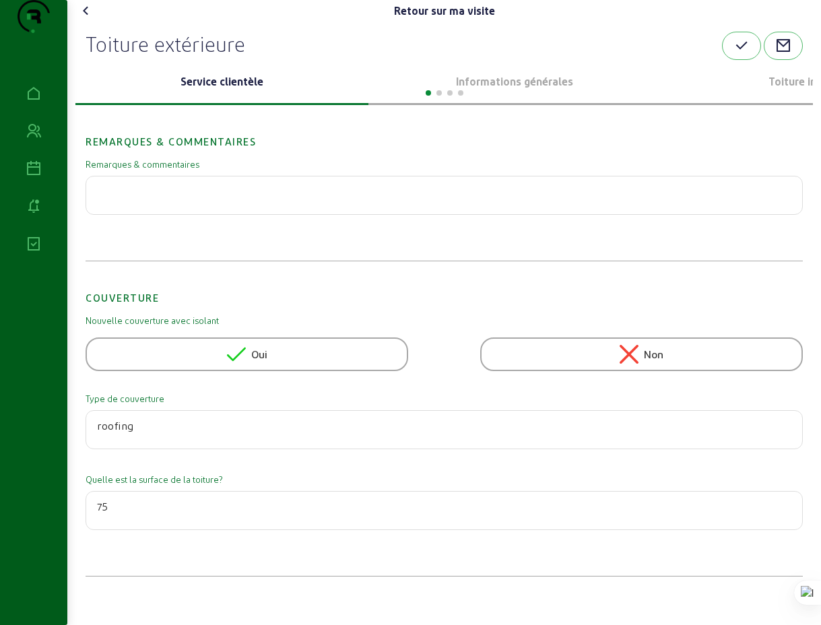
click at [117, 515] on input "75" at bounding box center [444, 507] width 695 height 16
type input "78"
click at [509, 100] on div at bounding box center [444, 92] width 738 height 16
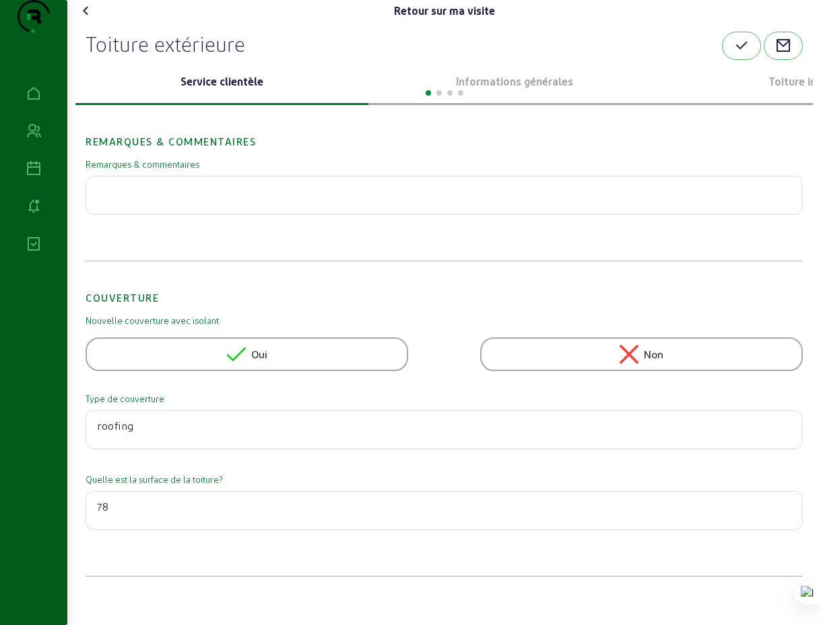
click at [522, 100] on div at bounding box center [444, 92] width 738 height 16
click at [539, 90] on p "Informations générales" at bounding box center [515, 81] width 282 height 16
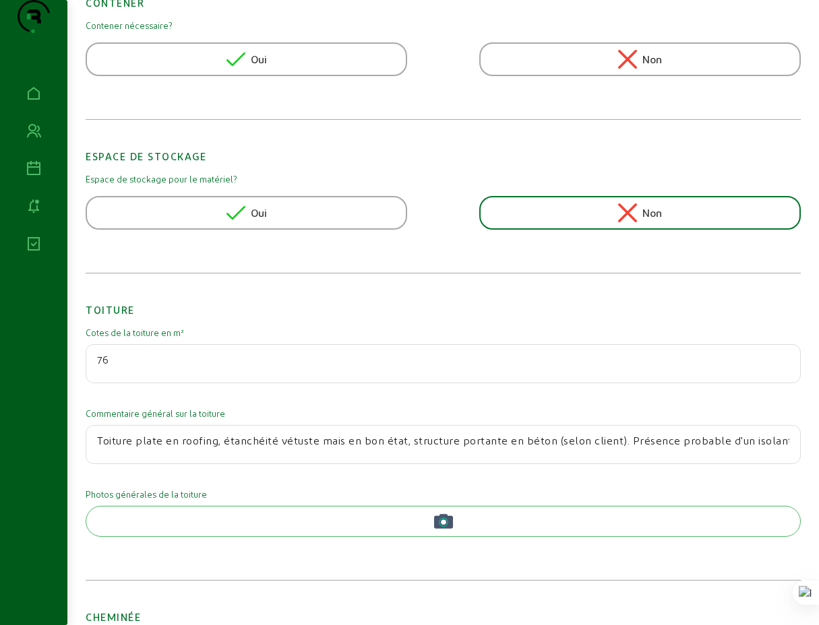
scroll to position [303, 0]
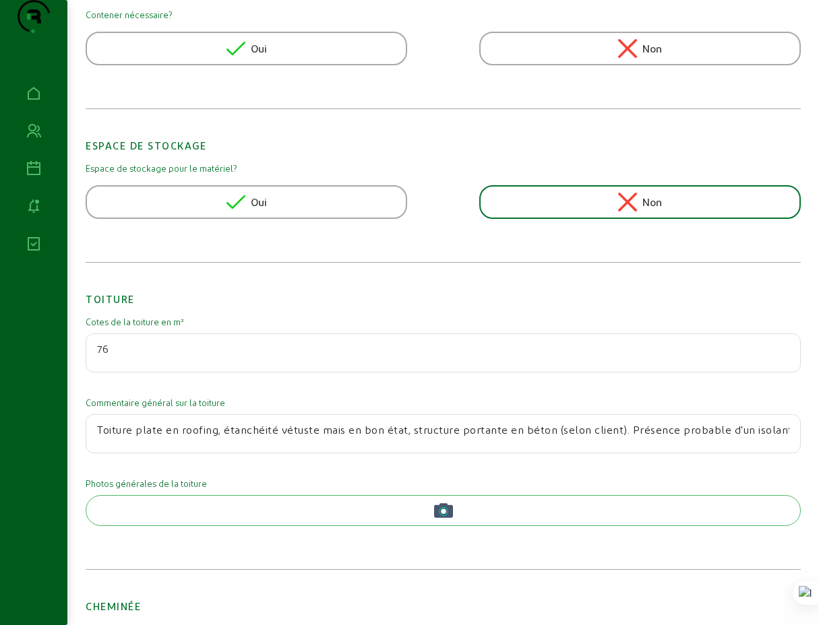
drag, startPoint x: 114, startPoint y: 375, endPoint x: 106, endPoint y: 375, distance: 8.1
click at [106, 357] on input "76" at bounding box center [443, 349] width 692 height 16
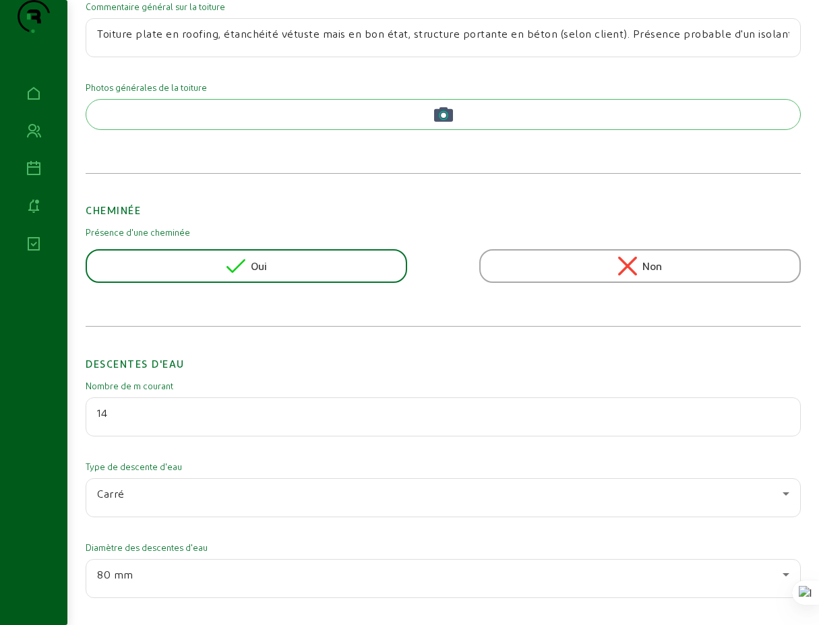
scroll to position [1141, 0]
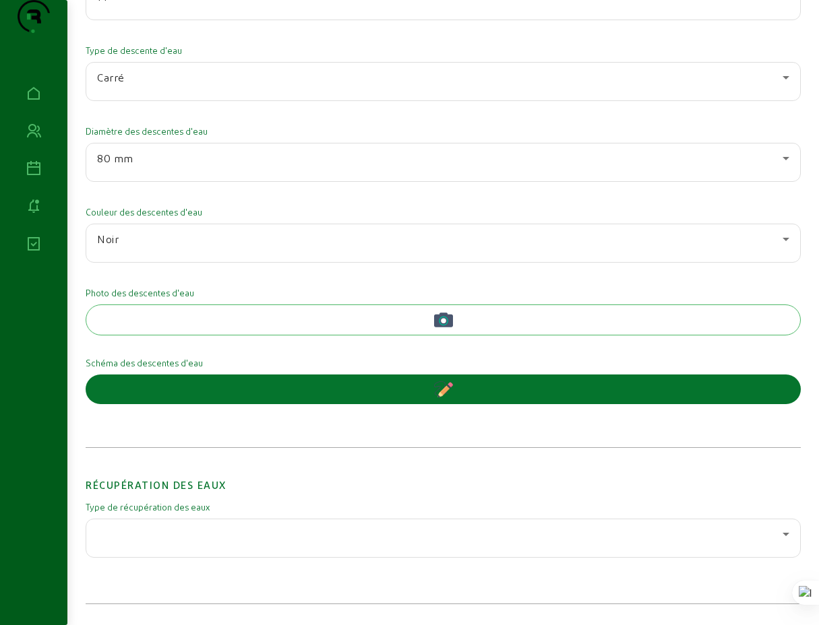
type input "78"
click at [783, 535] on icon at bounding box center [785, 534] width 7 height 3
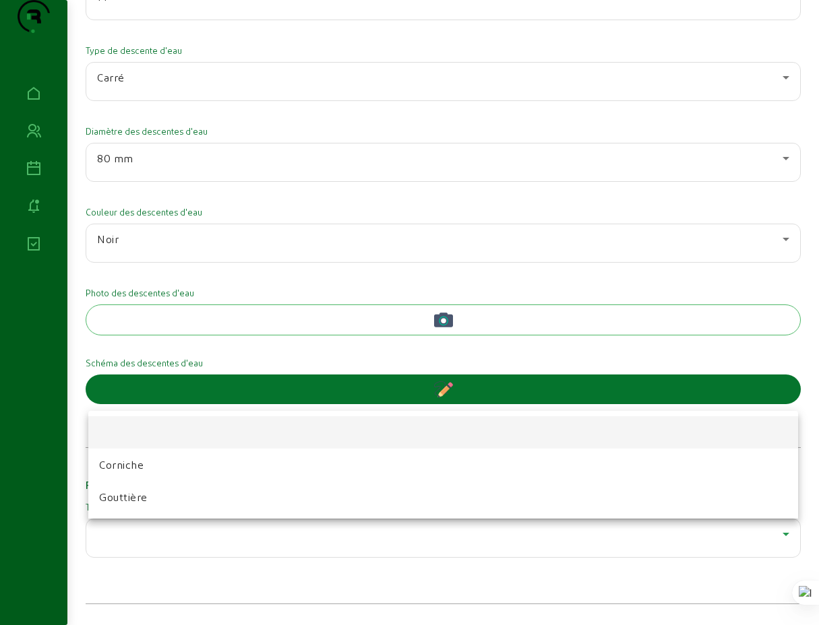
click at [783, 535] on div at bounding box center [409, 312] width 819 height 625
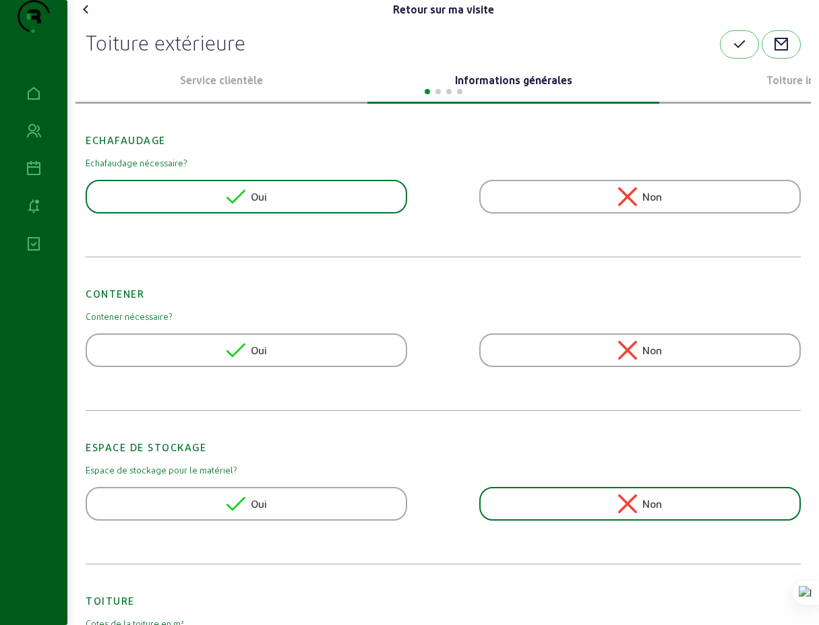
scroll to position [0, 0]
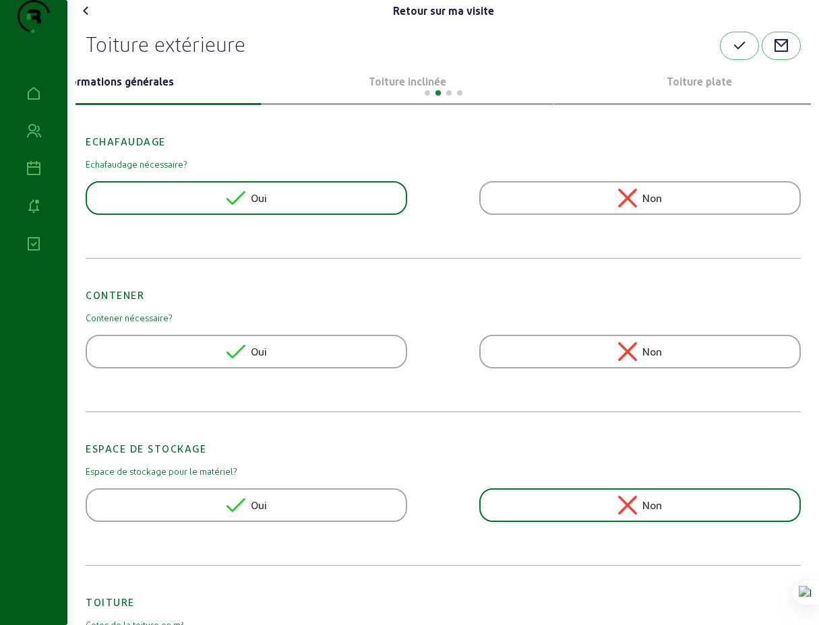
click at [116, 105] on swiper-container "Service clientèle Informations générales Toiture inclinée Toiture plate CITE" at bounding box center [442, 82] width 735 height 45
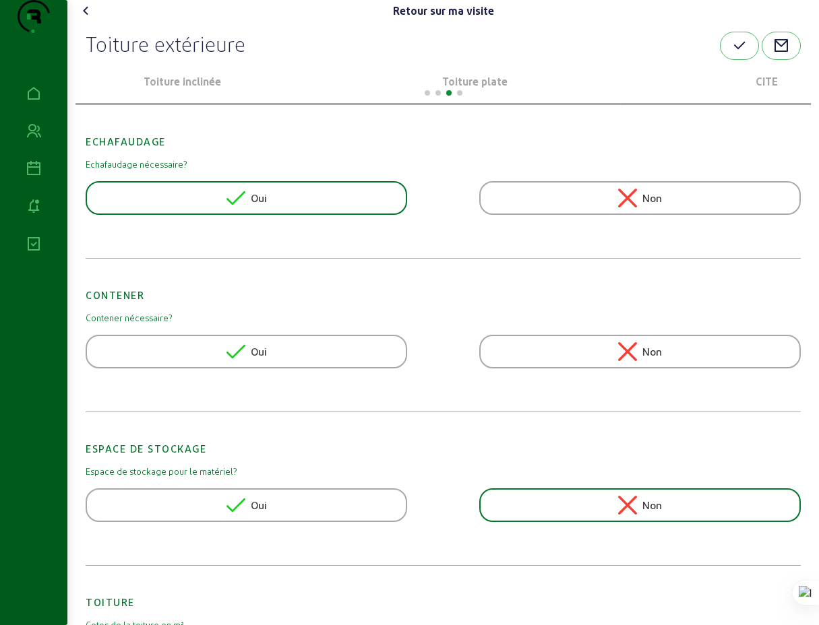
click at [195, 105] on swiper-container "Service clientèle Informations générales Toiture inclinée Toiture plate CITE" at bounding box center [442, 82] width 735 height 45
click at [422, 90] on p "Toiture plate" at bounding box center [421, 81] width 281 height 16
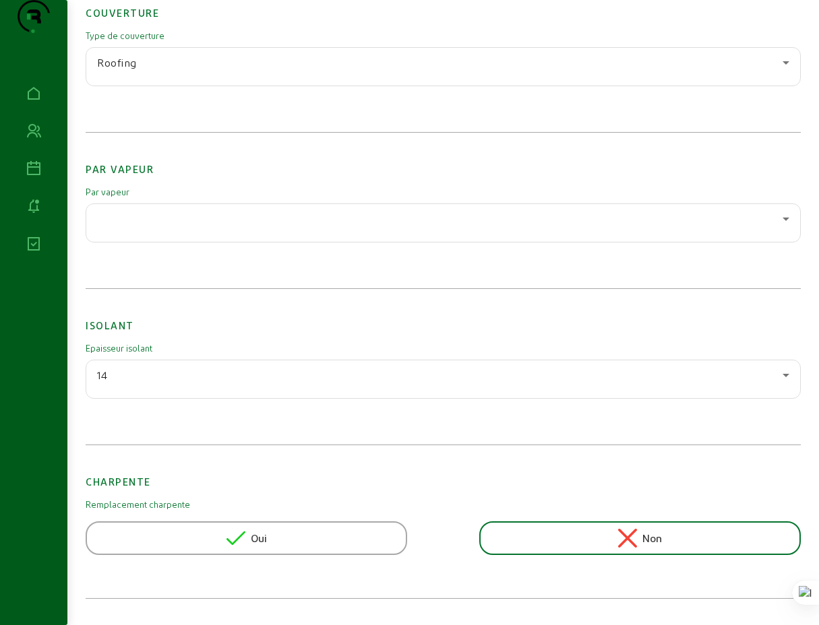
scroll to position [130, 0]
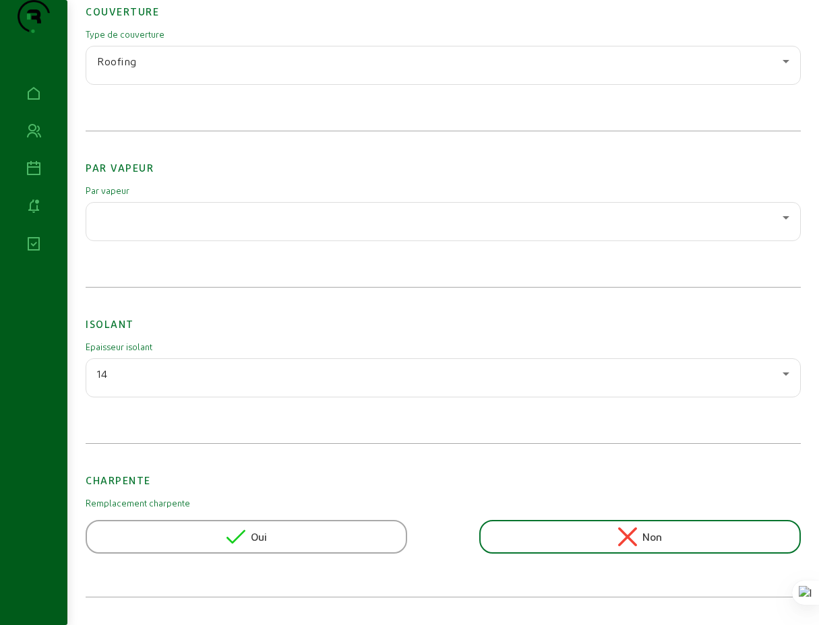
click at [782, 220] on icon at bounding box center [785, 217] width 7 height 3
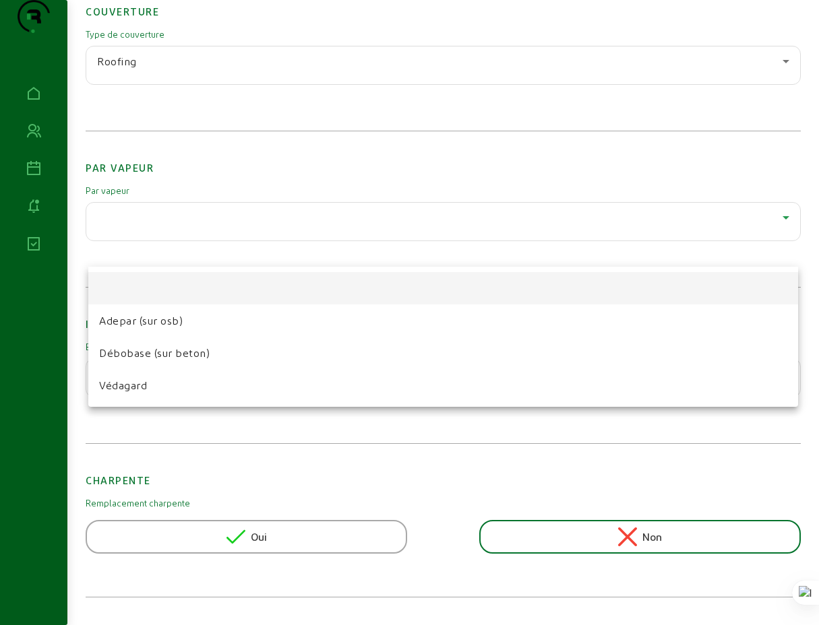
click at [738, 176] on div at bounding box center [409, 312] width 819 height 625
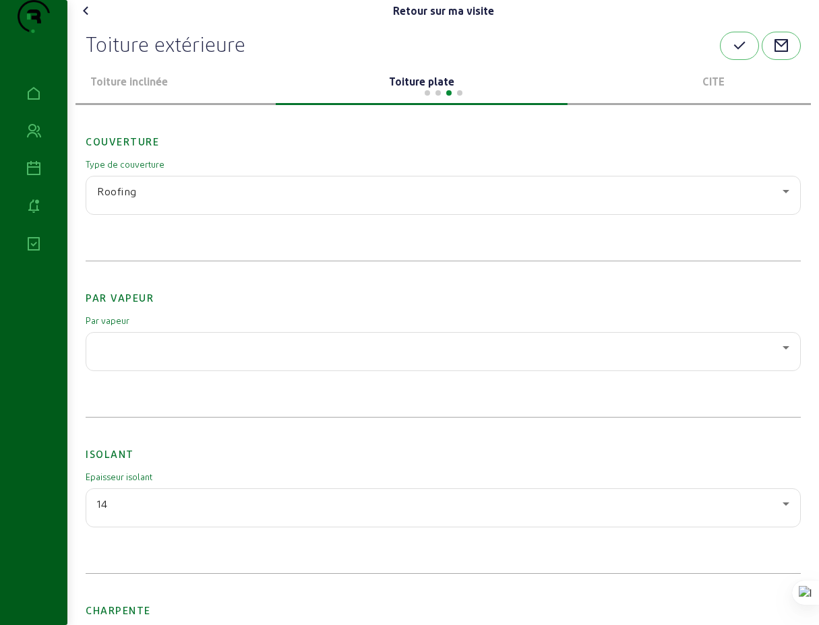
scroll to position [0, 0]
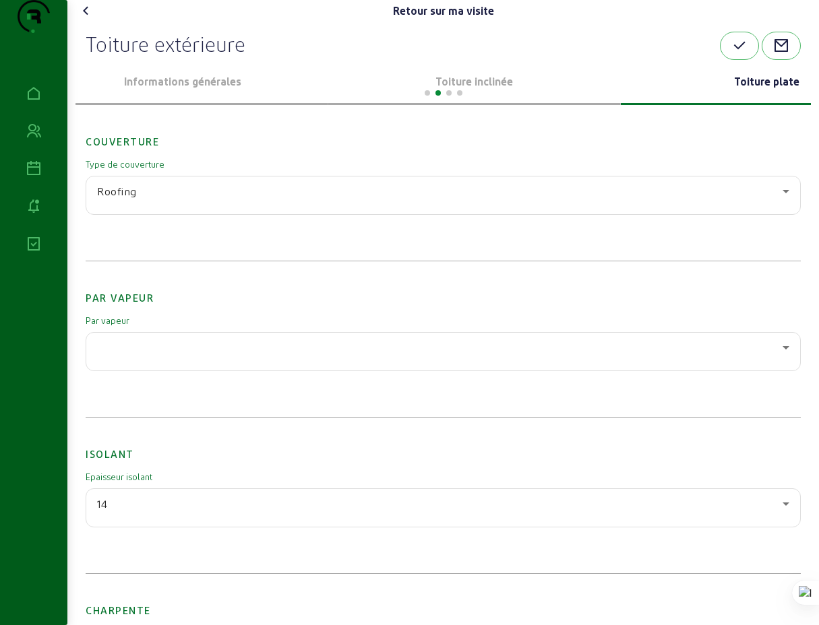
click at [755, 87] on div "Toiture plate" at bounding box center [766, 82] width 292 height 45
click at [212, 100] on div at bounding box center [442, 92] width 735 height 16
click at [210, 90] on p "Informations générales" at bounding box center [182, 81] width 281 height 16
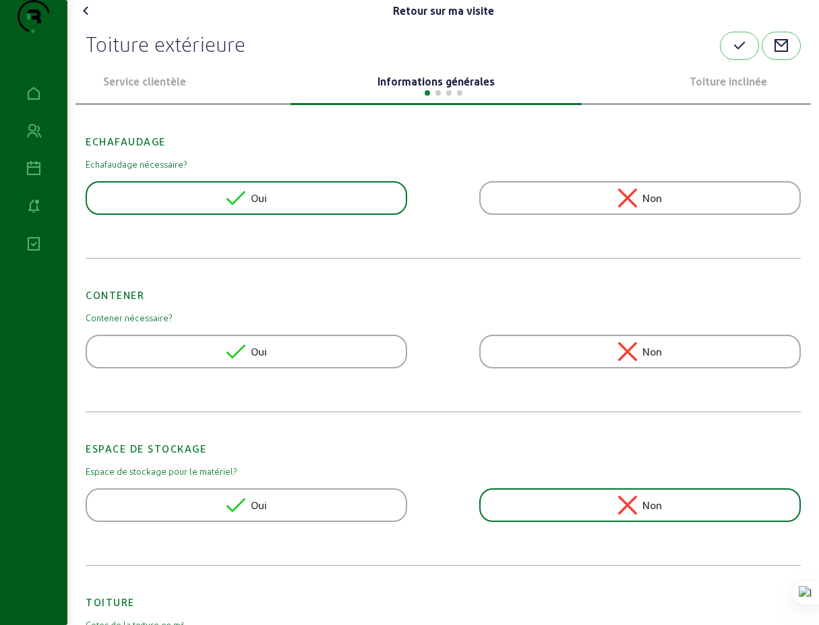
click at [467, 90] on p "Informations générales" at bounding box center [436, 81] width 281 height 16
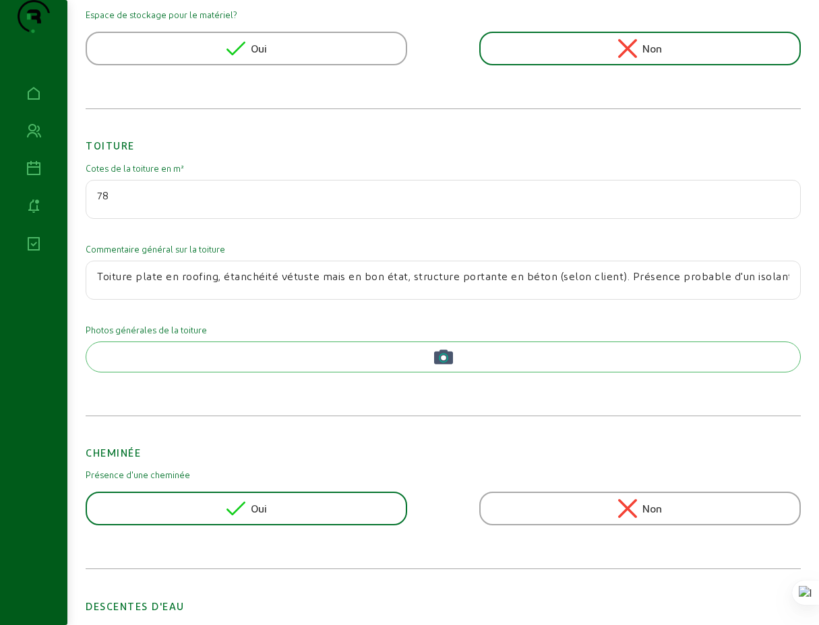
scroll to position [457, 0]
click at [695, 284] on input "Toiture plate en roofing, étanchéité vétuste mais en bon état, structure portan…" at bounding box center [443, 275] width 692 height 16
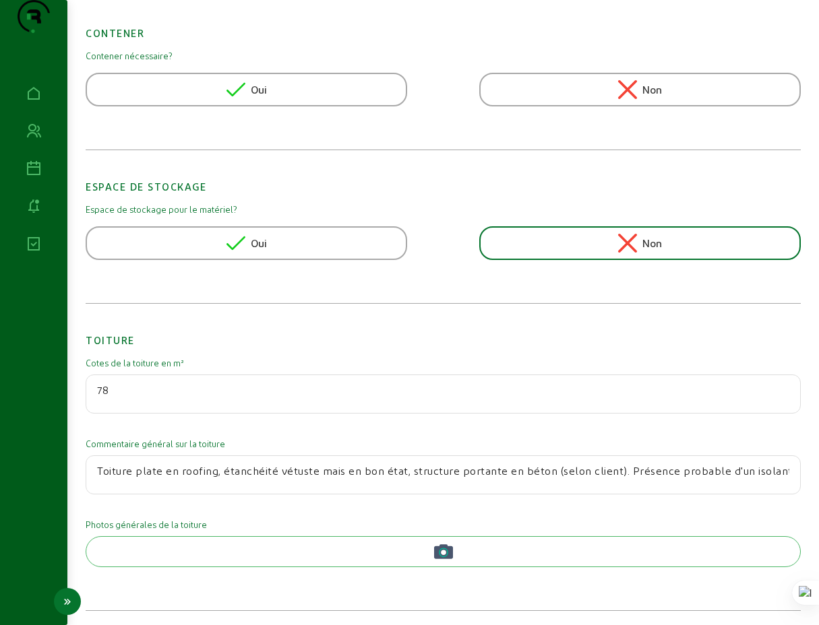
scroll to position [538, 0]
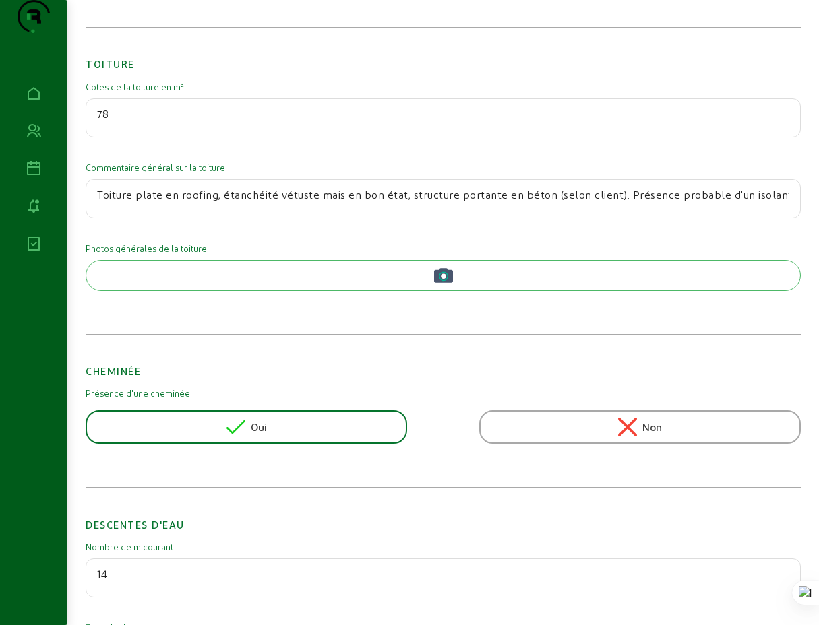
click at [537, 203] on input "Toiture plate en roofing, étanchéité vétuste mais en bon état, structure portan…" at bounding box center [443, 195] width 692 height 16
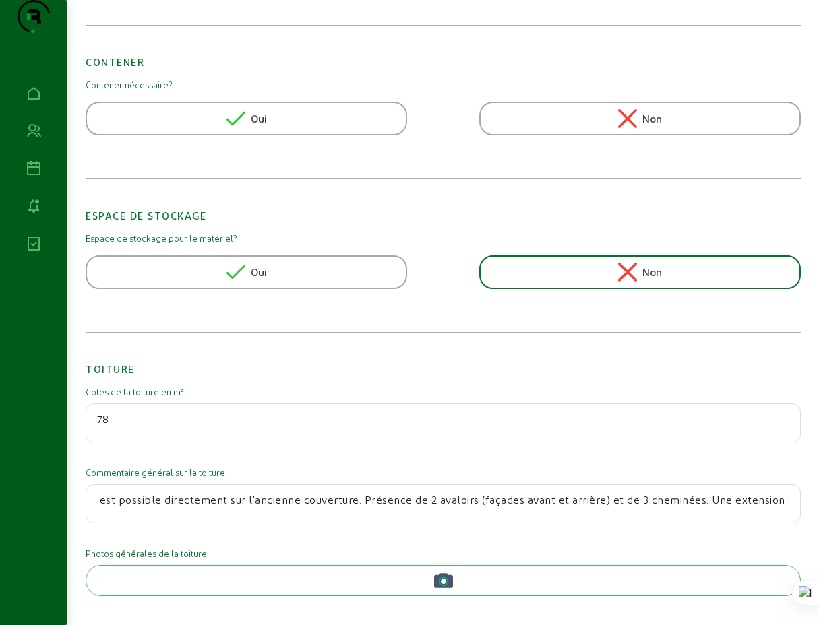
scroll to position [0, 0]
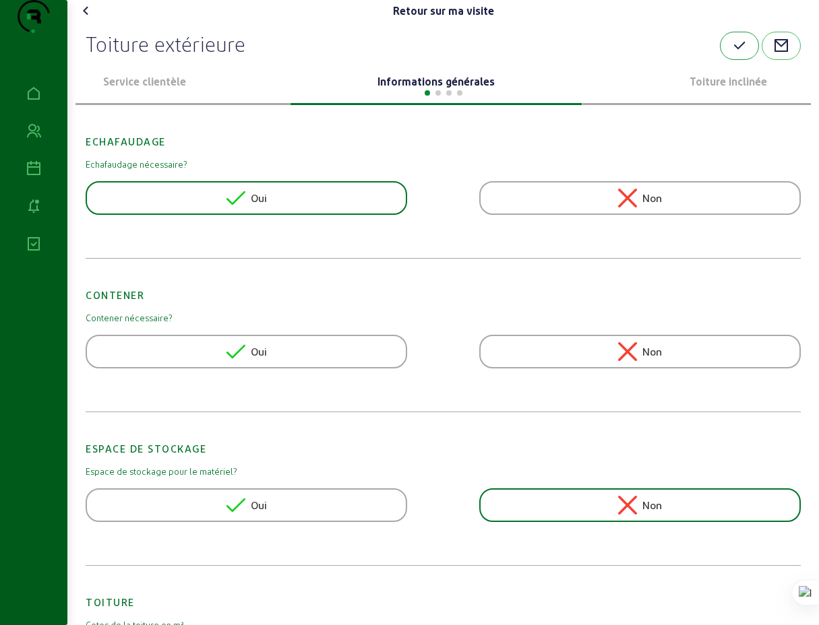
type input "Toiture plate en roofing, étanchéité vétuste mais en bon état, structure portan…"
click at [742, 54] on icon "button" at bounding box center [739, 46] width 16 height 16
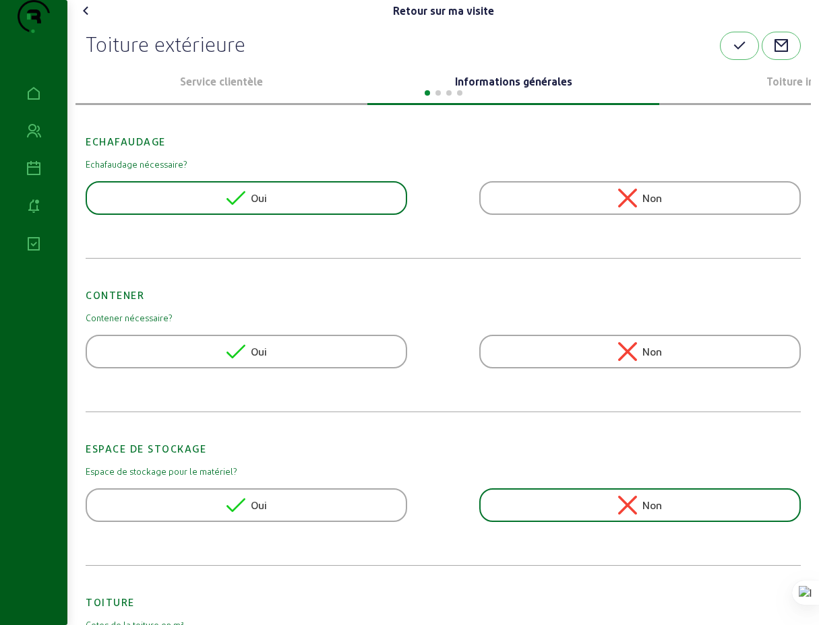
click at [89, 19] on icon at bounding box center [86, 11] width 16 height 16
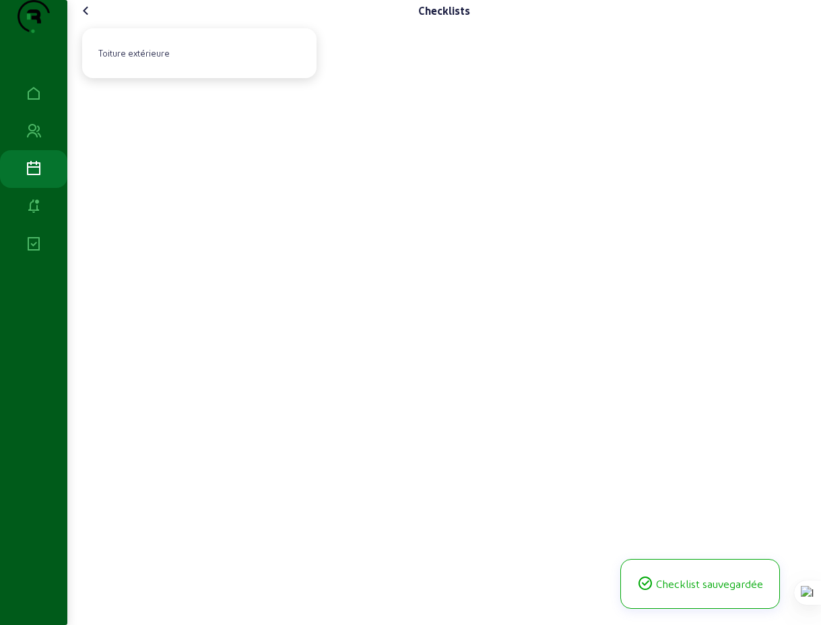
click at [89, 19] on icon at bounding box center [86, 11] width 16 height 16
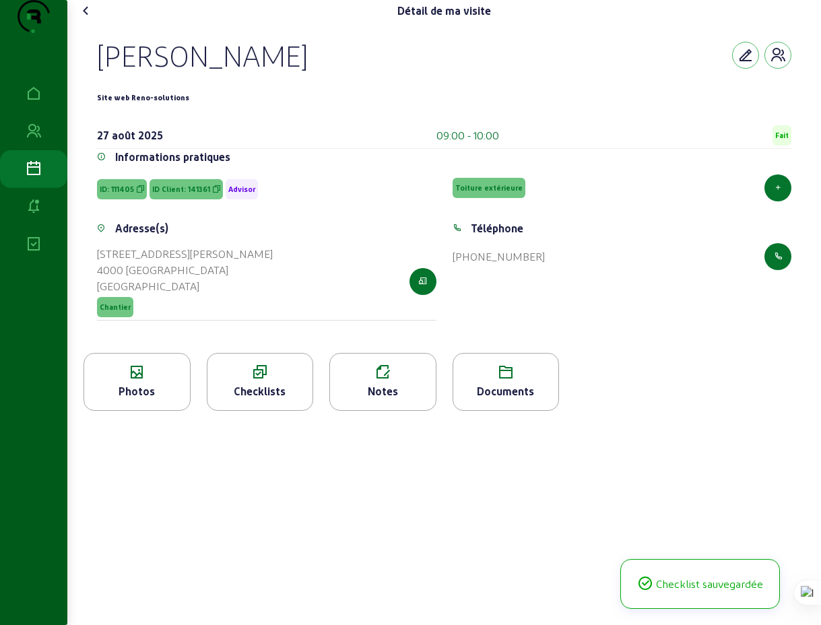
click at [89, 19] on icon at bounding box center [86, 11] width 16 height 16
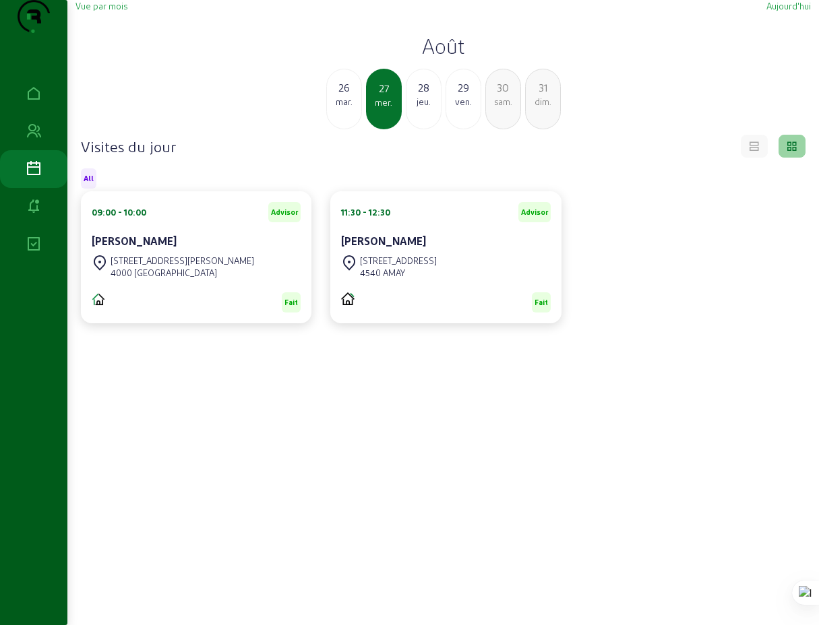
click at [413, 247] on cam-card-title "[PERSON_NAME]" at bounding box center [383, 240] width 85 height 13
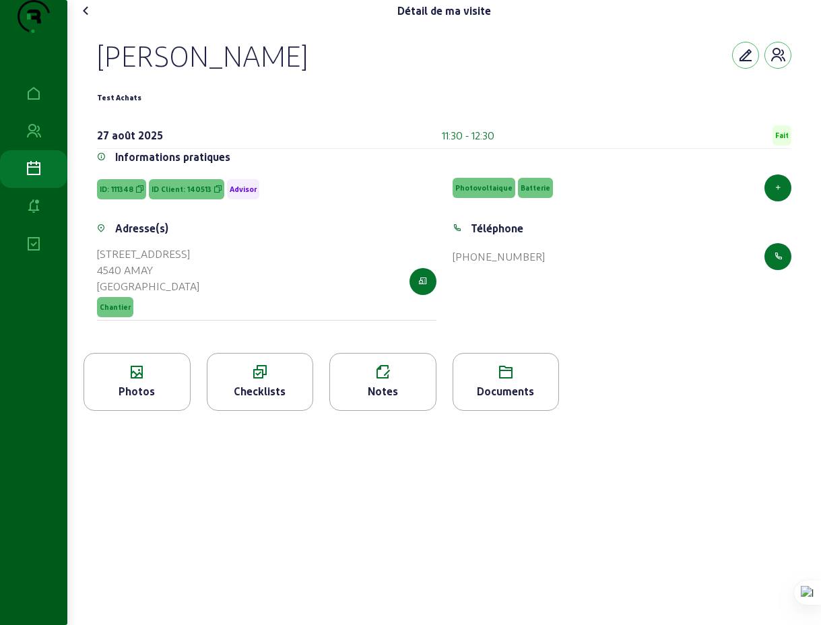
click at [386, 381] on icon at bounding box center [383, 373] width 106 height 16
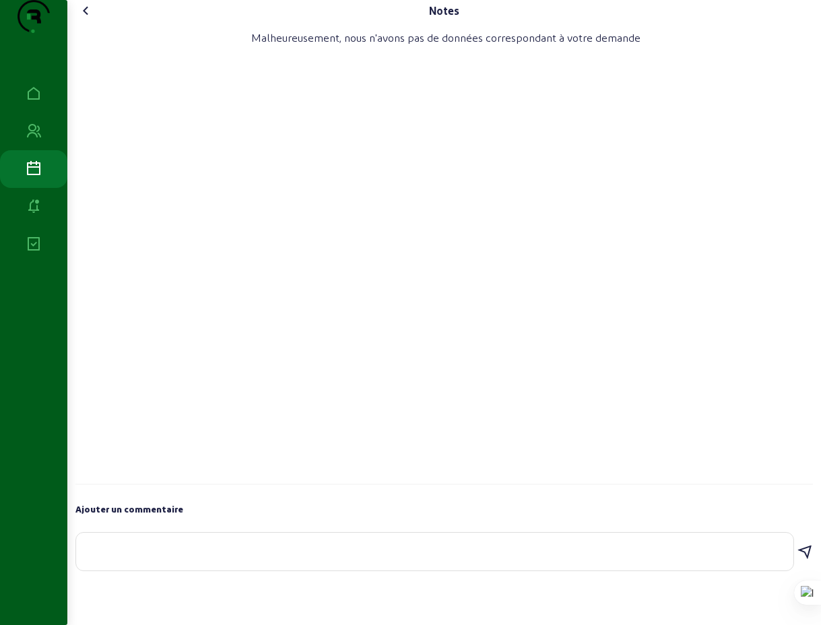
click at [121, 557] on textarea at bounding box center [435, 549] width 696 height 16
